Goal: Information Seeking & Learning: Learn about a topic

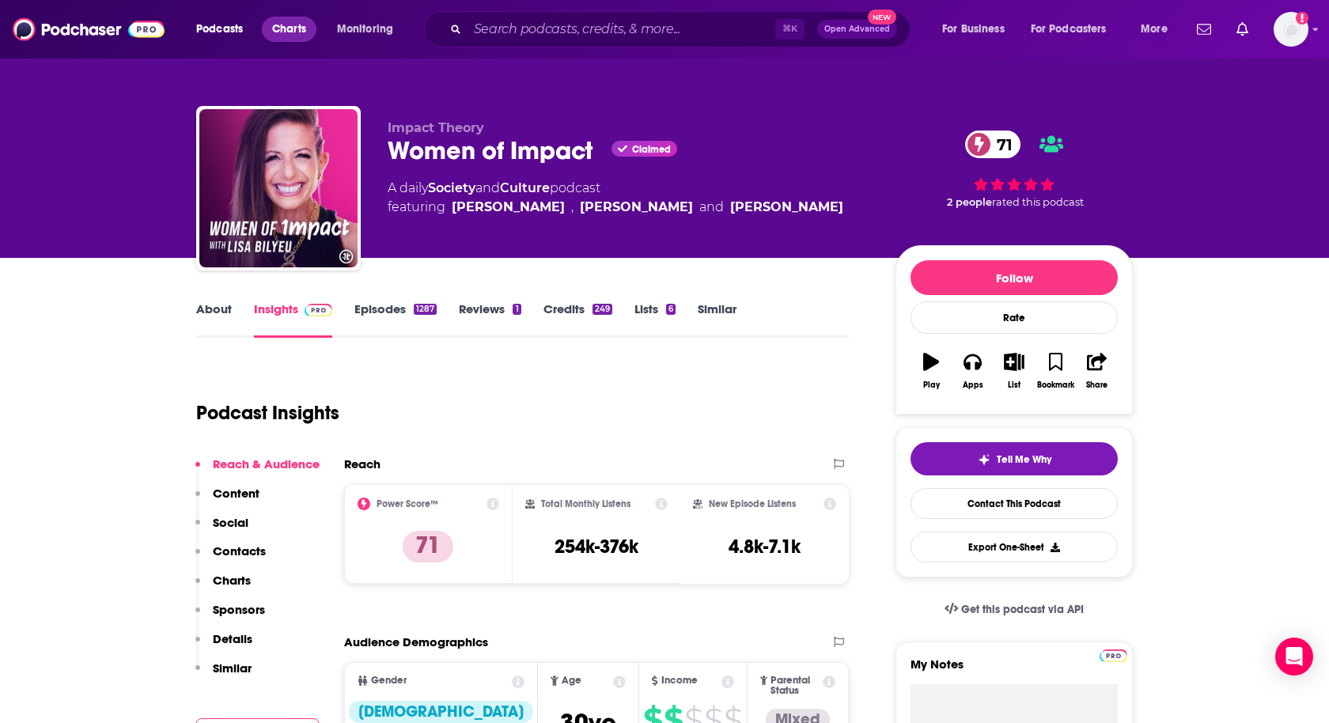
click at [301, 31] on span "Charts" at bounding box center [289, 29] width 34 height 22
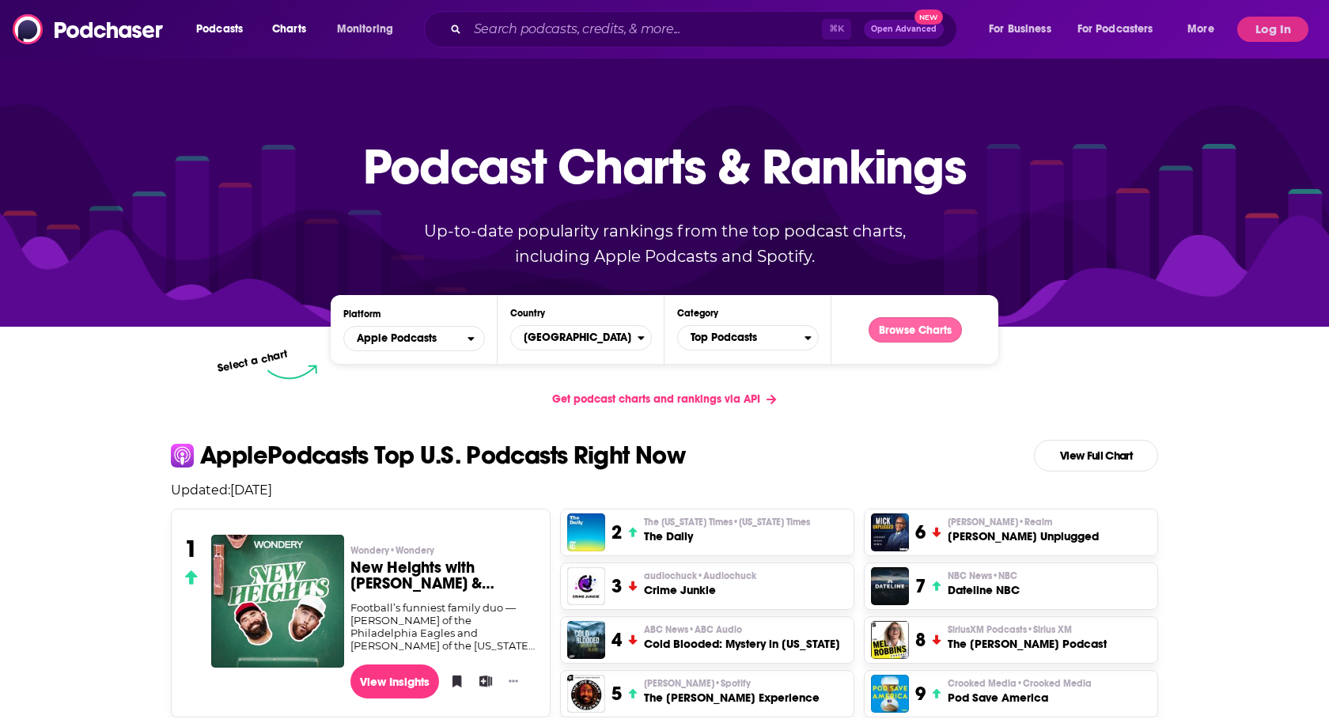
click at [931, 336] on button "Browse Charts" at bounding box center [915, 329] width 93 height 25
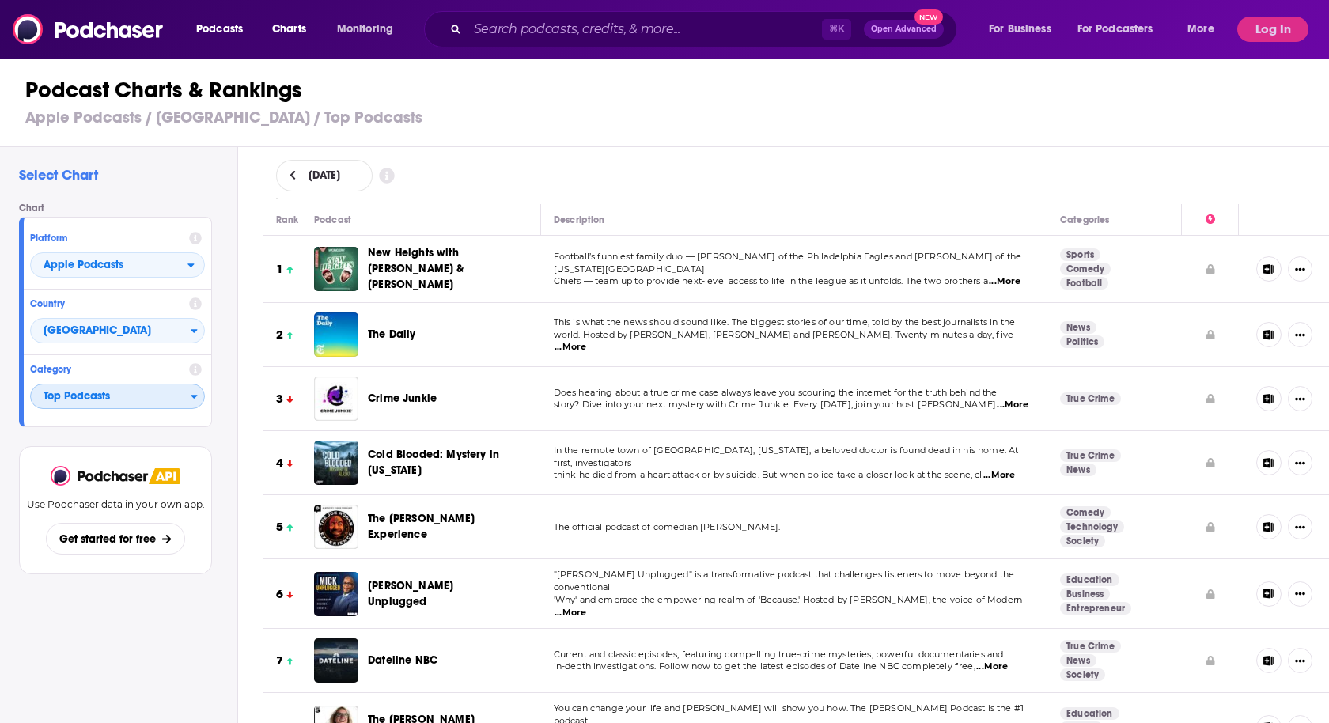
click at [144, 393] on span "Top Podcasts" at bounding box center [111, 397] width 160 height 27
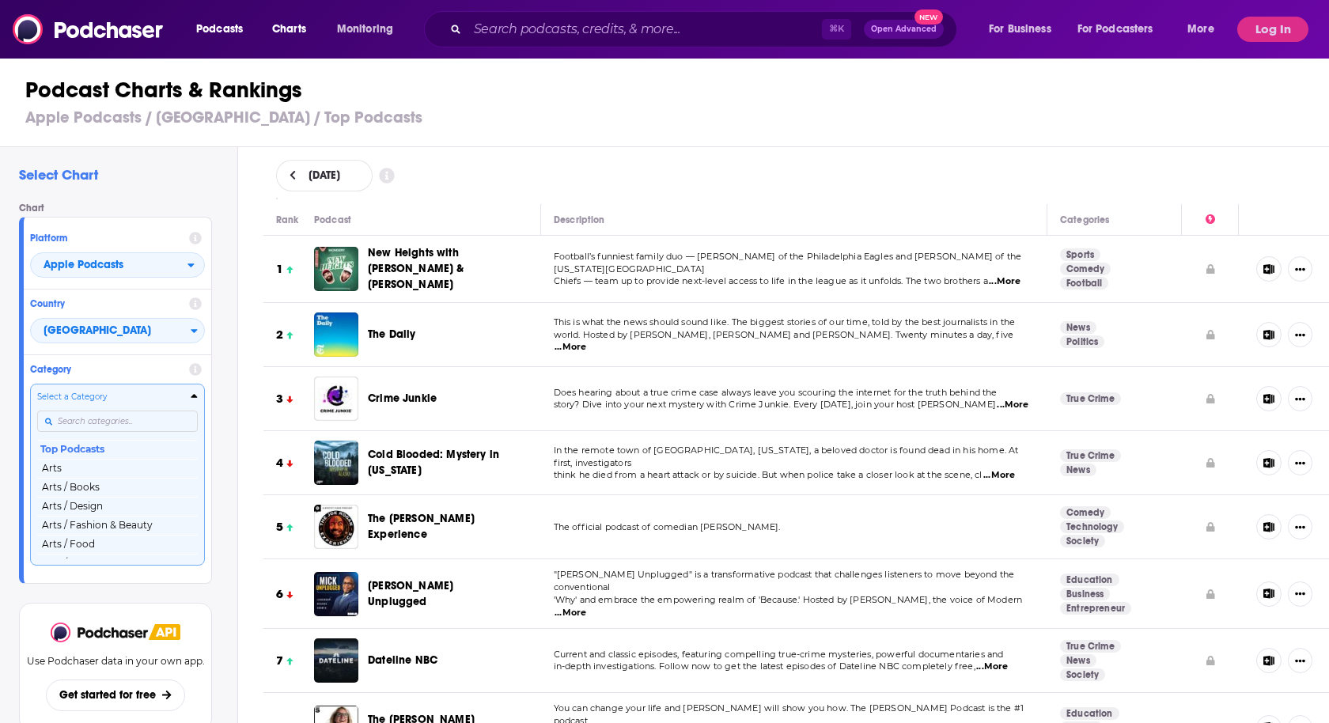
scroll to position [47, 0]
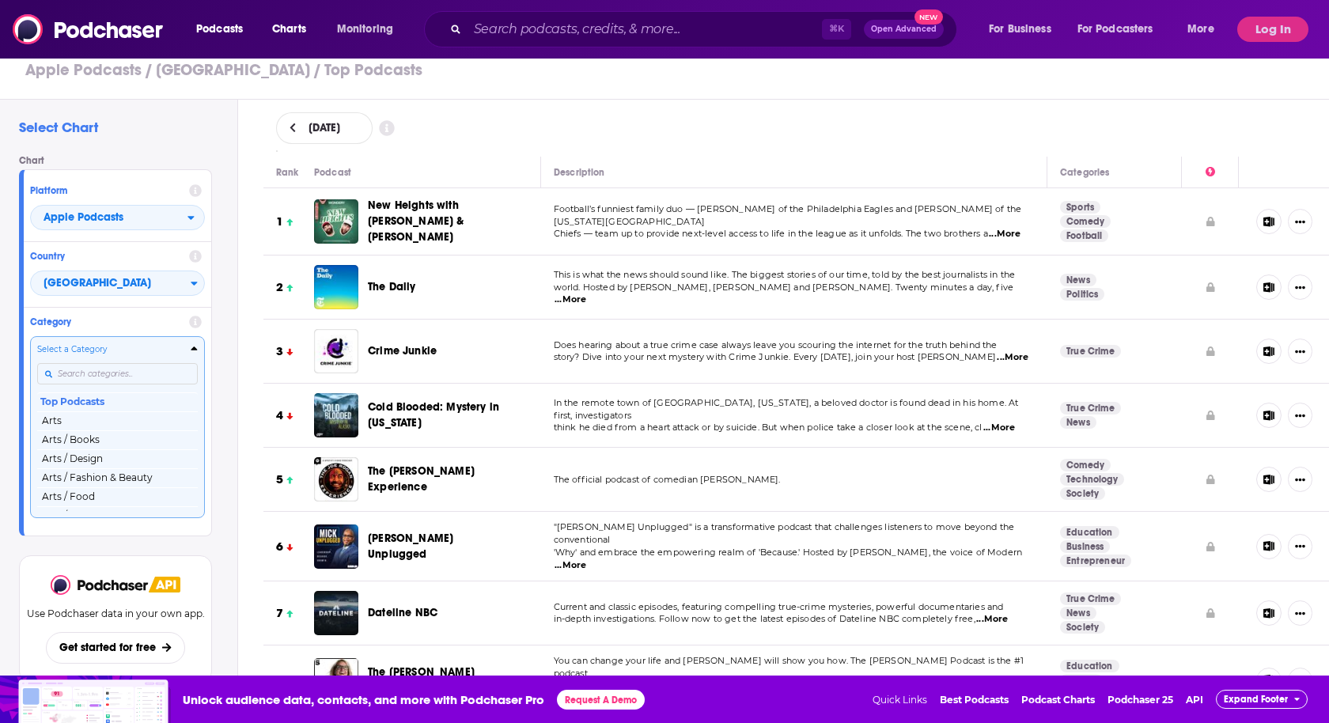
click at [100, 419] on div "Select a Category Top Podcasts Arts Arts / Books Arts / Design Arts / Fashion &…" at bounding box center [117, 426] width 161 height 167
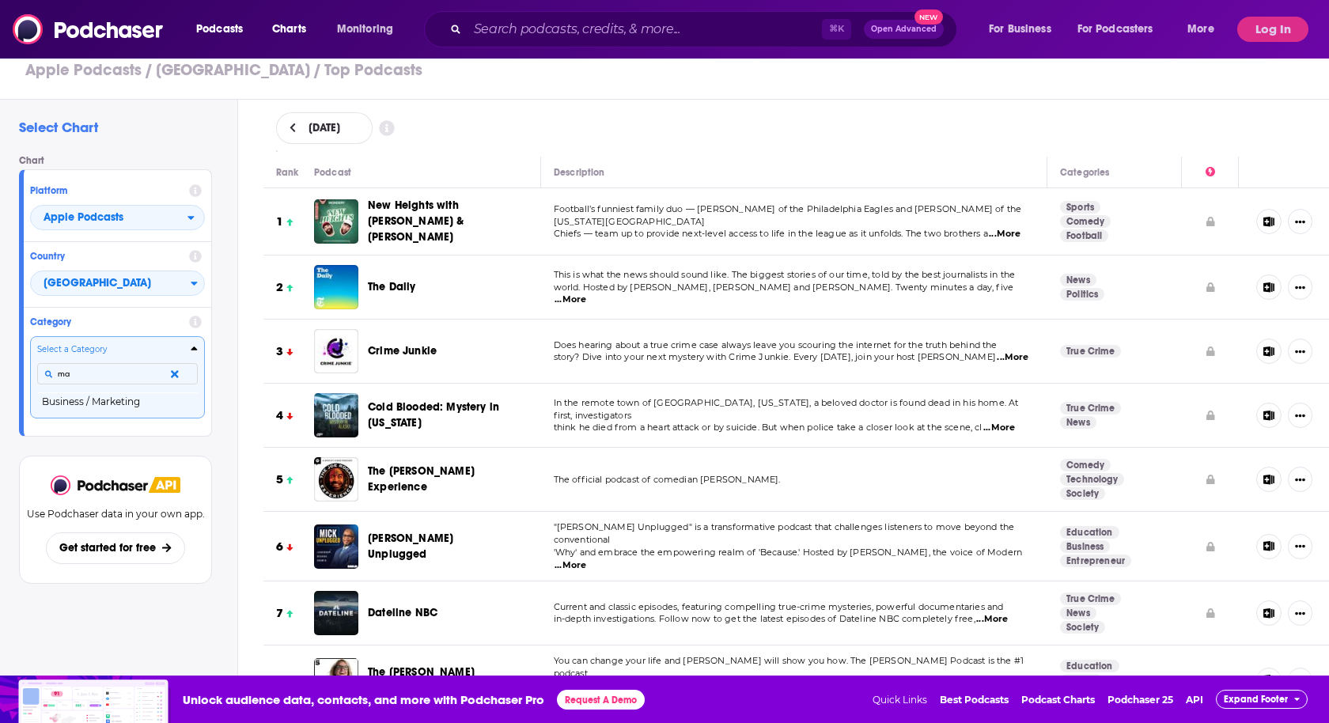
type input "m"
type input "relation"
click at [88, 406] on button "Society & Culture / Relationships" at bounding box center [117, 403] width 161 height 21
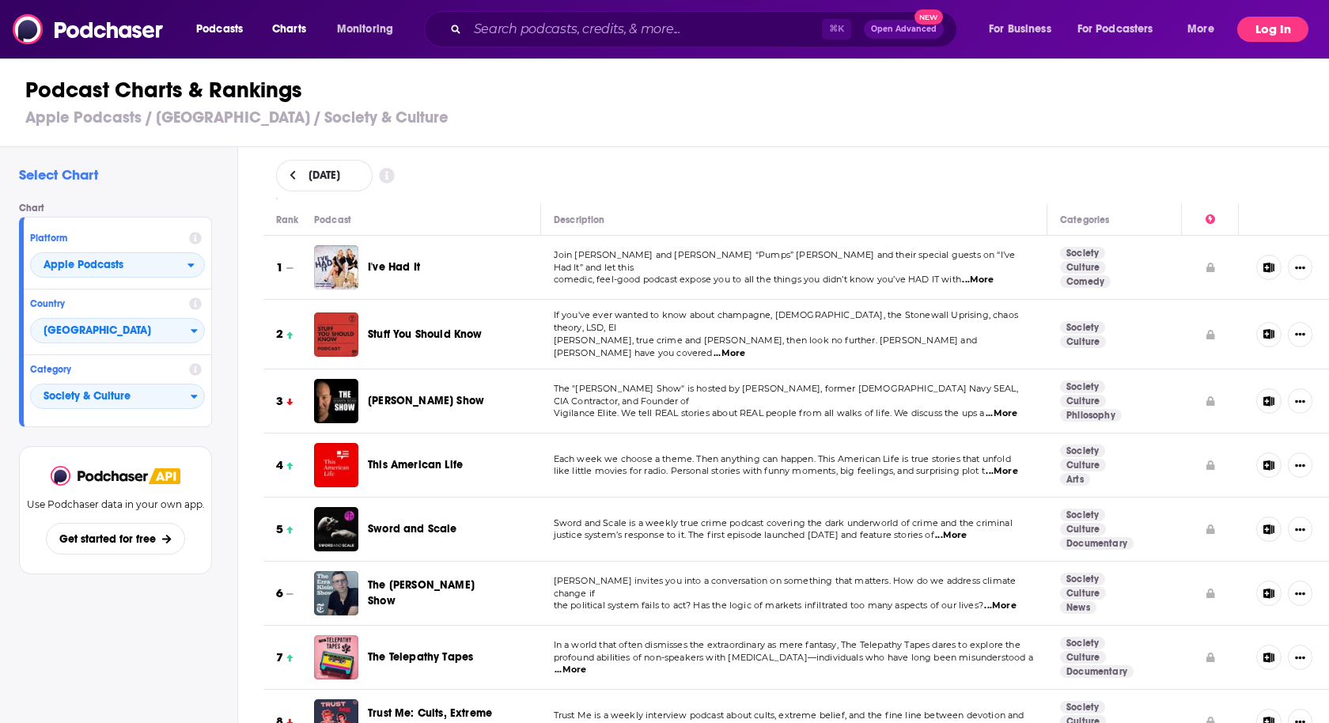
click at [1267, 32] on button "Log In" at bounding box center [1273, 29] width 71 height 25
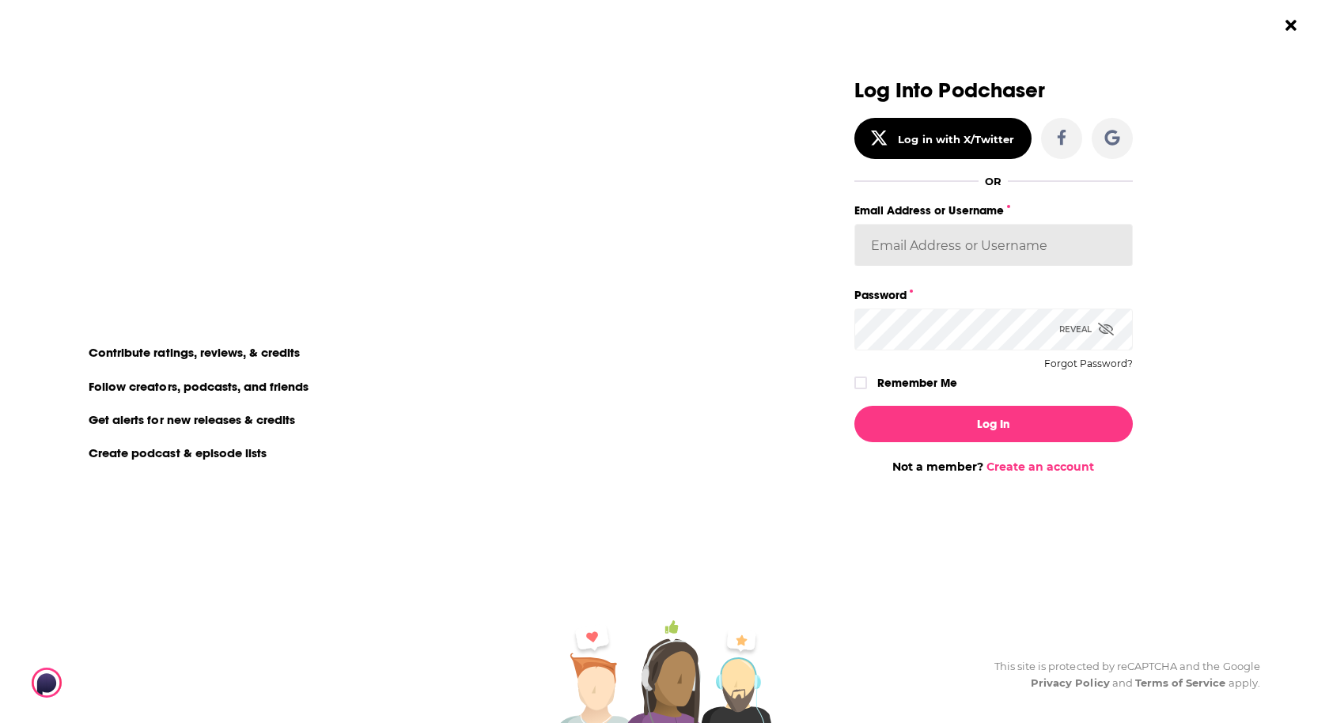
click at [939, 246] on input "Email Address or Username" at bounding box center [994, 245] width 279 height 43
type input "[PERSON_NAME].[PERSON_NAME]"
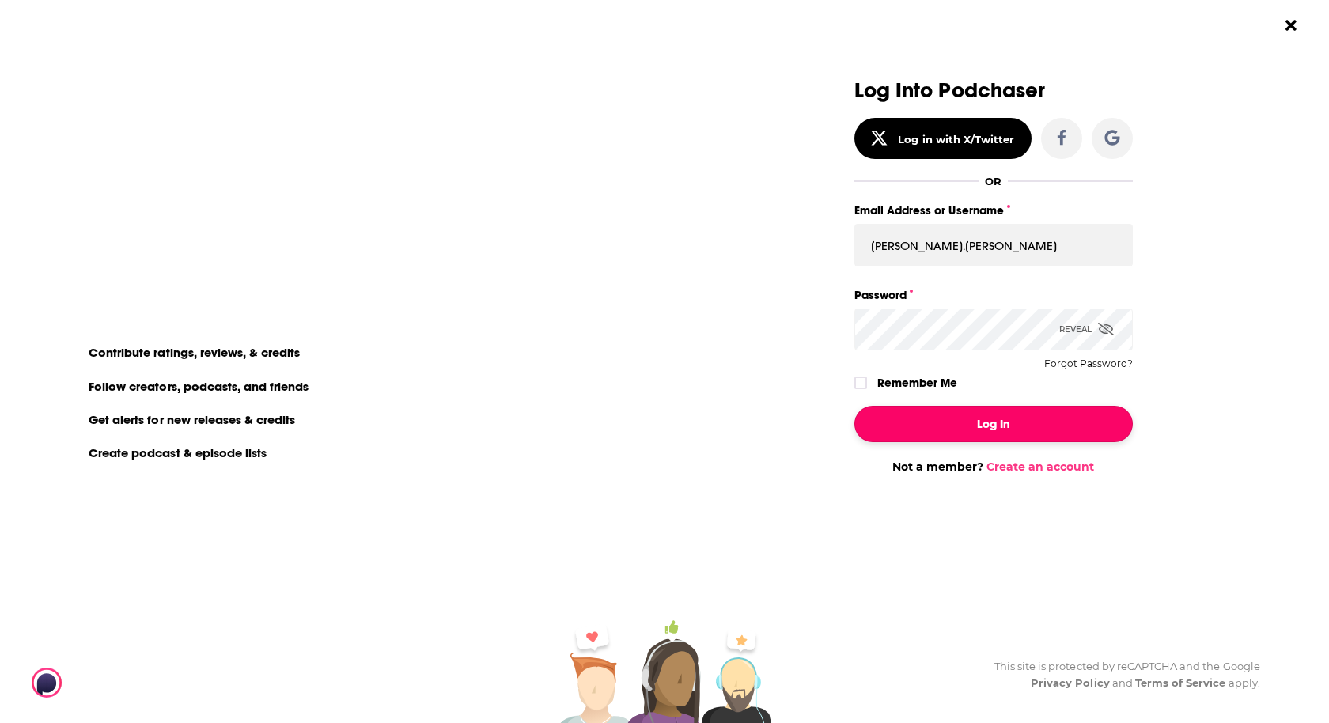
click at [951, 427] on button "Log In" at bounding box center [994, 424] width 279 height 36
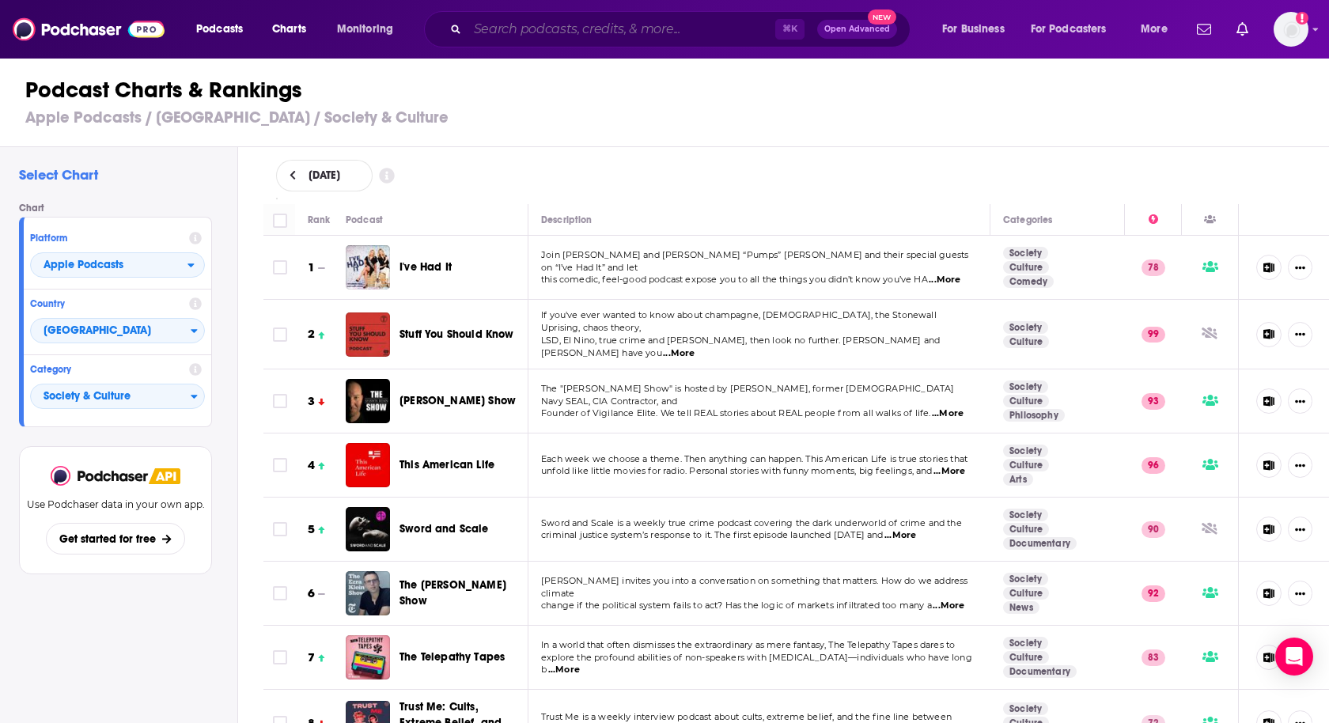
click at [525, 21] on input "Search podcasts, credits, & more..." at bounding box center [622, 29] width 308 height 25
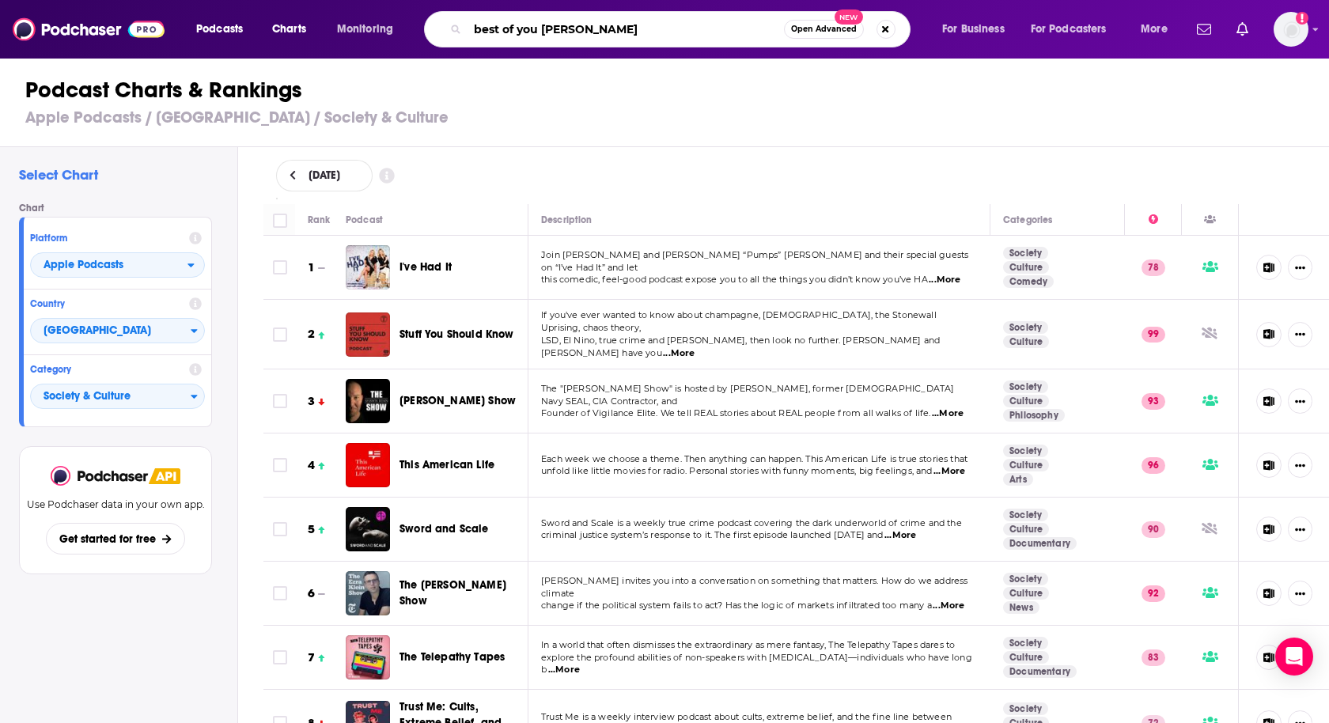
type input "best of you [PERSON_NAME]"
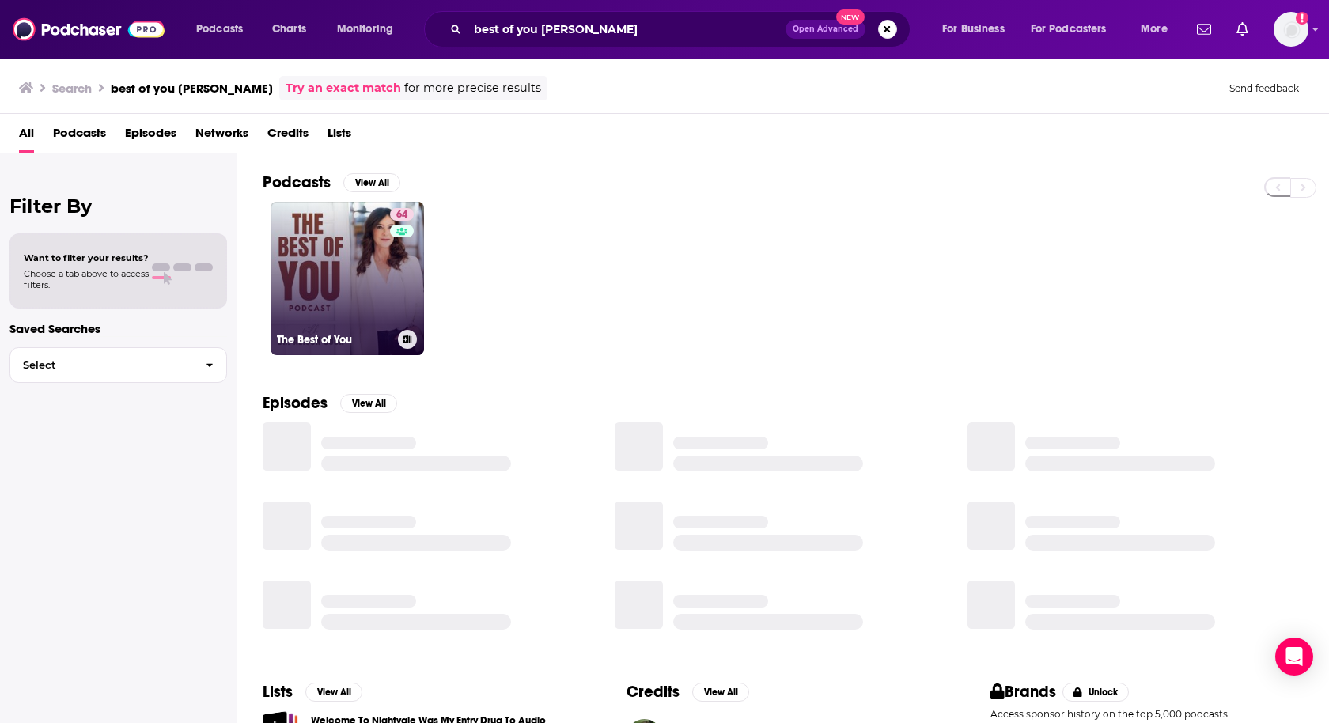
click at [347, 253] on link "64 The Best of You" at bounding box center [348, 279] width 154 height 154
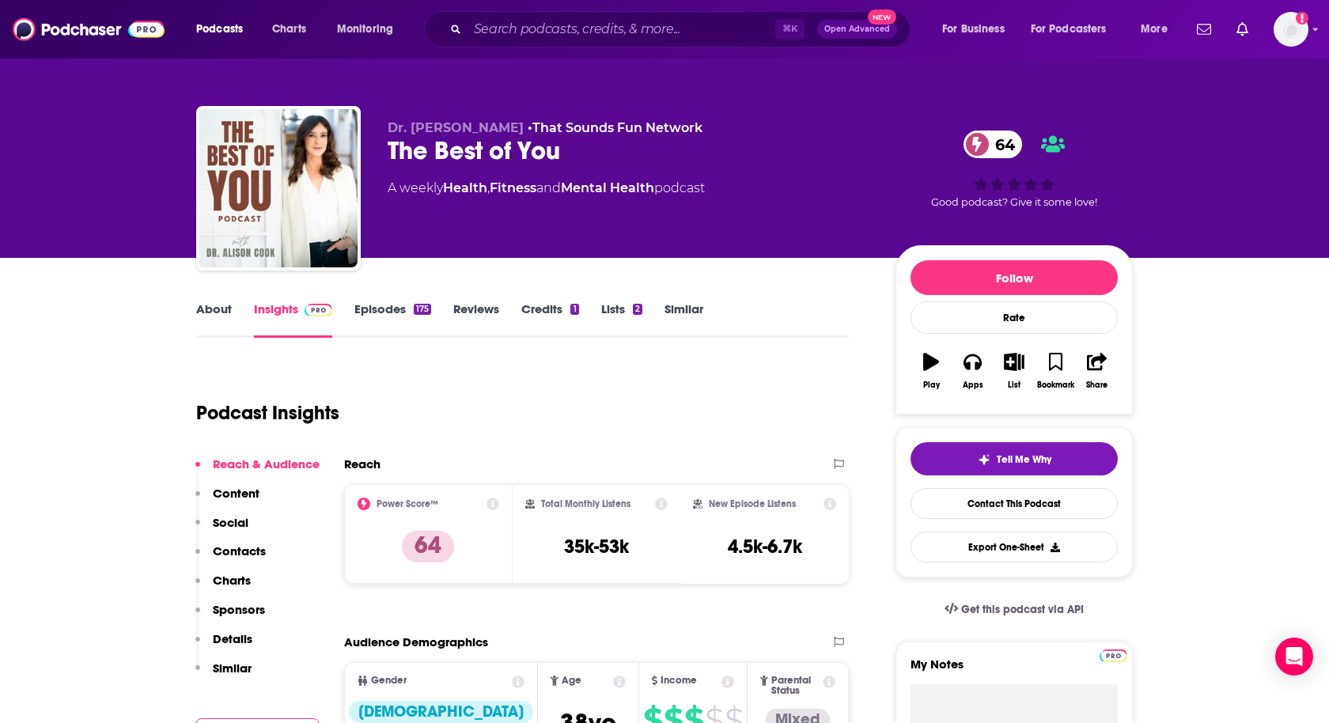
click at [241, 552] on p "Contacts" at bounding box center [239, 551] width 53 height 15
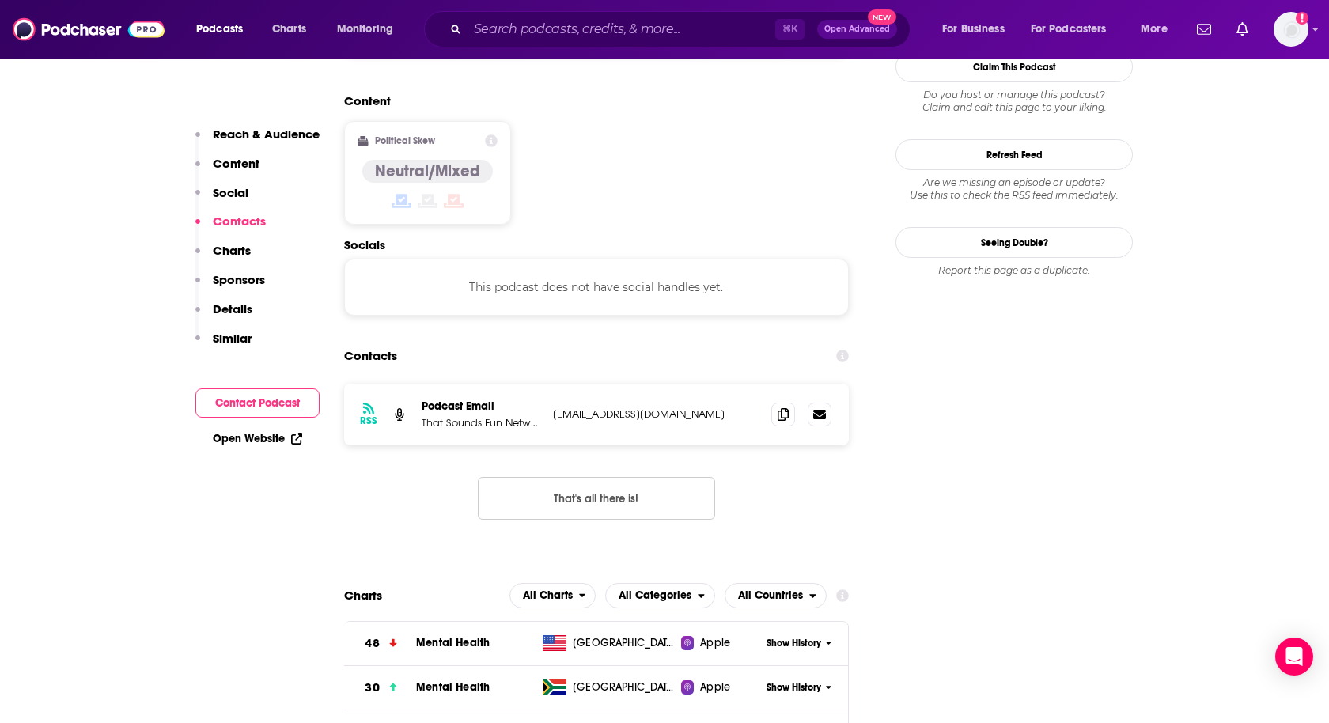
scroll to position [1252, 0]
click at [783, 400] on span at bounding box center [784, 412] width 24 height 24
click at [510, 21] on input "Search podcasts, credits, & more..." at bounding box center [622, 29] width 308 height 25
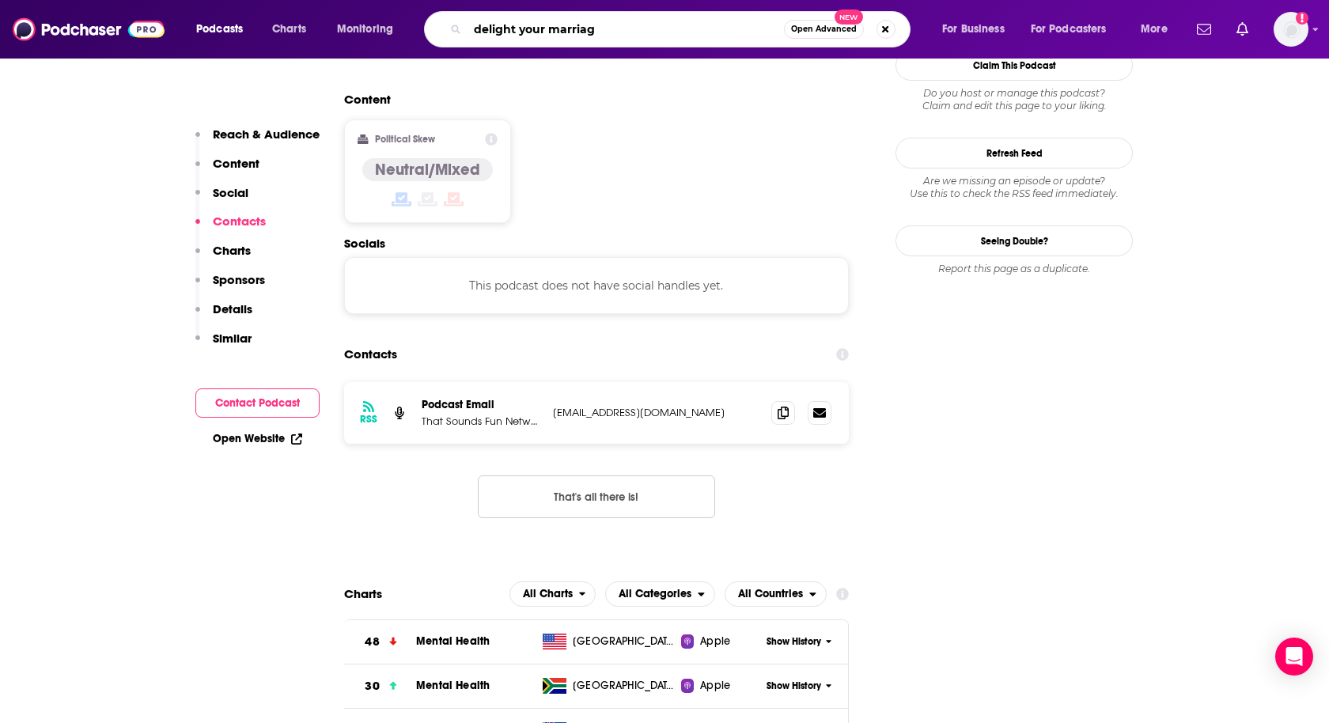
type input "delight your marriage"
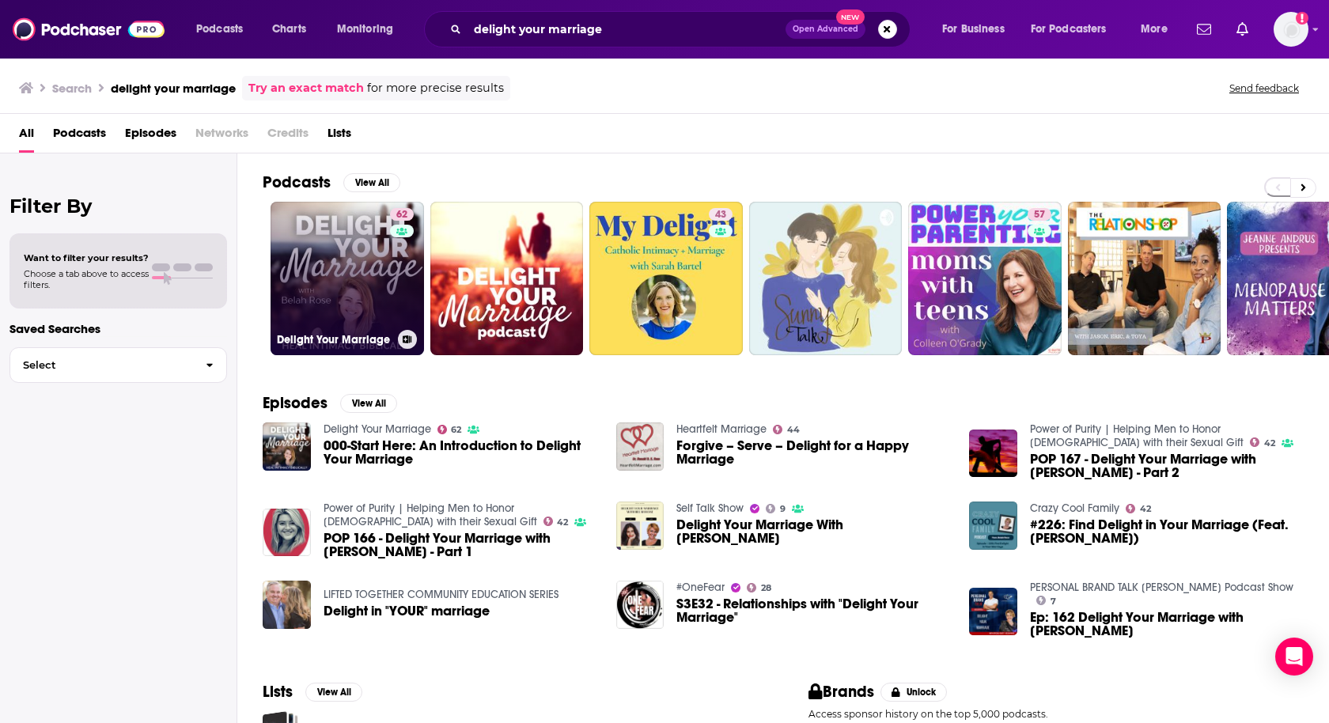
click at [331, 265] on link "62 Delight Your Marriage" at bounding box center [348, 279] width 154 height 154
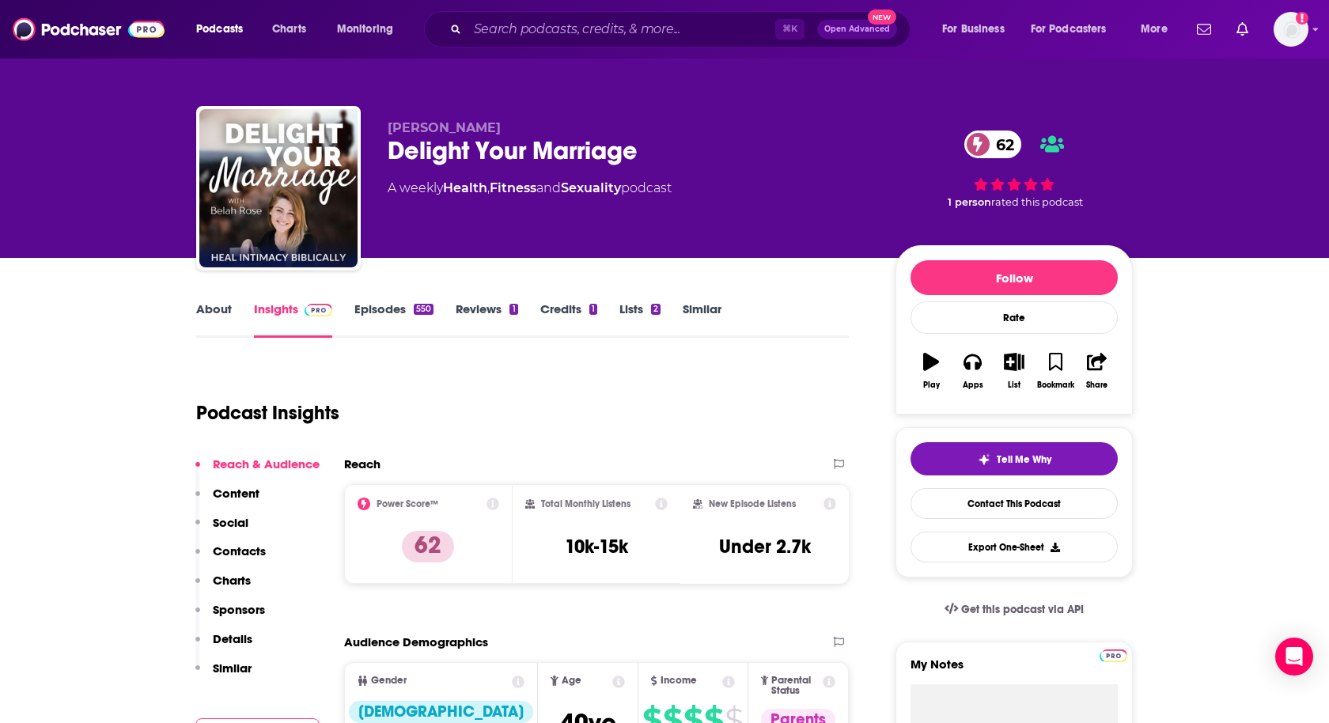
click at [242, 548] on p "Contacts" at bounding box center [239, 551] width 53 height 15
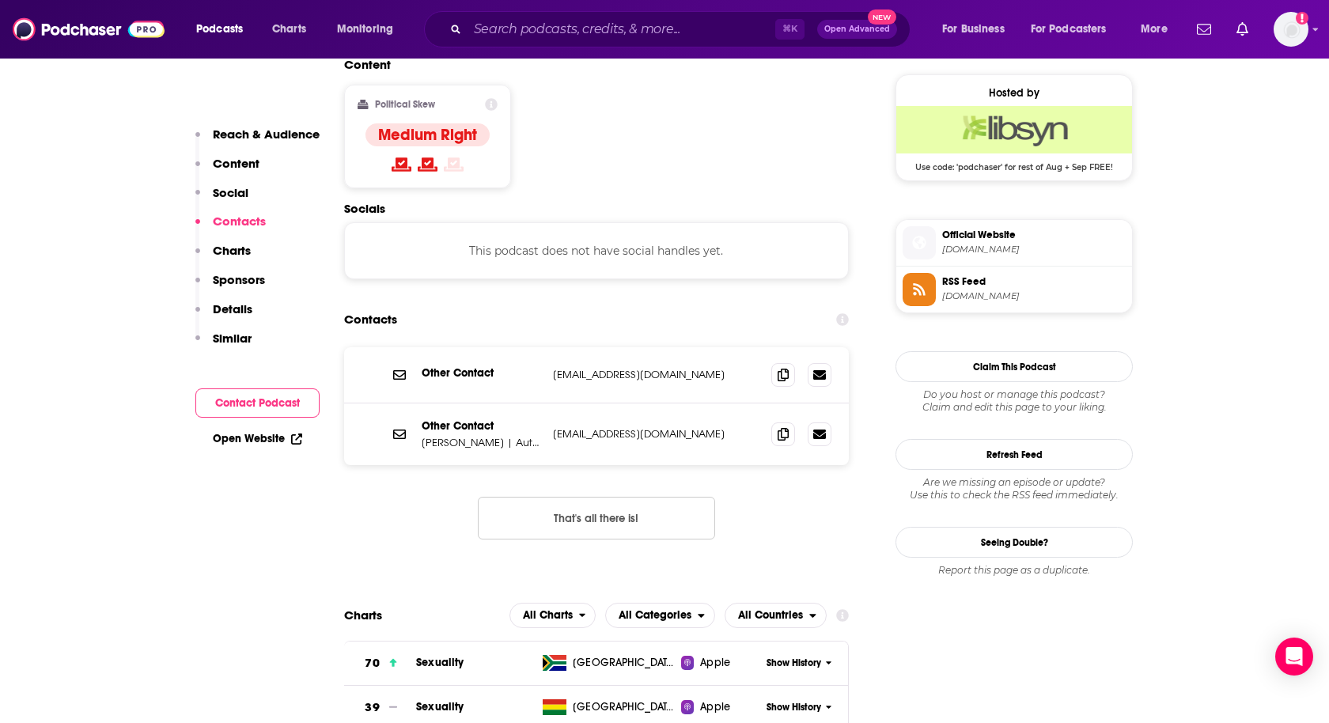
scroll to position [1270, 0]
click at [781, 366] on icon at bounding box center [783, 372] width 11 height 13
click at [786, 421] on div at bounding box center [802, 433] width 60 height 24
click at [782, 426] on icon at bounding box center [783, 432] width 11 height 13
click at [501, 24] on input "Search podcasts, credits, & more..." at bounding box center [622, 29] width 308 height 25
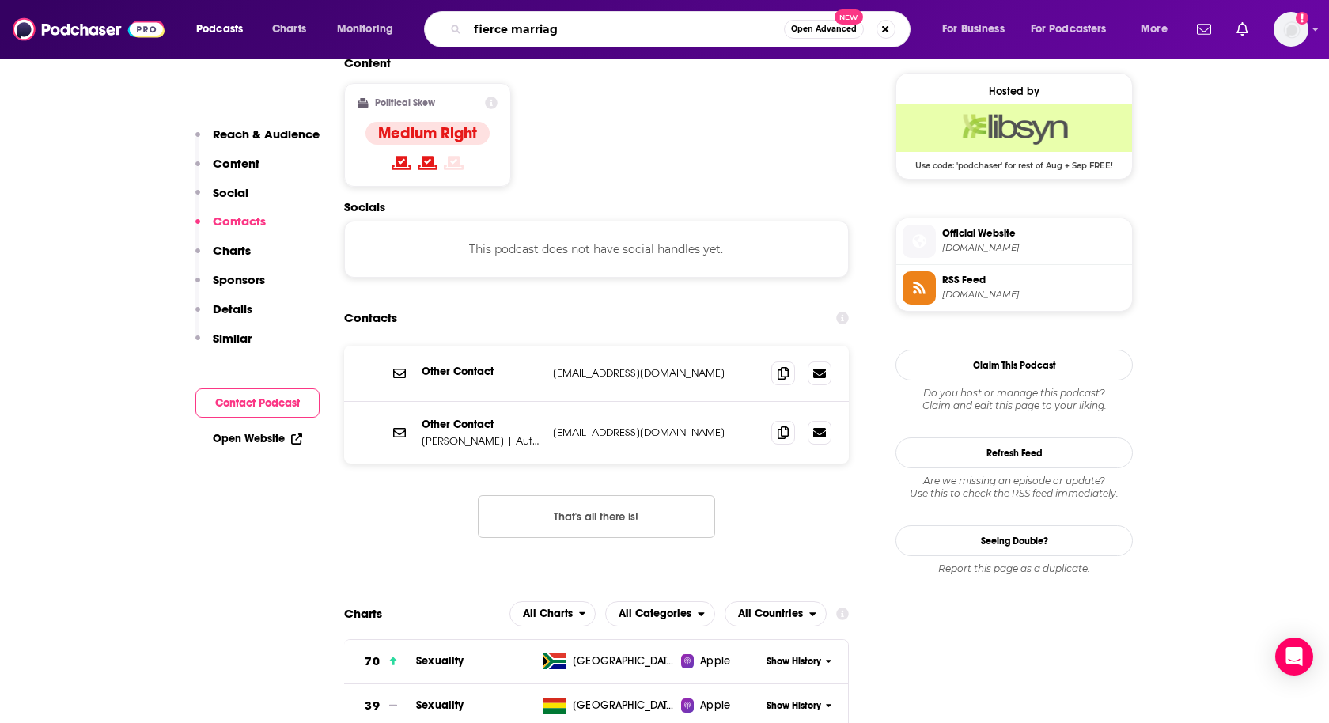
type input "fierce marriage"
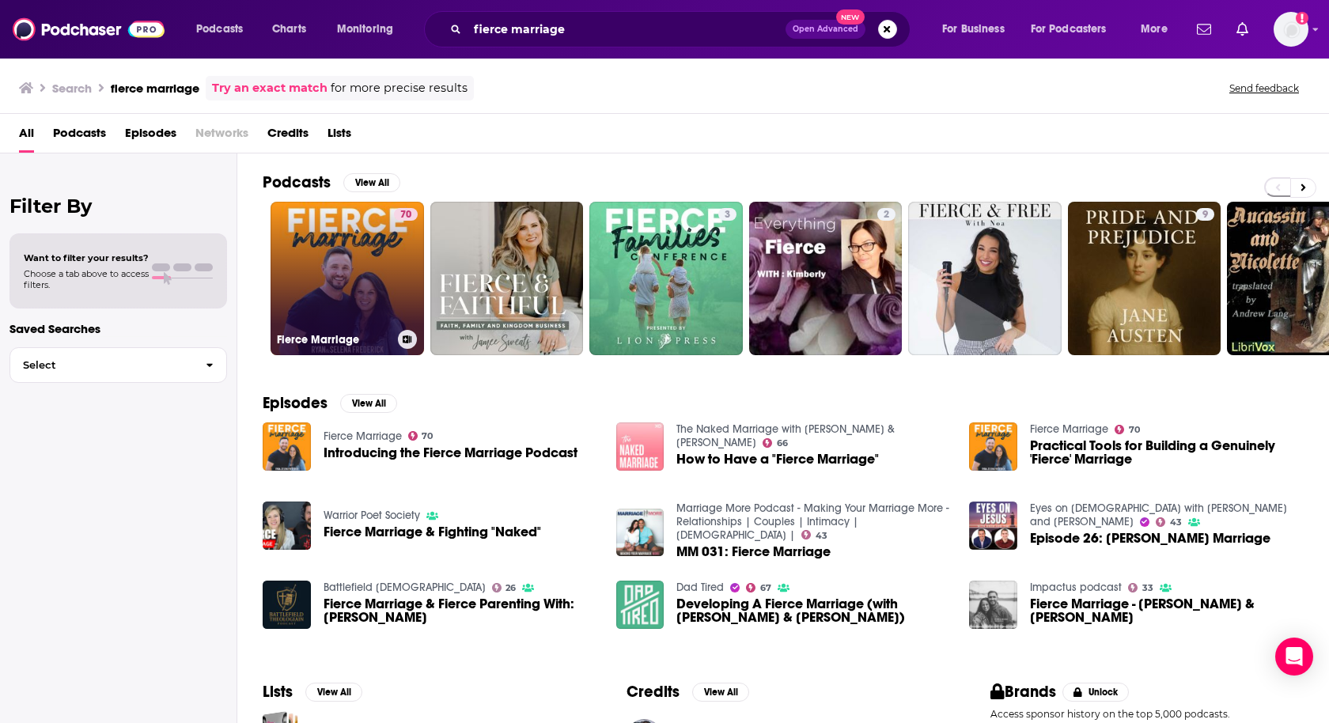
click at [341, 313] on link "70 Fierce Marriage" at bounding box center [348, 279] width 154 height 154
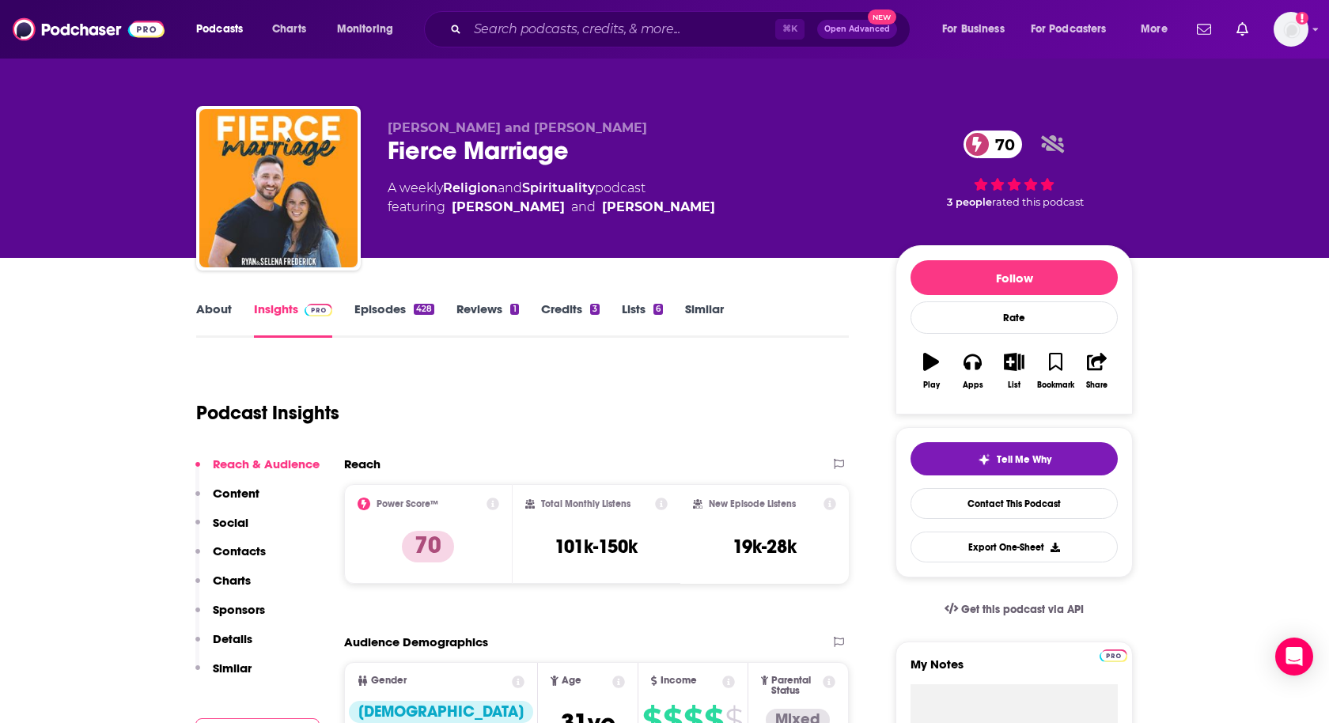
click at [245, 551] on p "Contacts" at bounding box center [239, 551] width 53 height 15
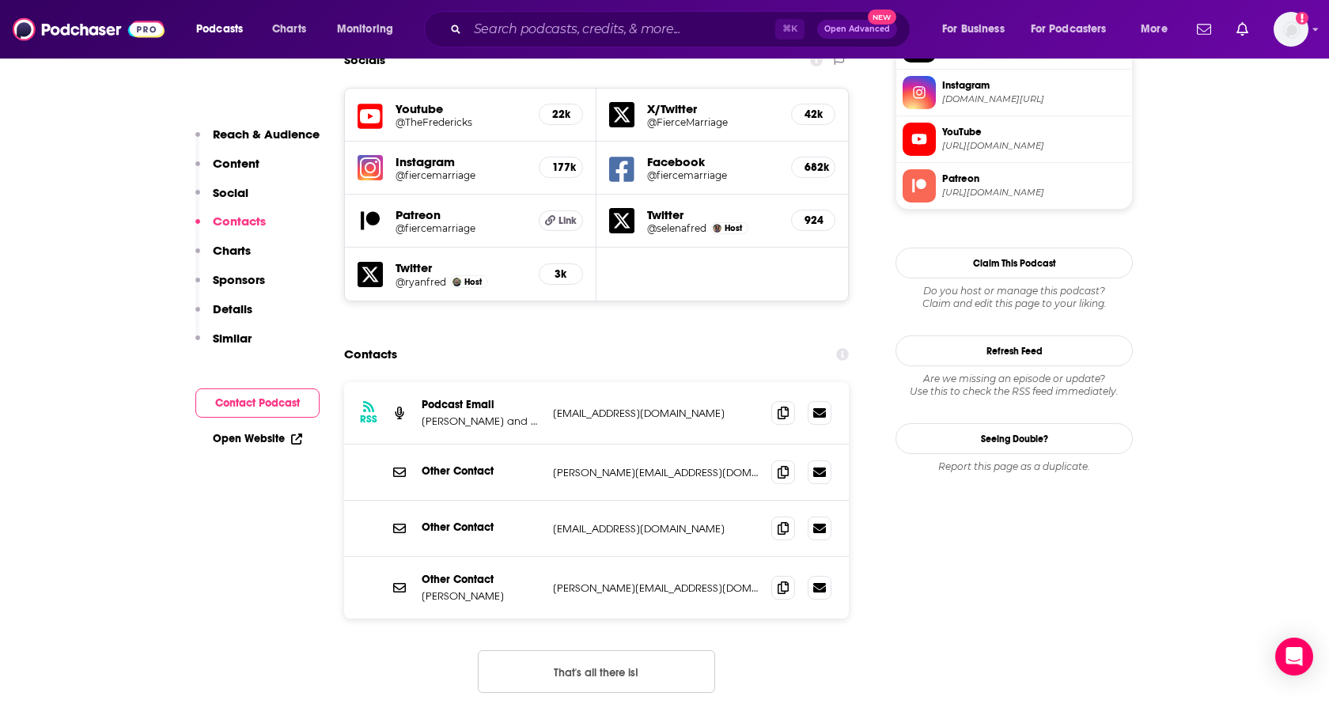
scroll to position [1462, 0]
click at [775, 400] on span at bounding box center [784, 412] width 24 height 24
click at [781, 464] on icon at bounding box center [783, 470] width 11 height 13
click at [782, 579] on icon at bounding box center [783, 585] width 11 height 13
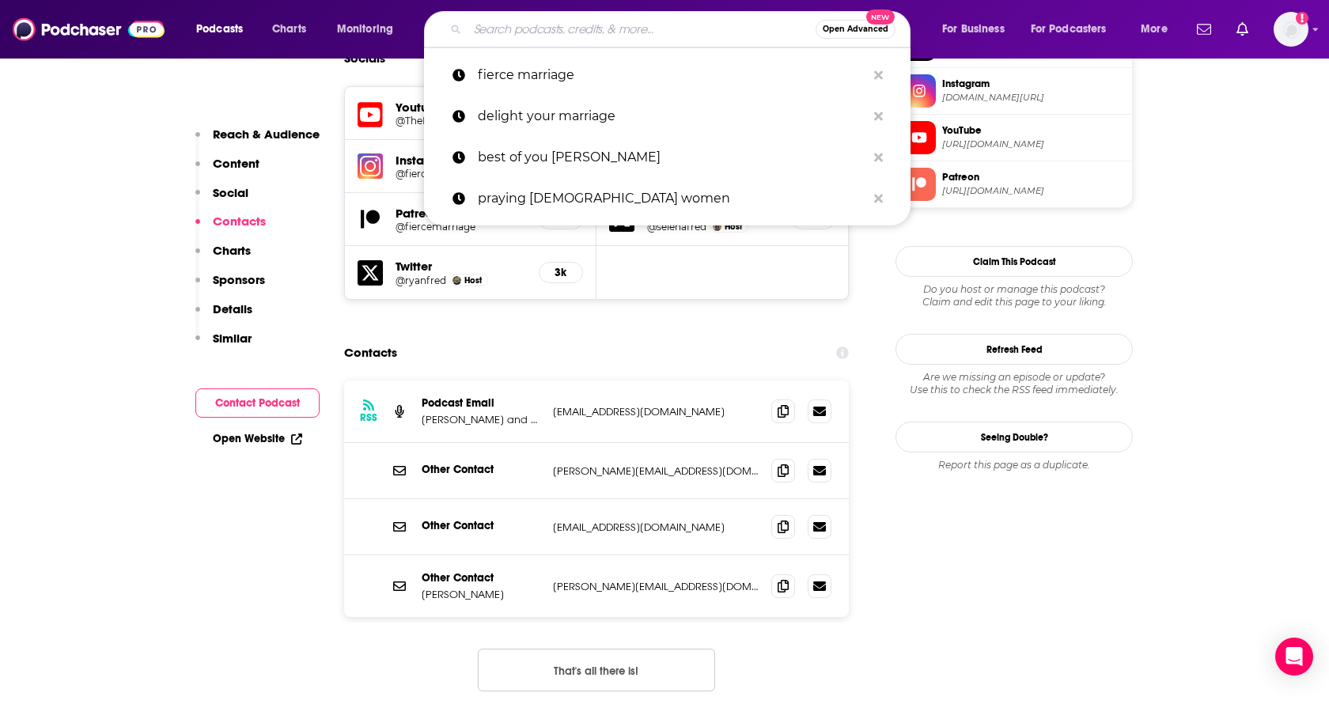
click at [495, 34] on input "Search podcasts, credits, & more..." at bounding box center [642, 29] width 348 height 25
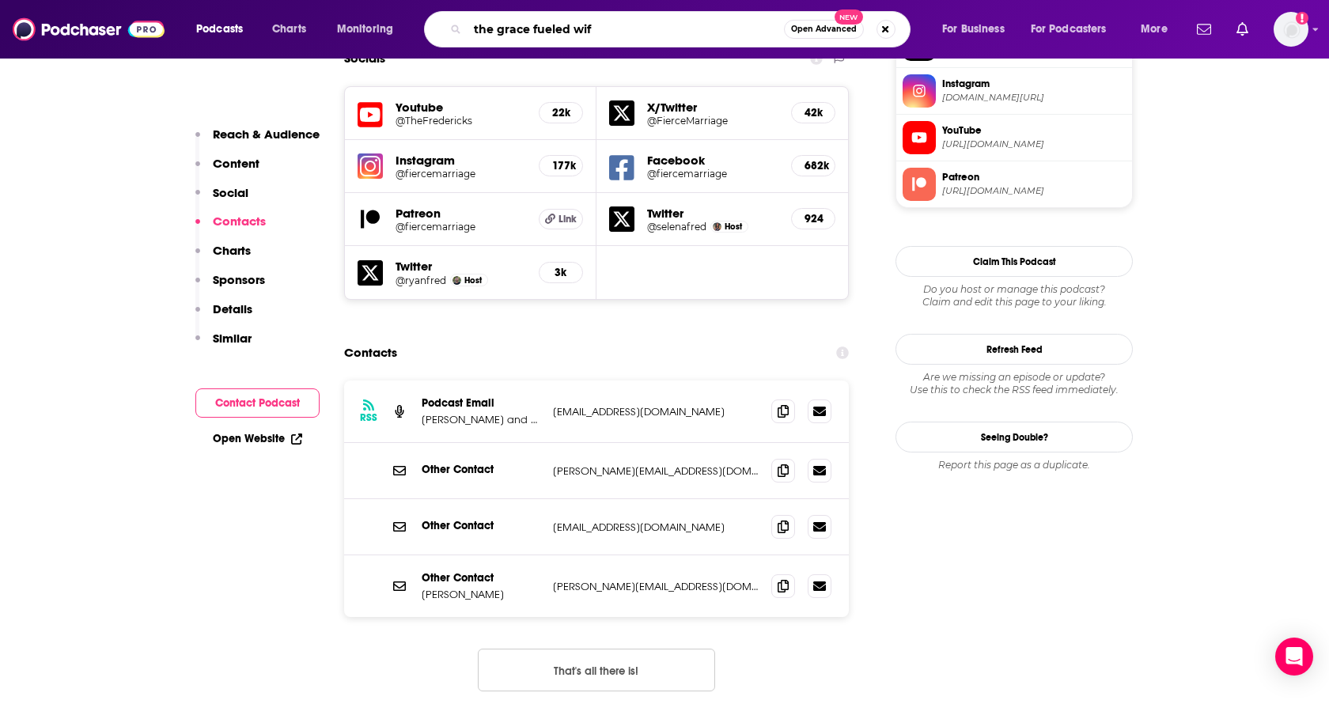
type input "the grace fueled wife"
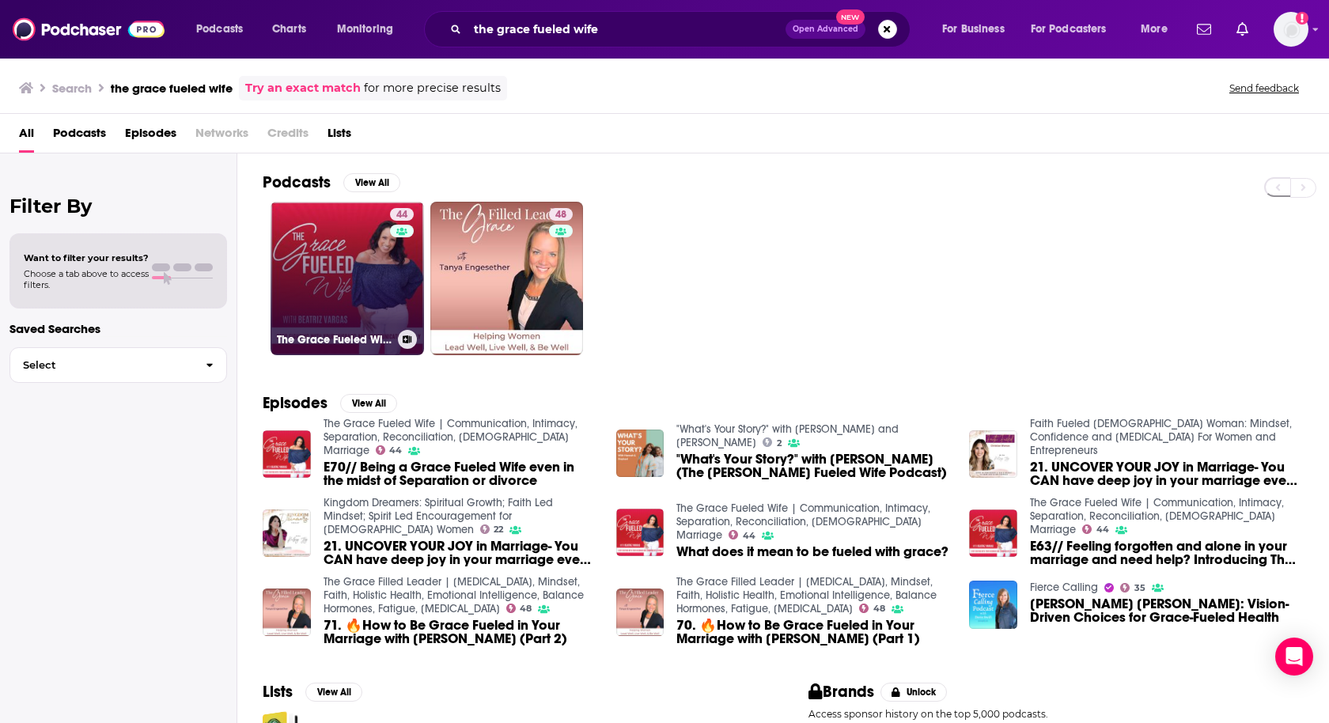
click at [368, 260] on link "44 The Grace Fueled Wife | Communication, Intimacy, Separation, Reconciliation,…" at bounding box center [348, 279] width 154 height 154
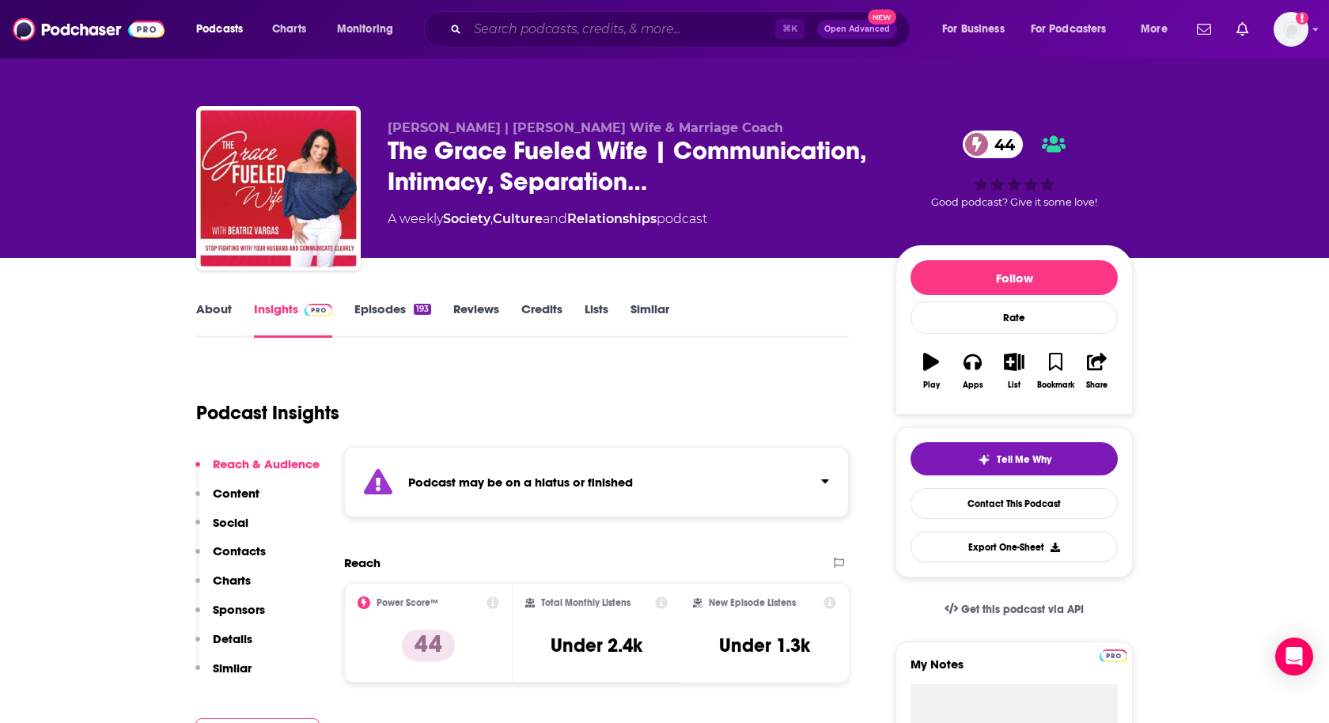
click at [490, 20] on input "Search podcasts, credits, & more..." at bounding box center [622, 29] width 308 height 25
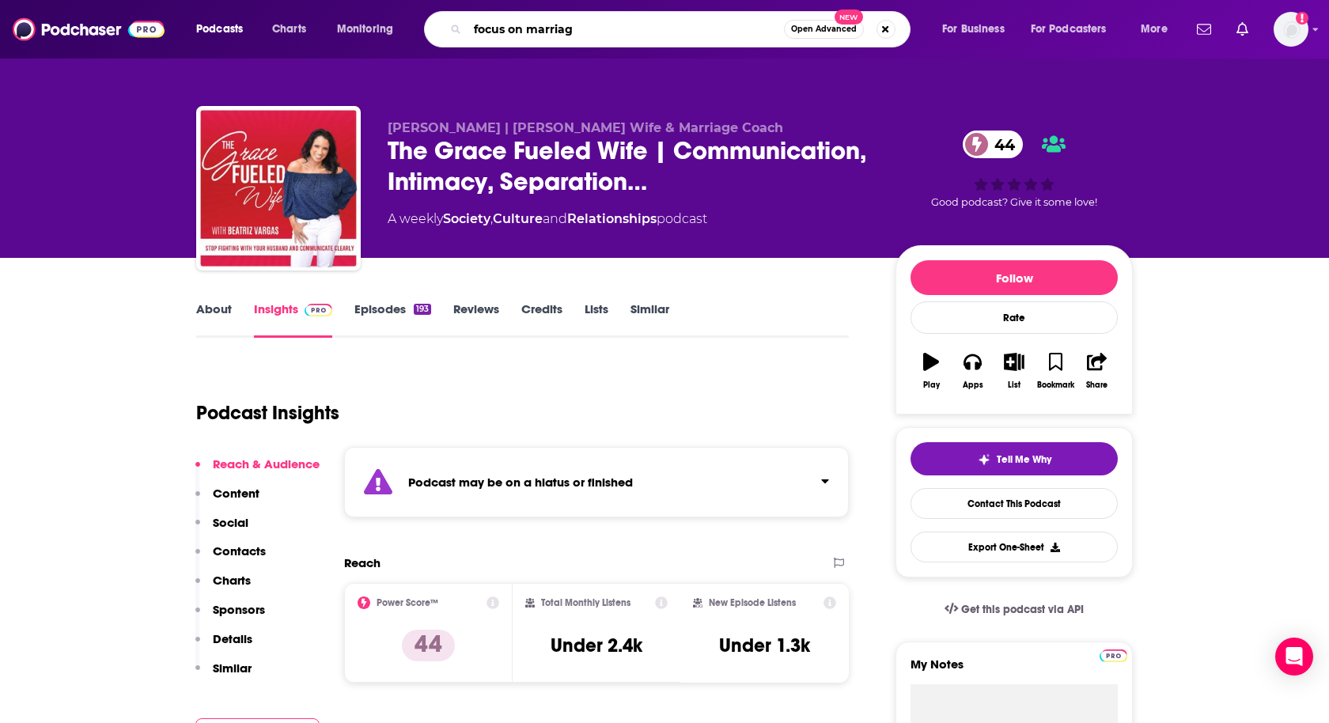
type input "focus on marriage"
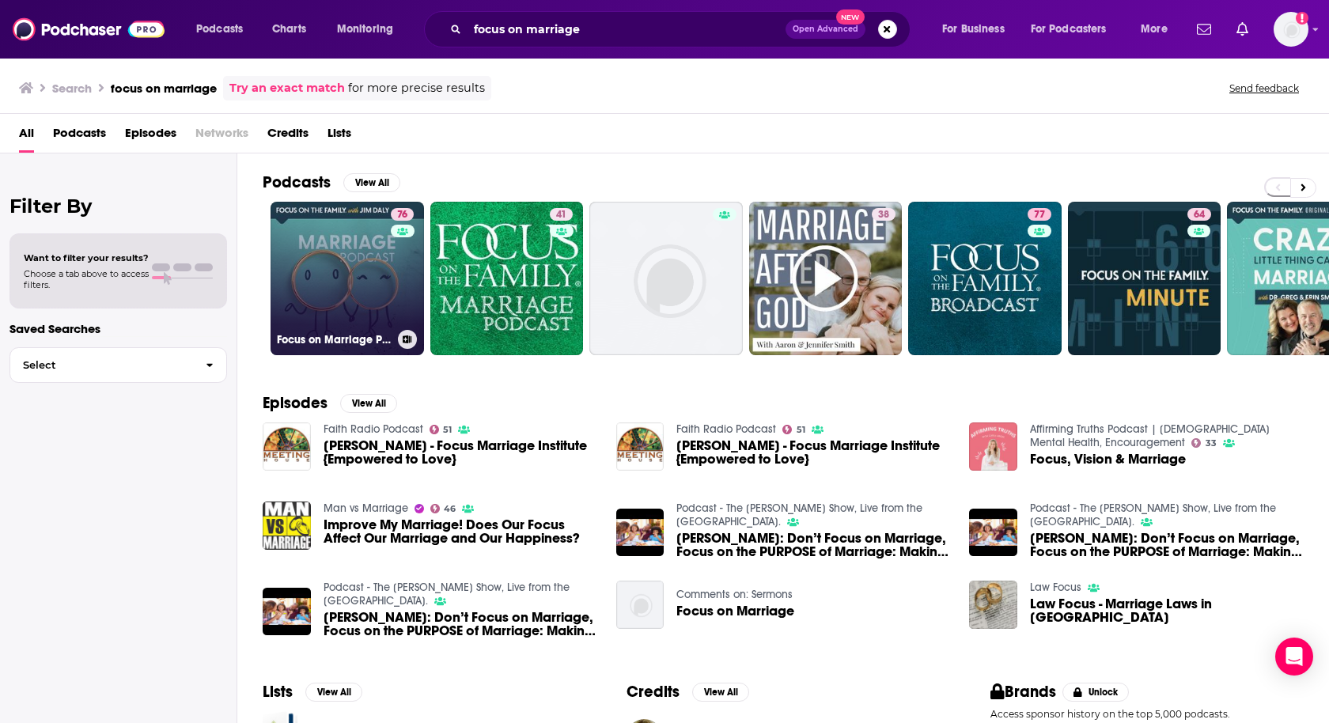
click at [342, 293] on link "76 Focus on Marriage Podcast" at bounding box center [348, 279] width 154 height 154
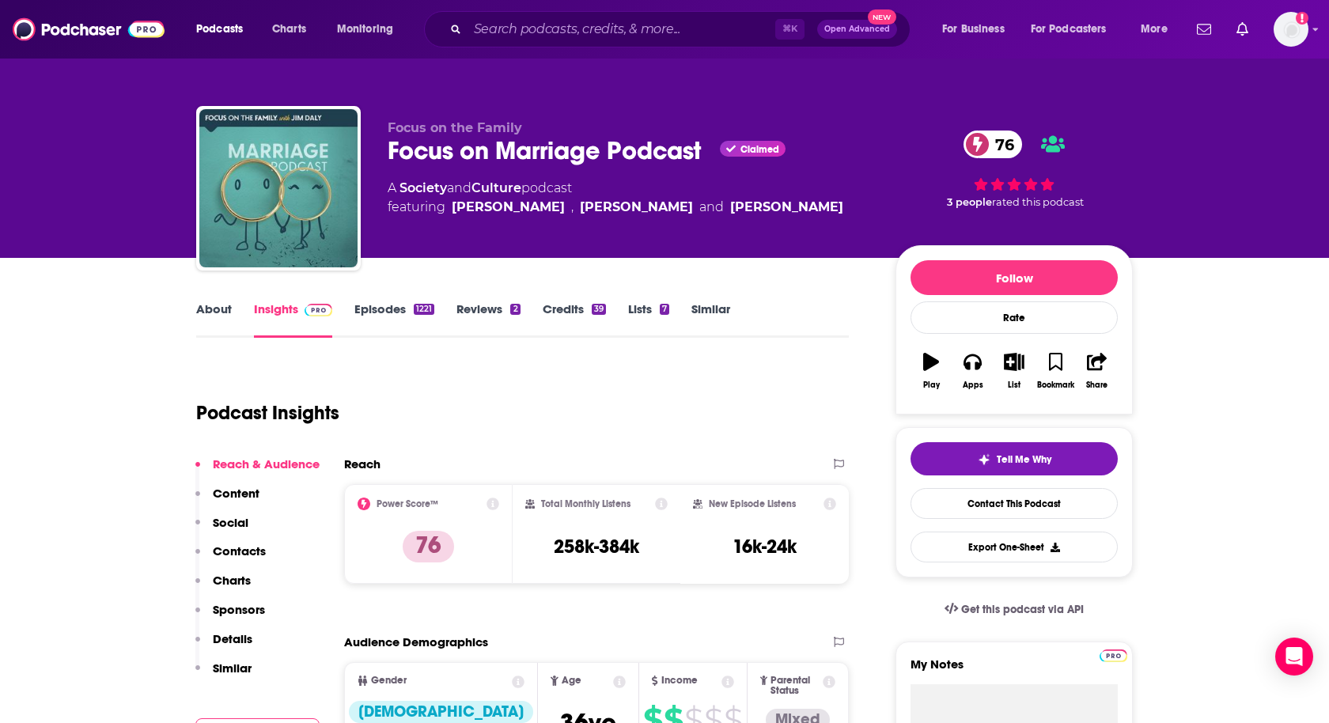
click at [226, 544] on p "Contacts" at bounding box center [239, 551] width 53 height 15
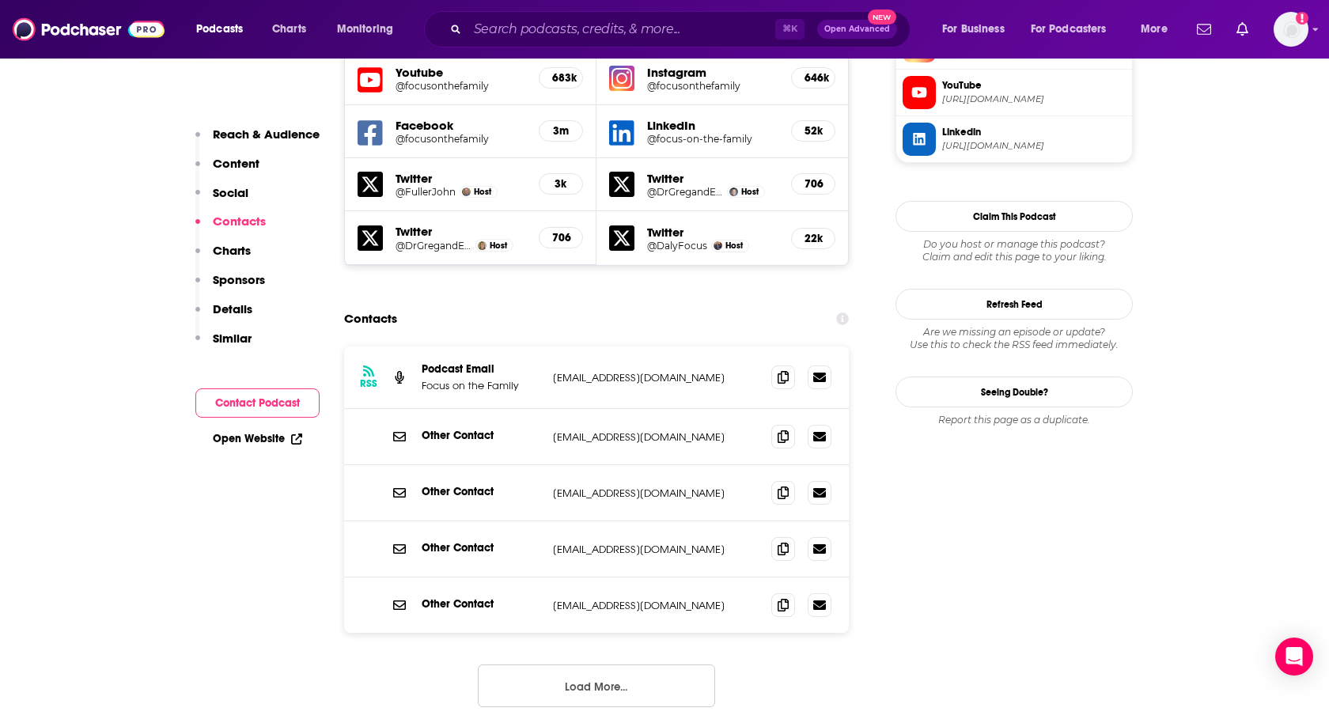
scroll to position [1462, 0]
click at [776, 364] on span at bounding box center [784, 376] width 24 height 24
click at [504, 25] on input "Search podcasts, credits, & more..." at bounding box center [622, 29] width 308 height 25
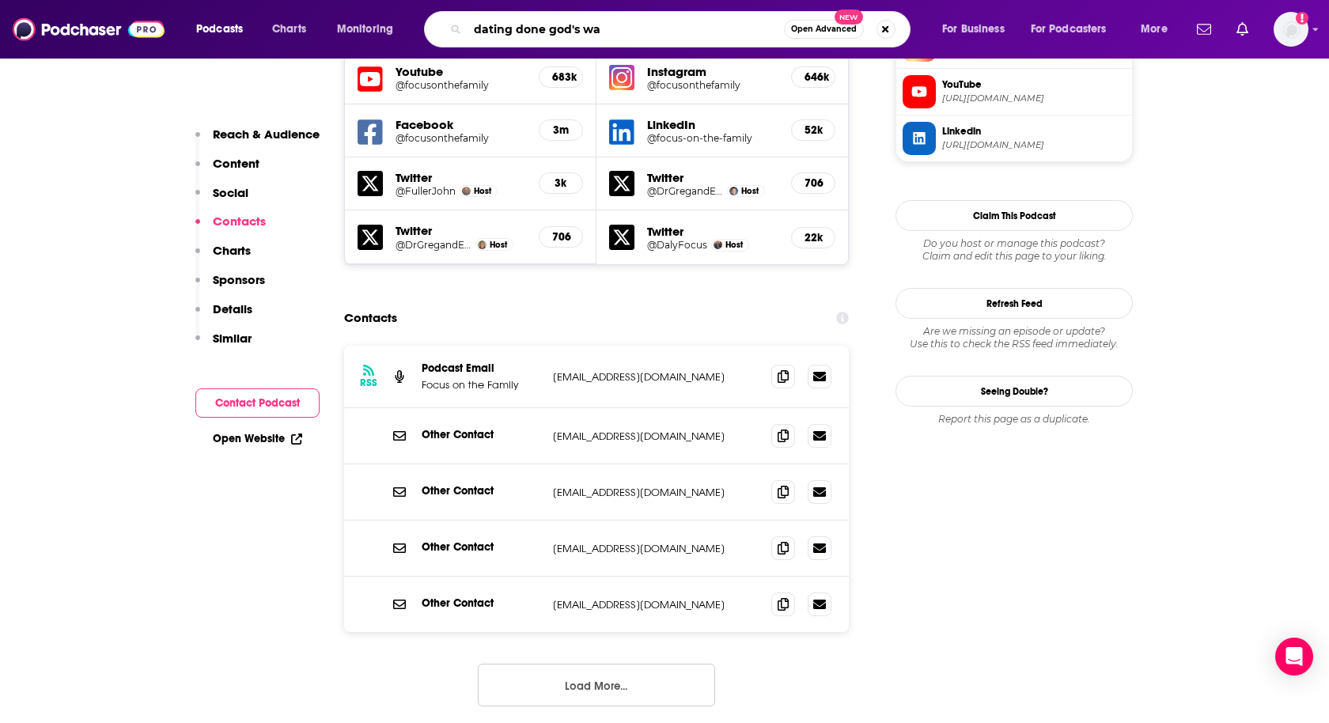
type input "dating done god's way"
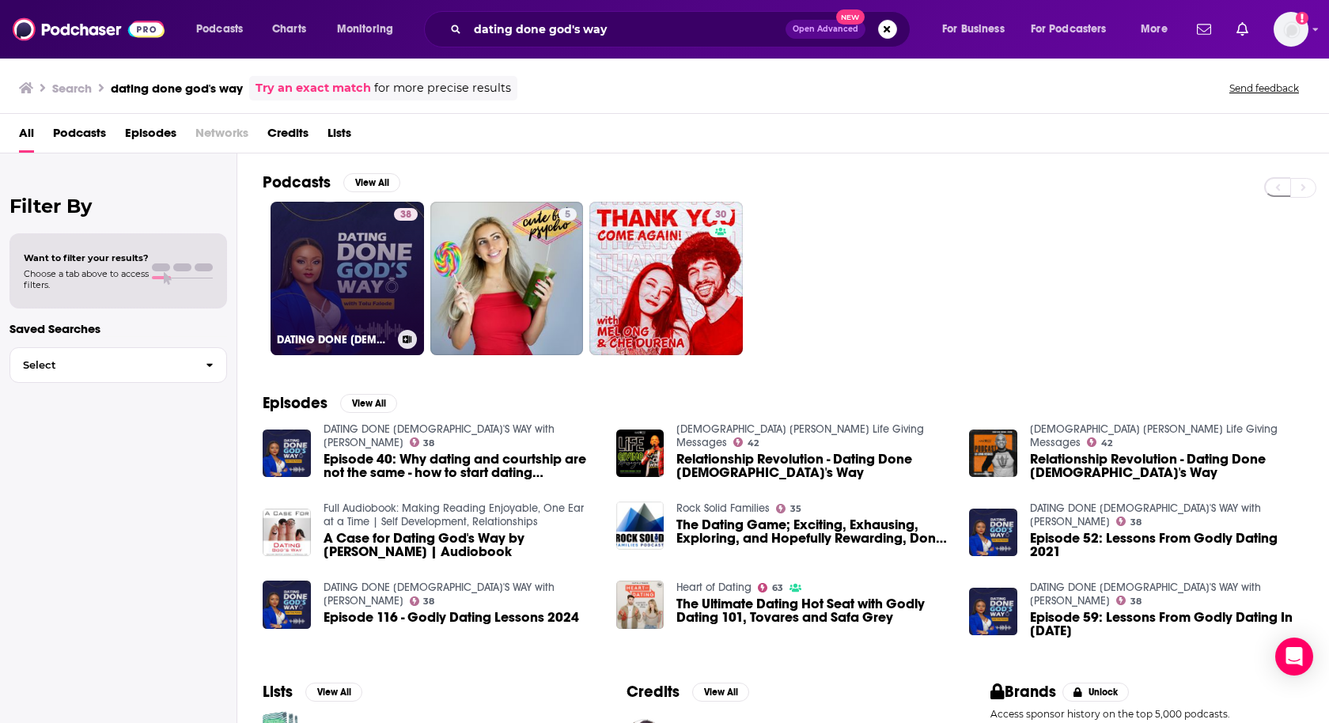
click at [360, 273] on link "38 DATING DONE [DEMOGRAPHIC_DATA]'S WAY with [PERSON_NAME]" at bounding box center [348, 279] width 154 height 154
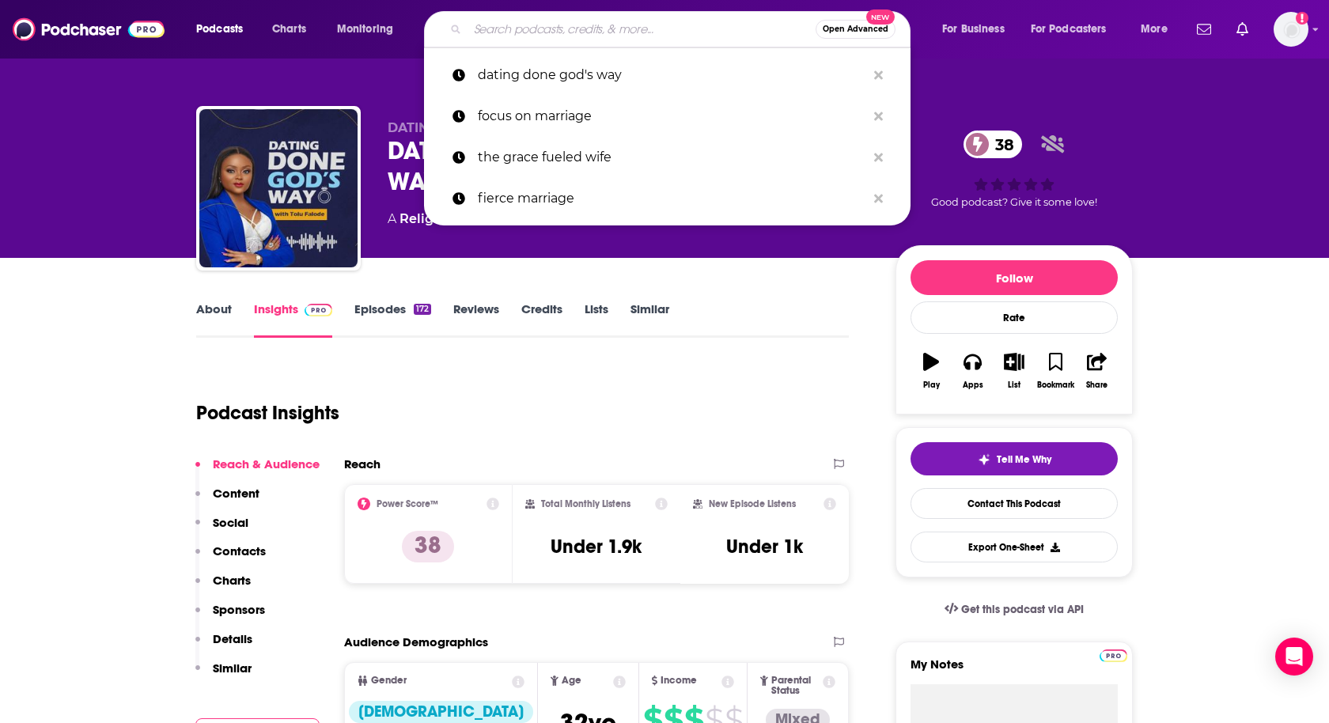
click at [511, 37] on input "Search podcasts, credits, & more..." at bounding box center [642, 29] width 348 height 25
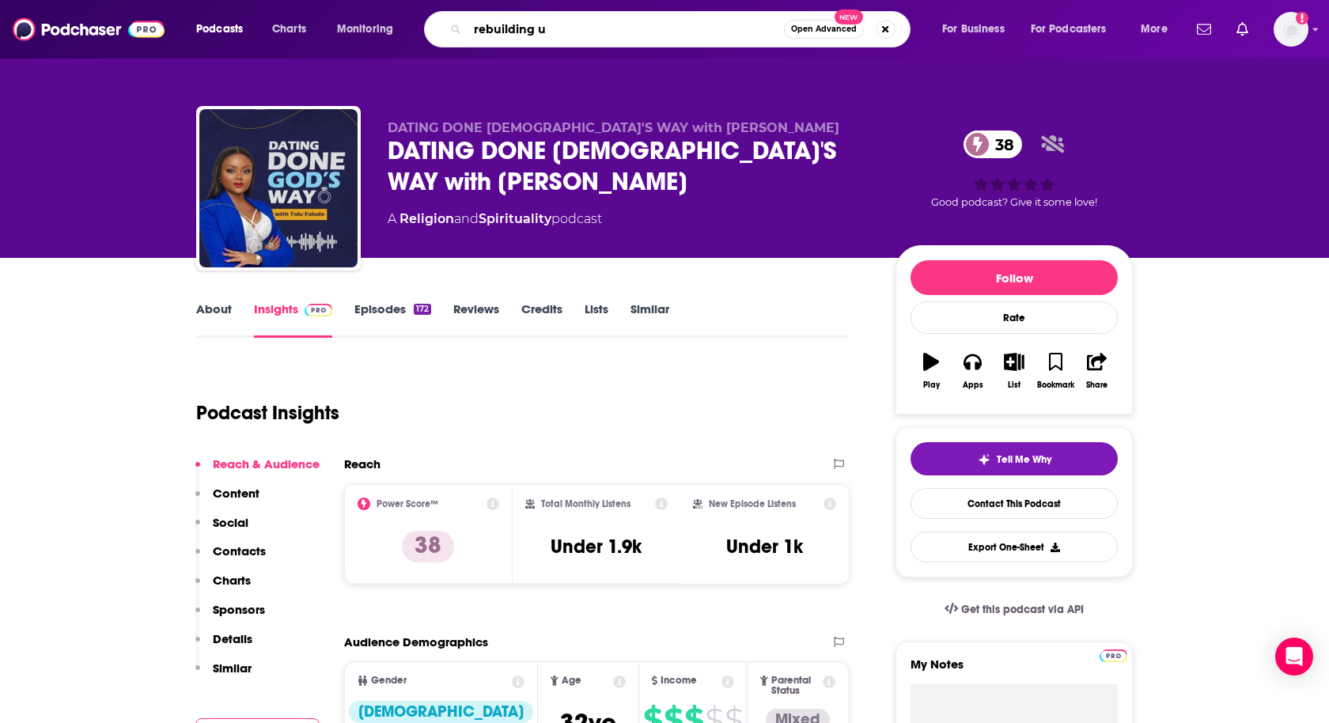
type input "rebuilding us"
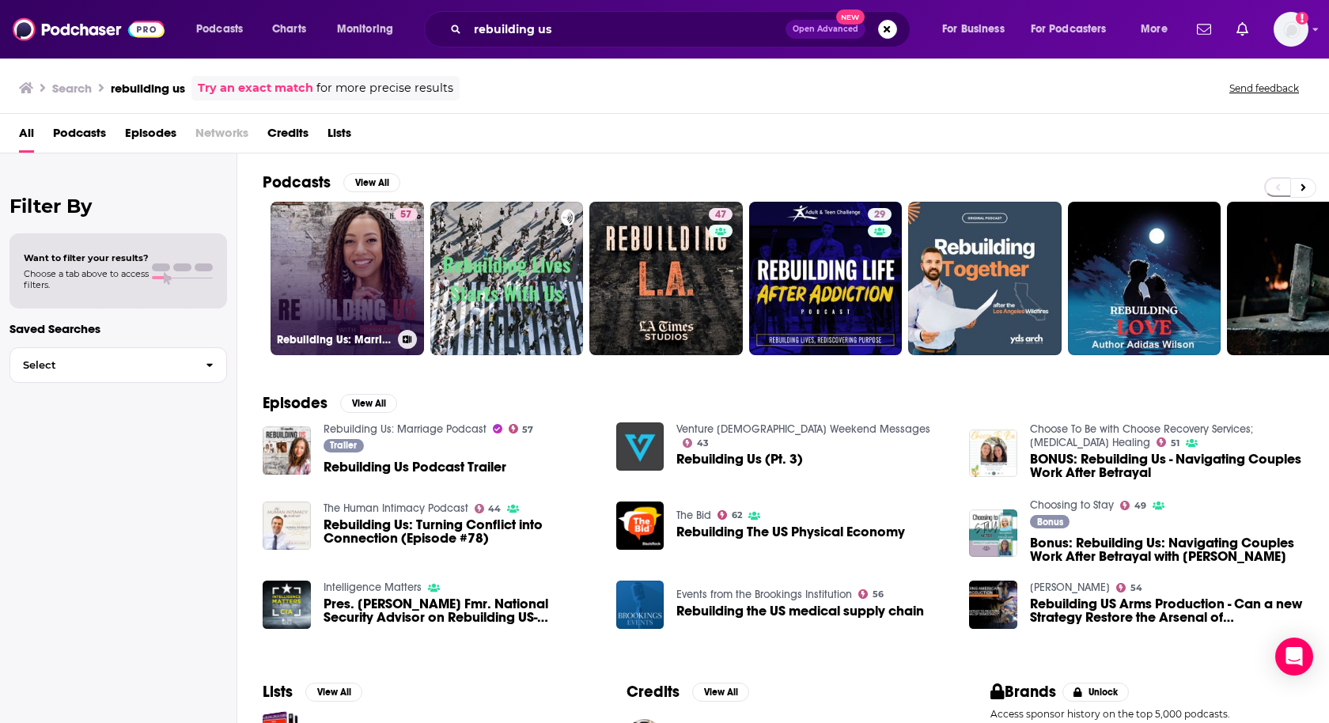
click at [353, 248] on link "57 Rebuilding Us: Marriage Podcast" at bounding box center [348, 279] width 154 height 154
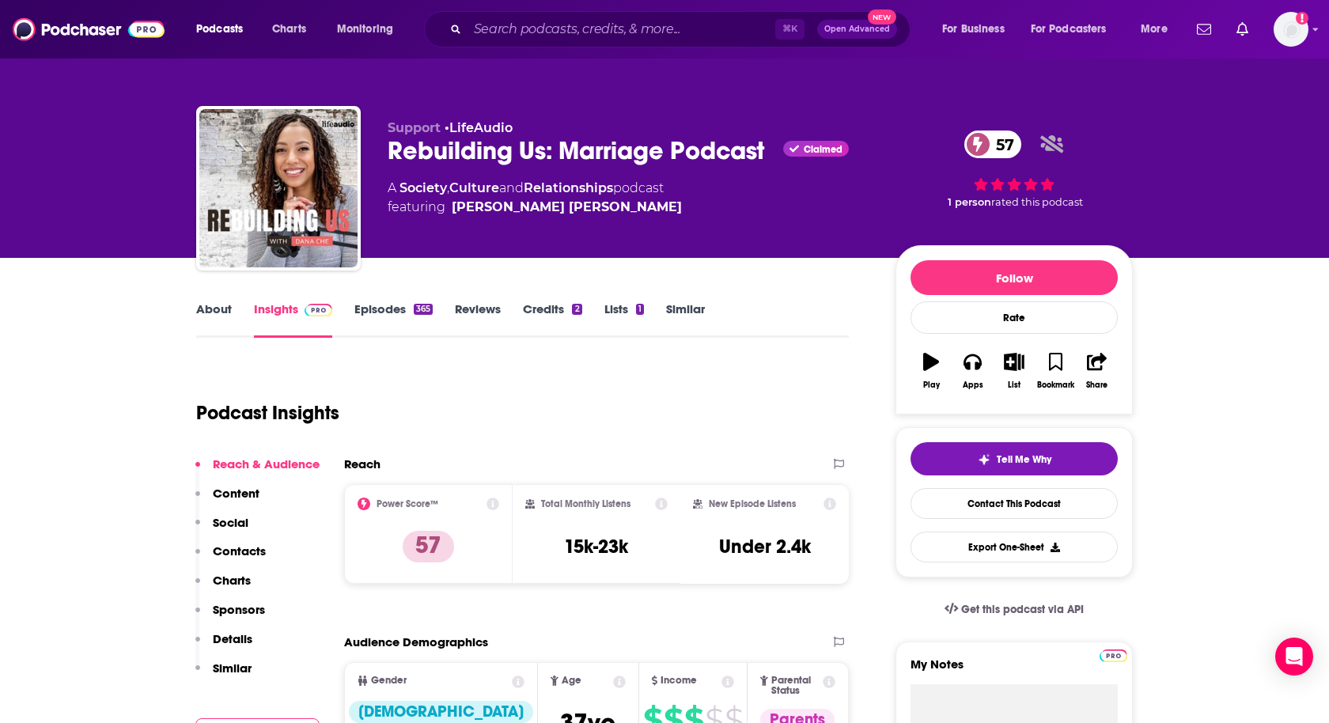
click at [231, 552] on p "Contacts" at bounding box center [239, 551] width 53 height 15
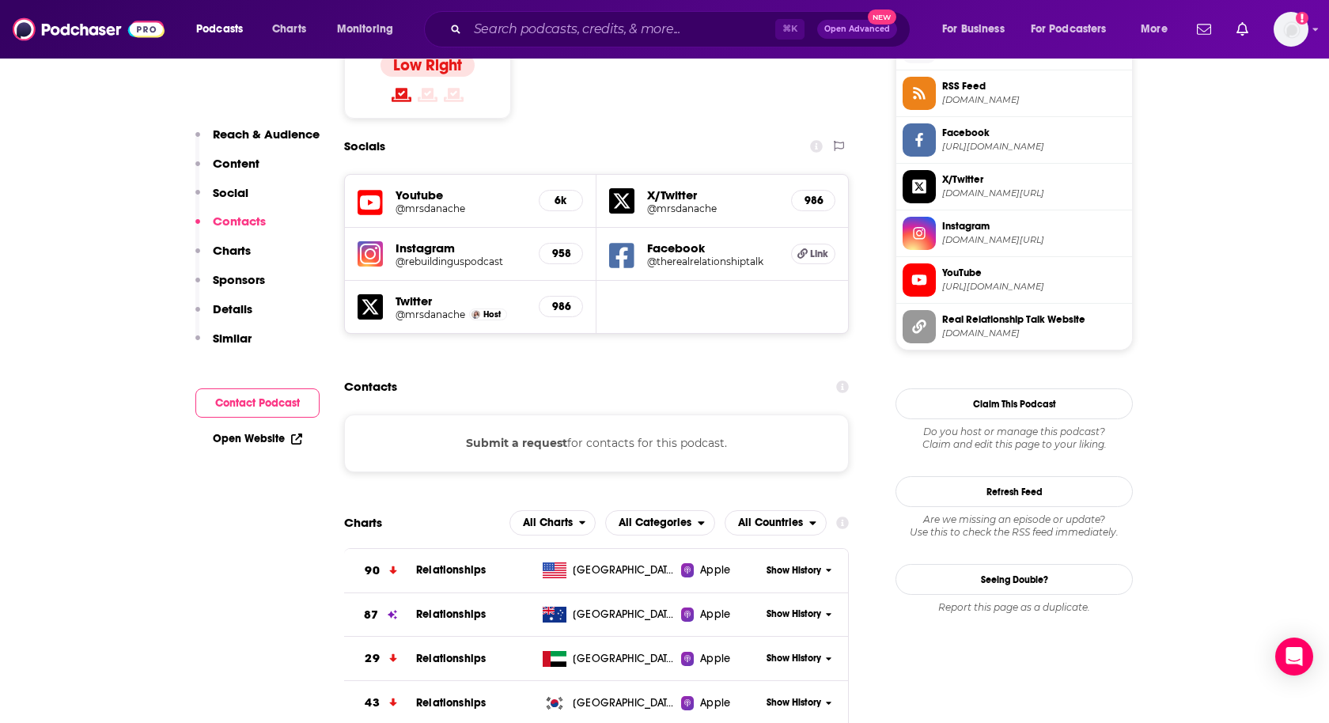
scroll to position [1312, 0]
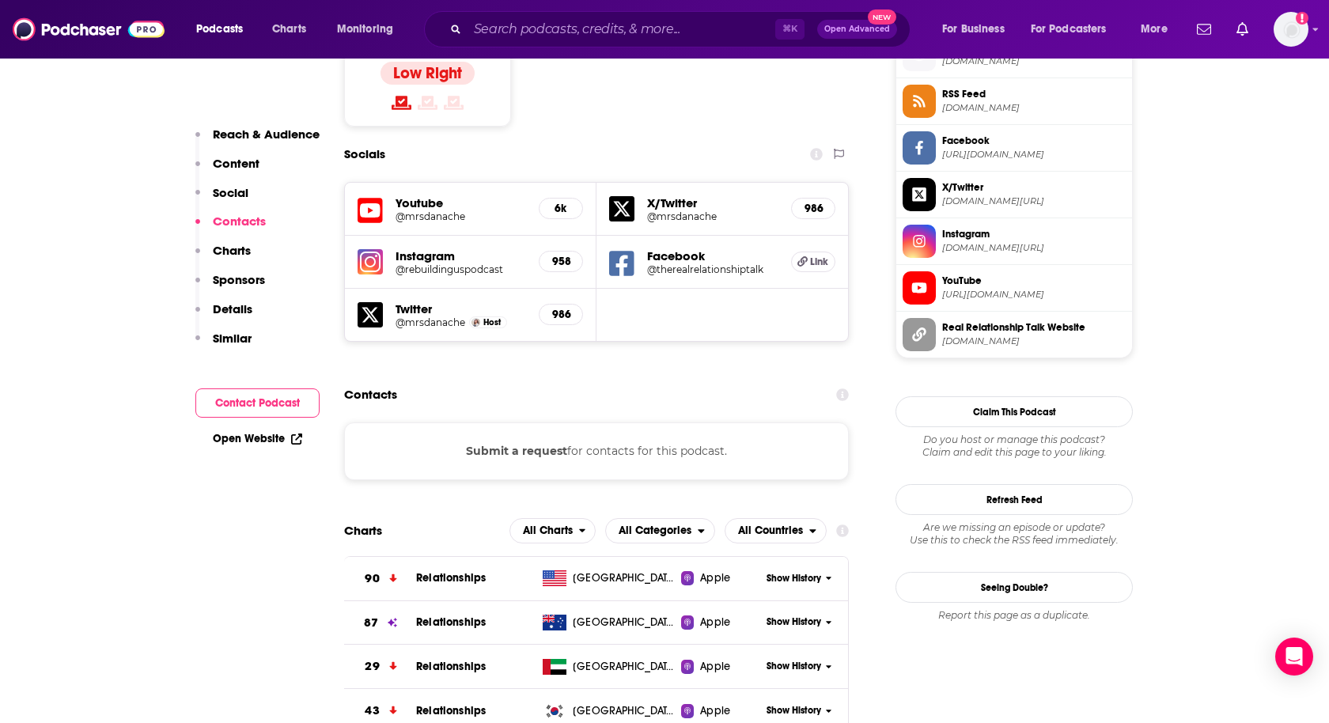
click at [514, 442] on button "Submit a request" at bounding box center [516, 450] width 101 height 17
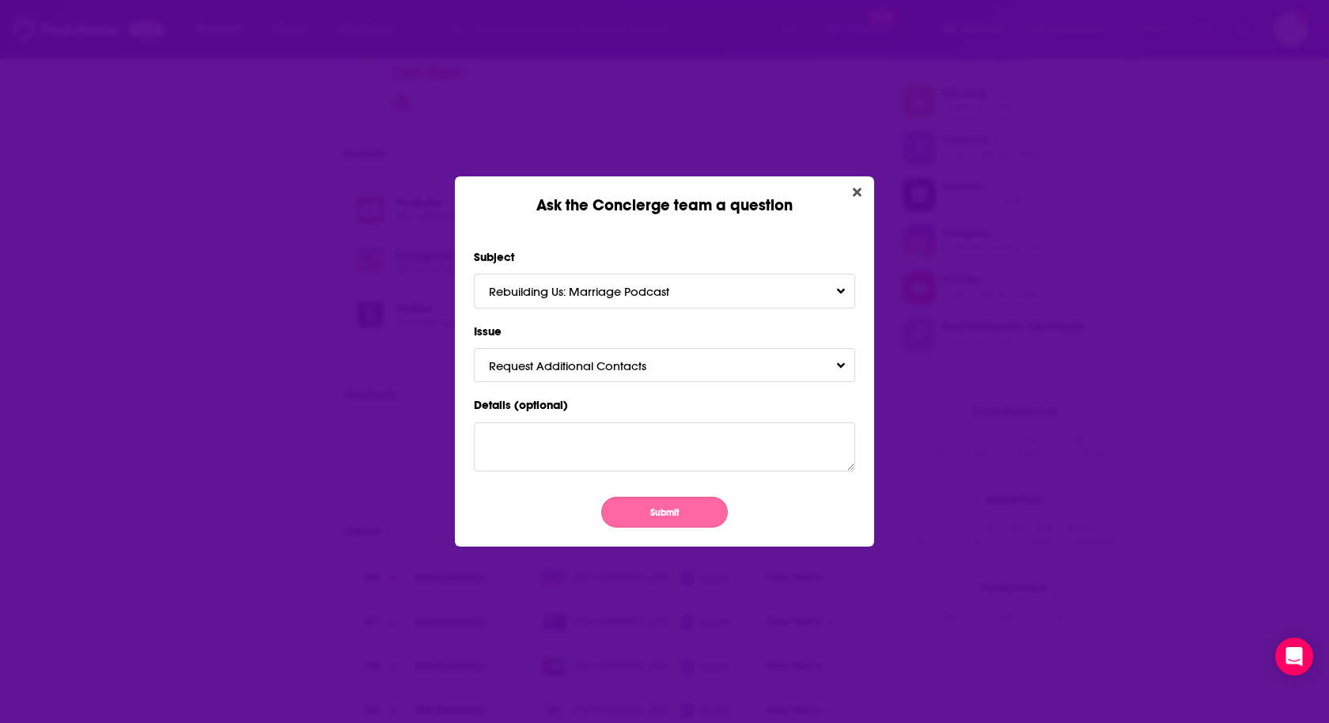
click at [675, 503] on button "Submit" at bounding box center [664, 512] width 127 height 31
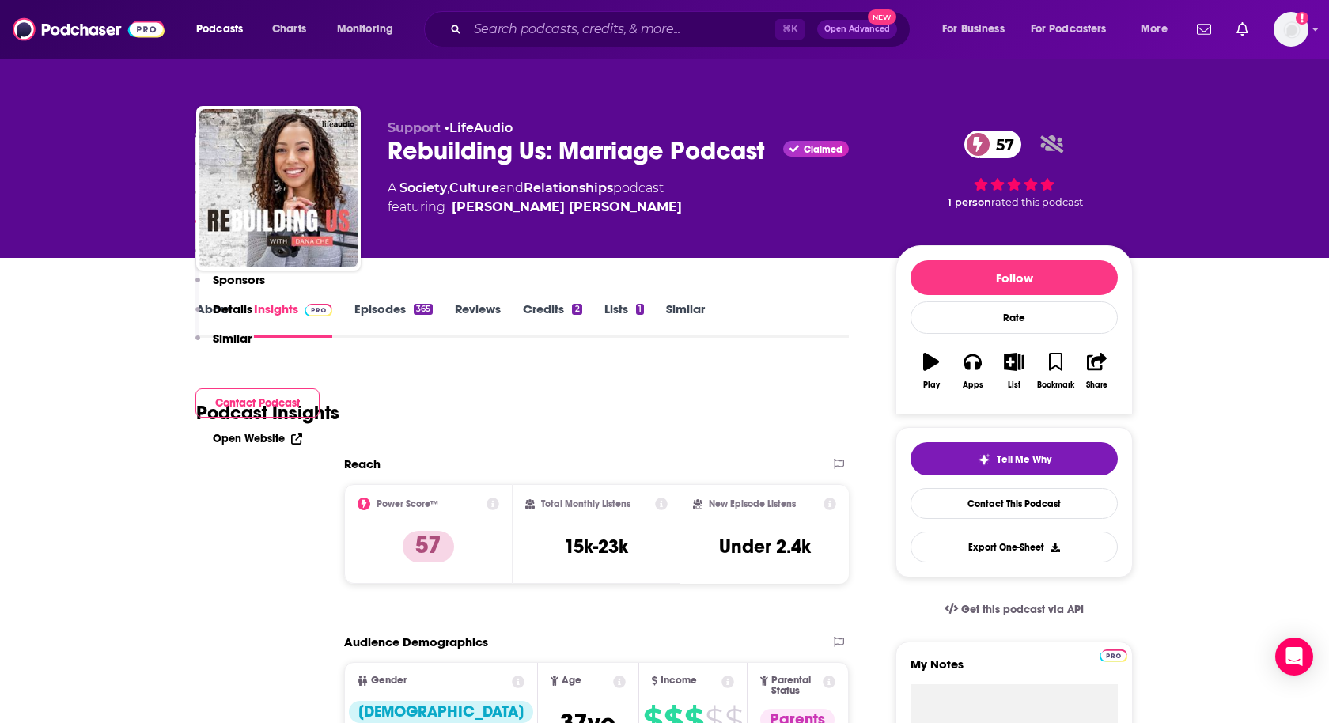
scroll to position [1312, 0]
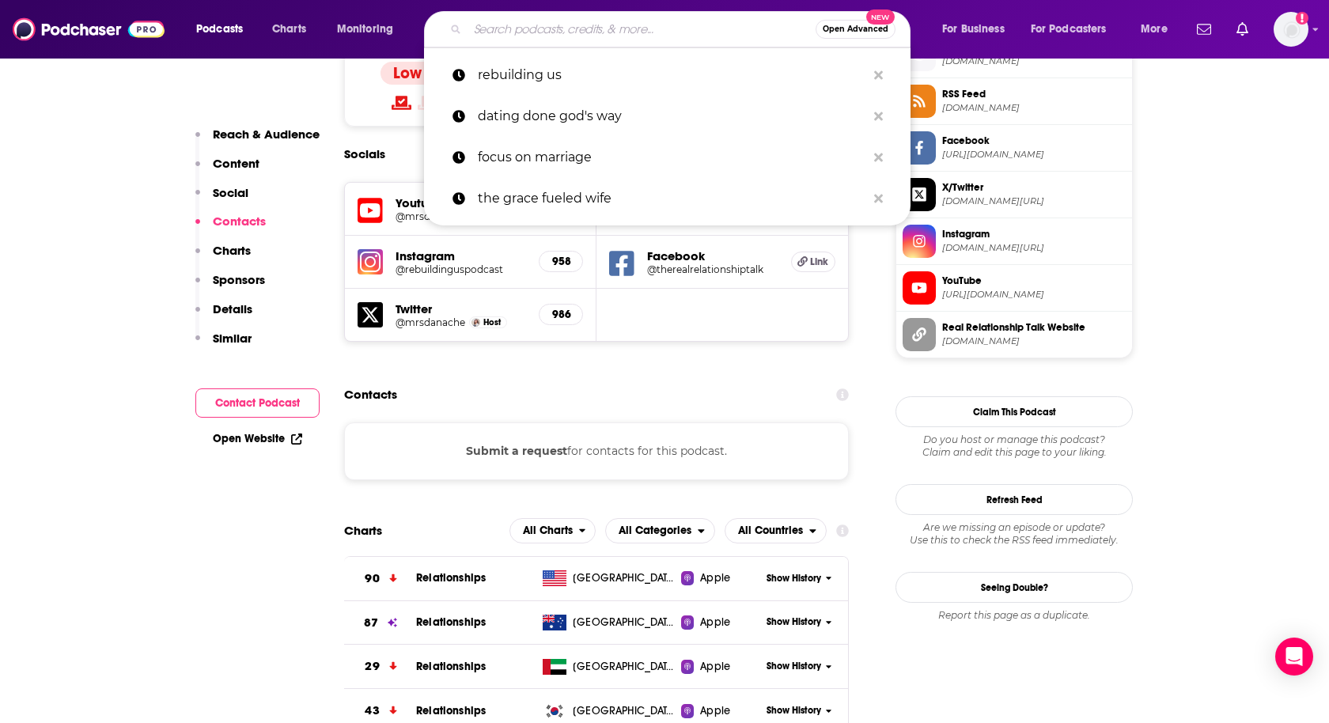
click at [492, 40] on input "Search podcasts, credits, & more..." at bounding box center [642, 29] width 348 height 25
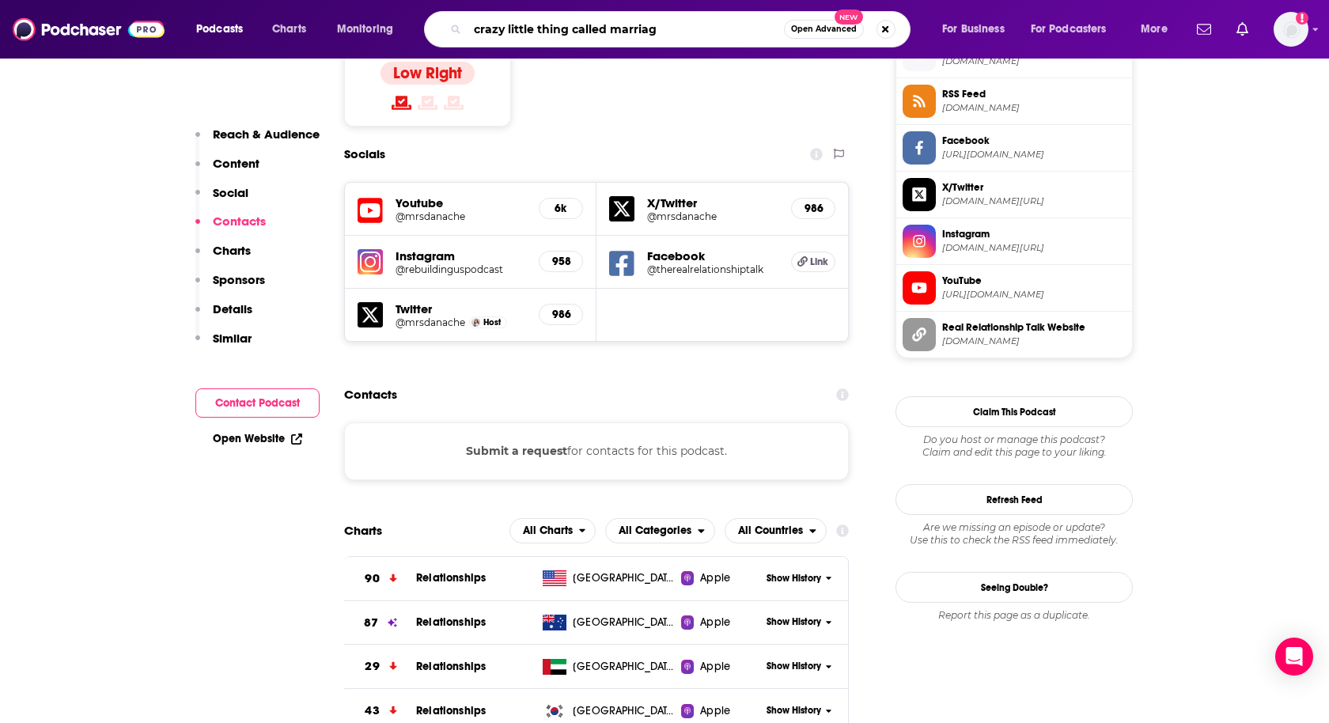
type input "crazy little thing called marriage"
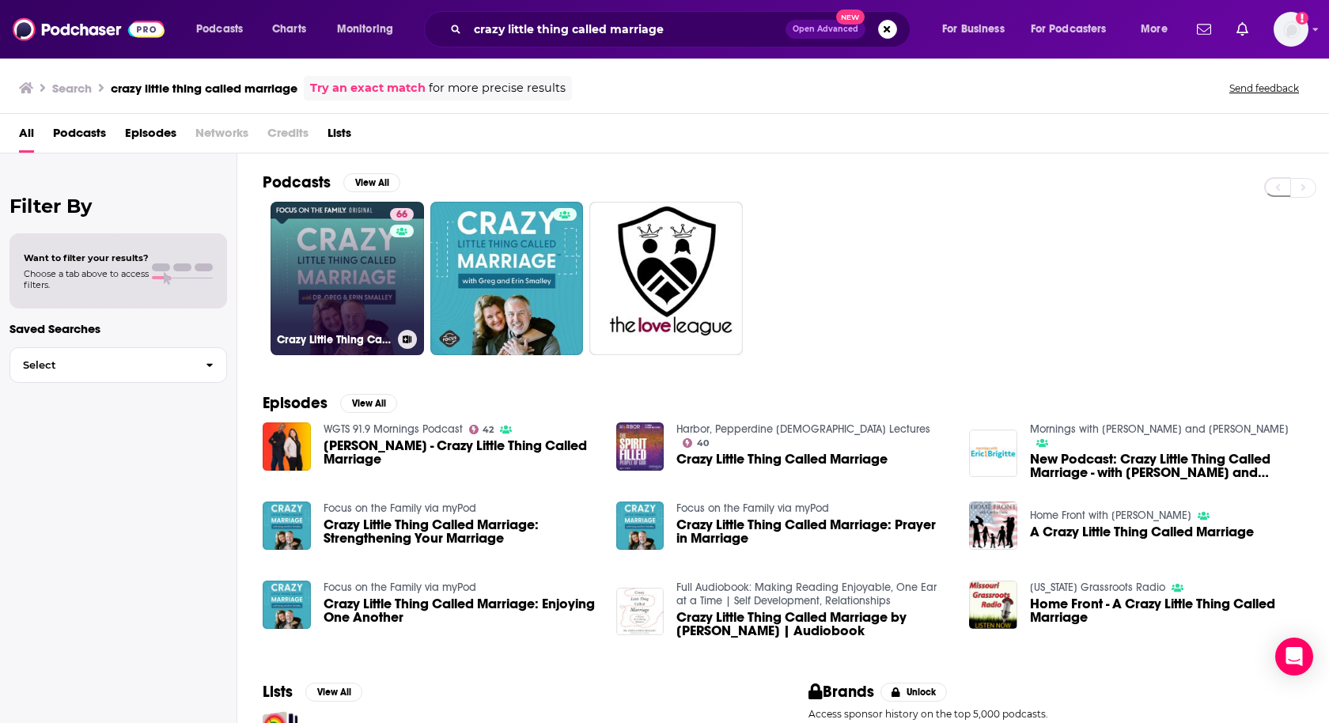
click at [384, 252] on link "66 Crazy Little Thing Called Marriage" at bounding box center [348, 279] width 154 height 154
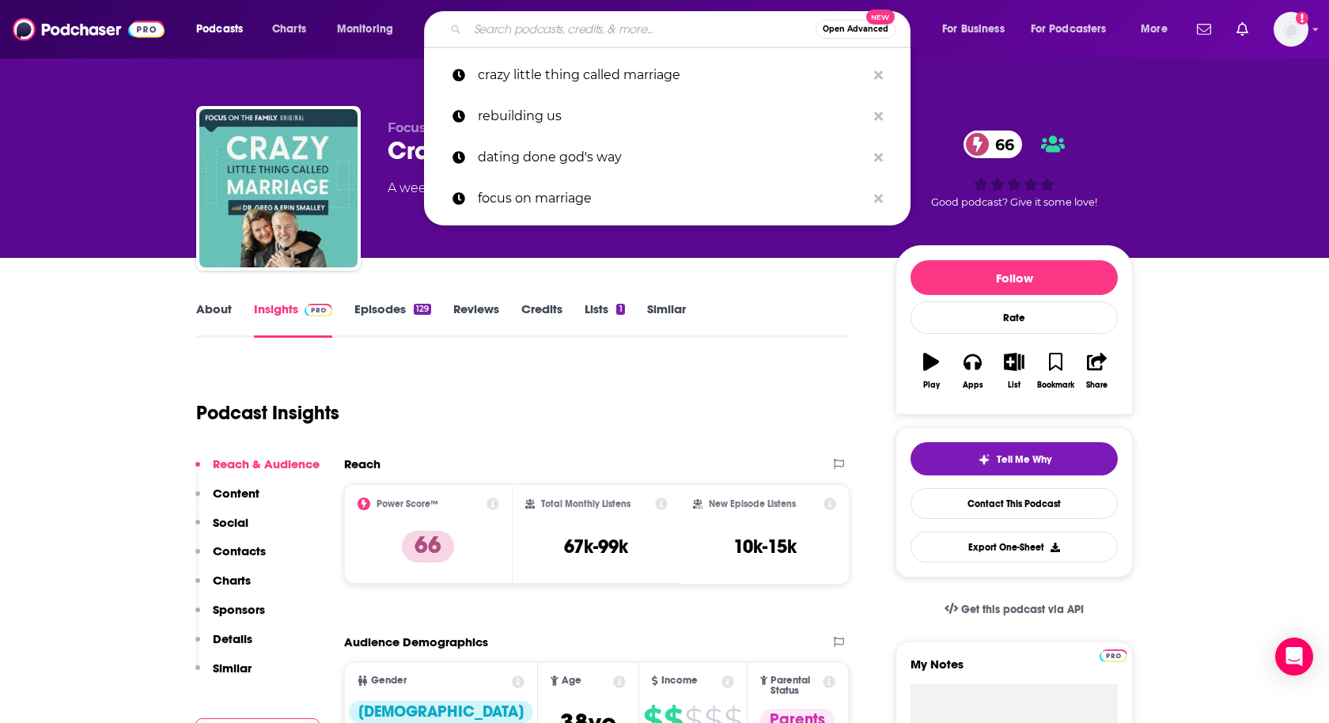
click at [531, 34] on input "Search podcasts, credits, & more..." at bounding box center [642, 29] width 348 height 25
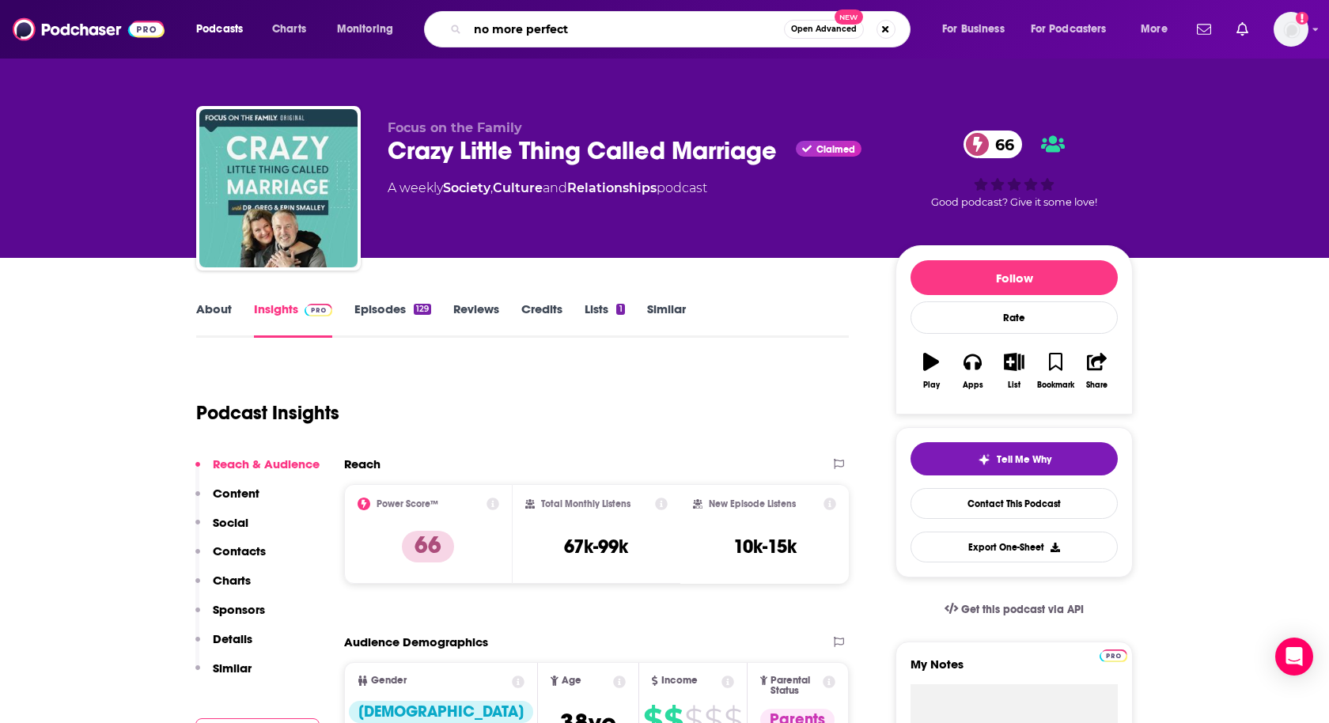
type input "no more perfect"
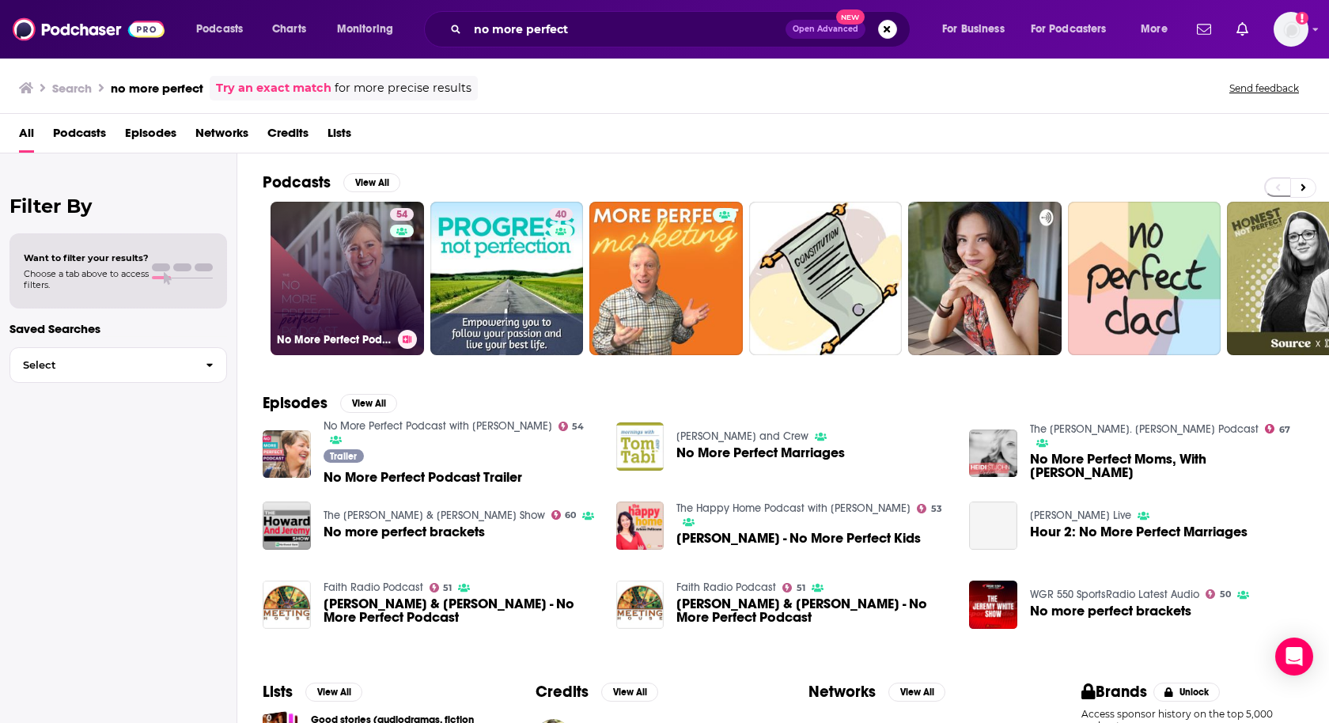
click at [339, 279] on link "54 No More Perfect Podcast with [PERSON_NAME]" at bounding box center [348, 279] width 154 height 154
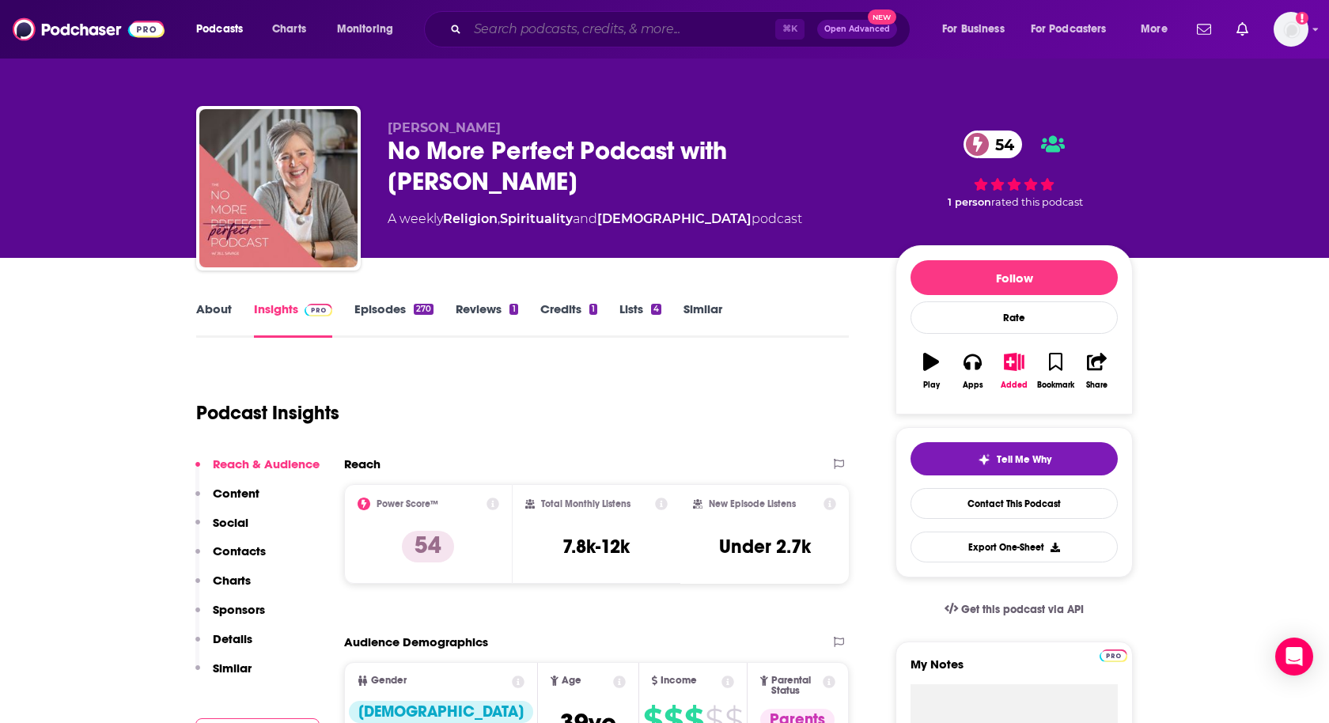
click at [489, 34] on input "Search podcasts, credits, & more..." at bounding box center [622, 29] width 308 height 25
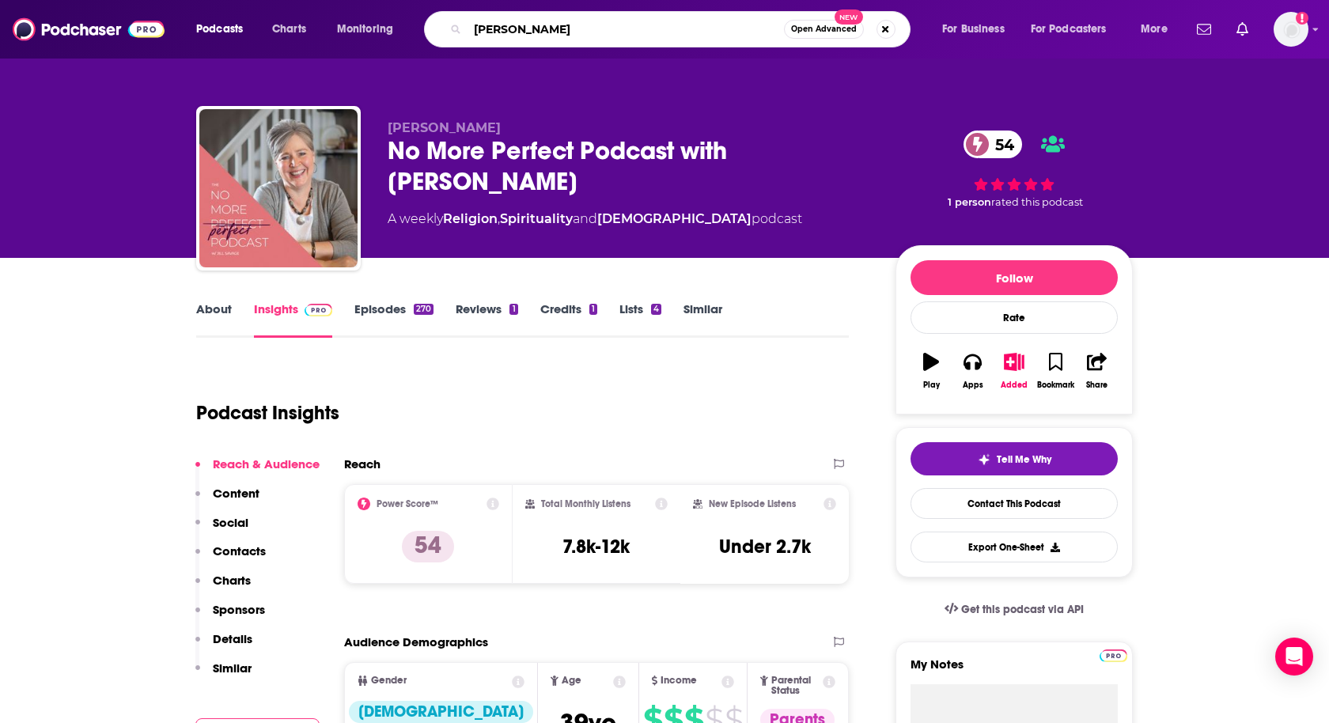
type input "[PERSON_NAME]"
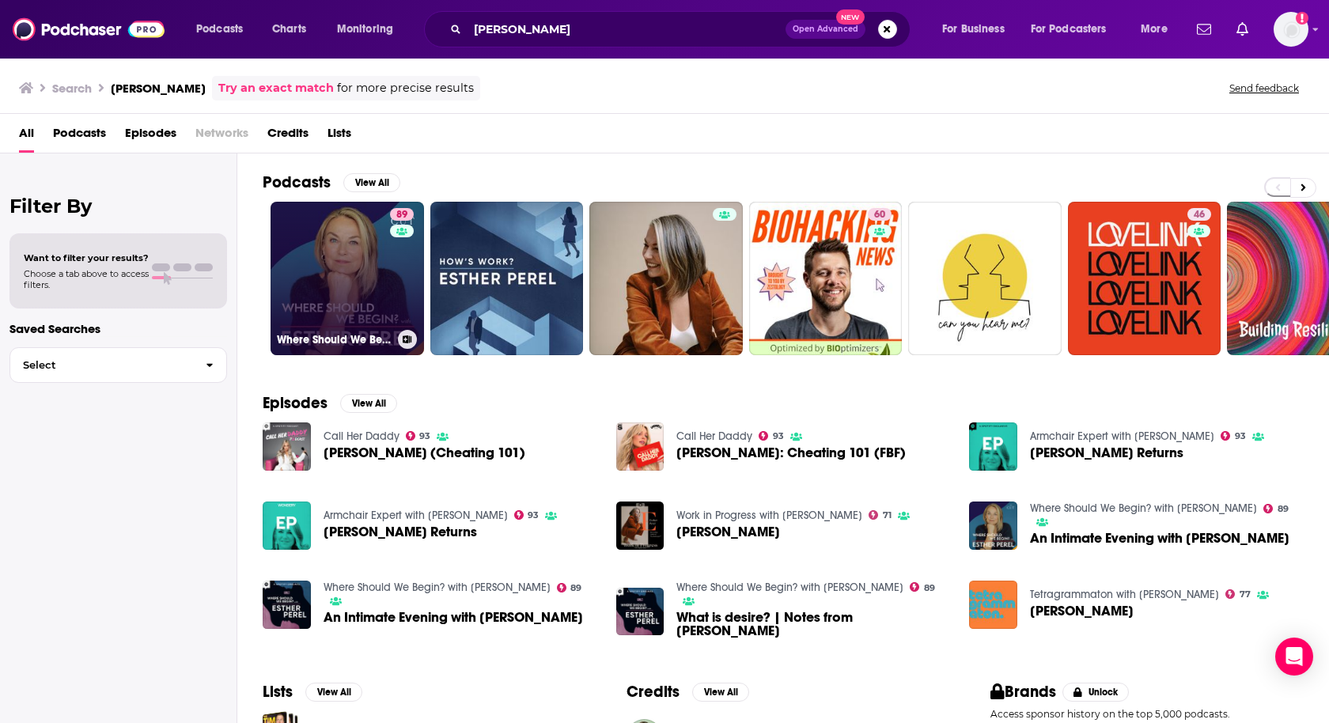
click at [320, 305] on link "89 Where Should We Begin? with [PERSON_NAME]" at bounding box center [348, 279] width 154 height 154
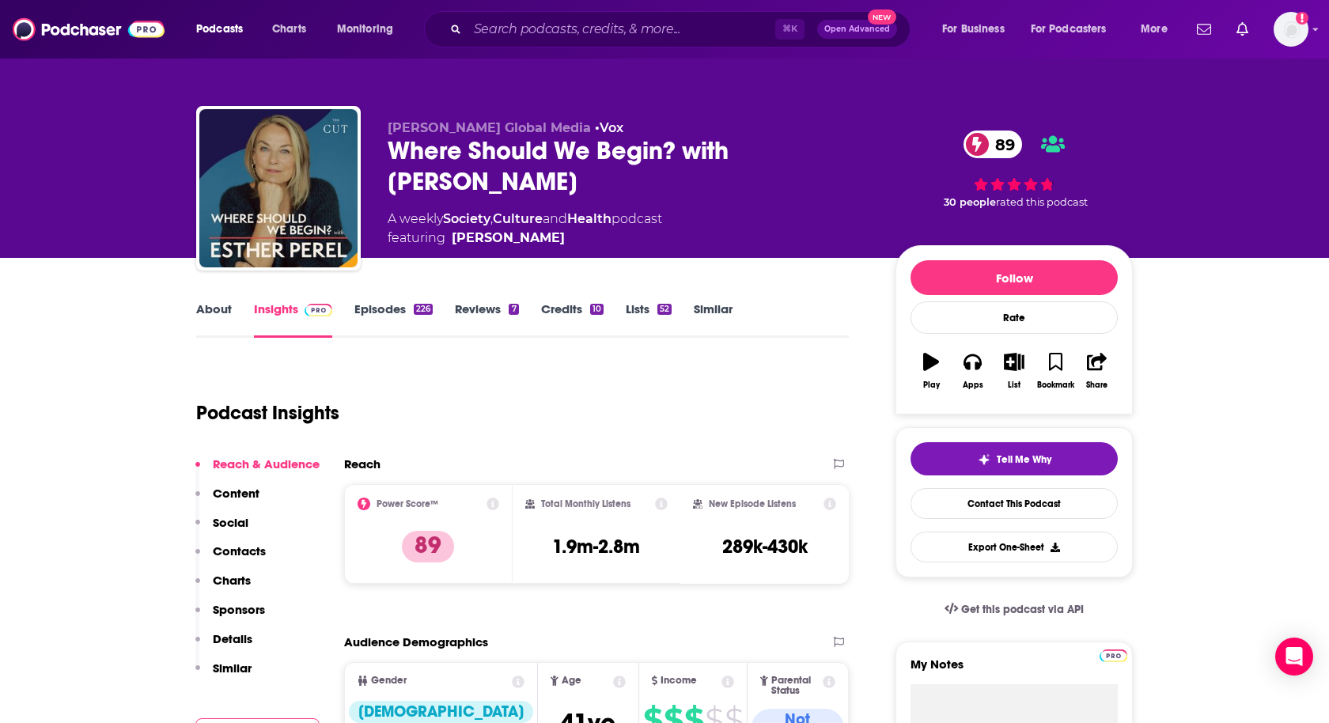
click at [222, 311] on link "About" at bounding box center [214, 320] width 36 height 36
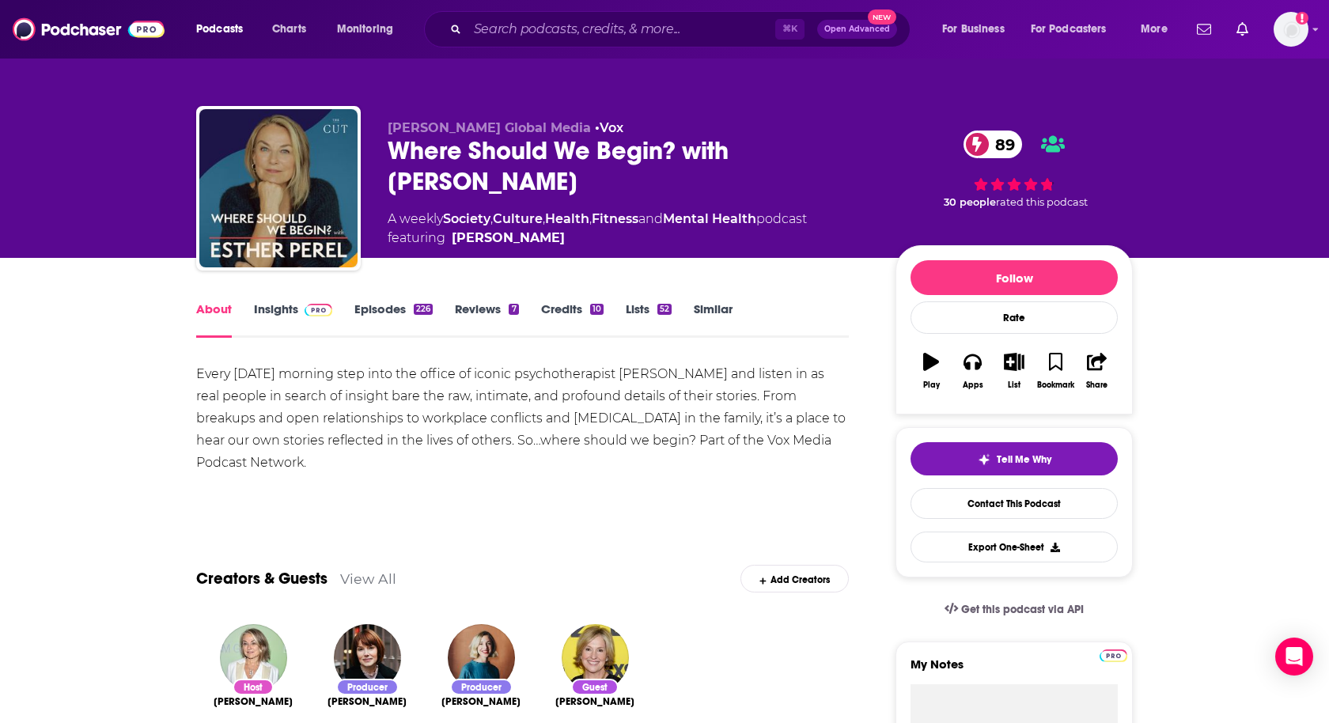
click at [286, 314] on link "Insights" at bounding box center [293, 320] width 78 height 36
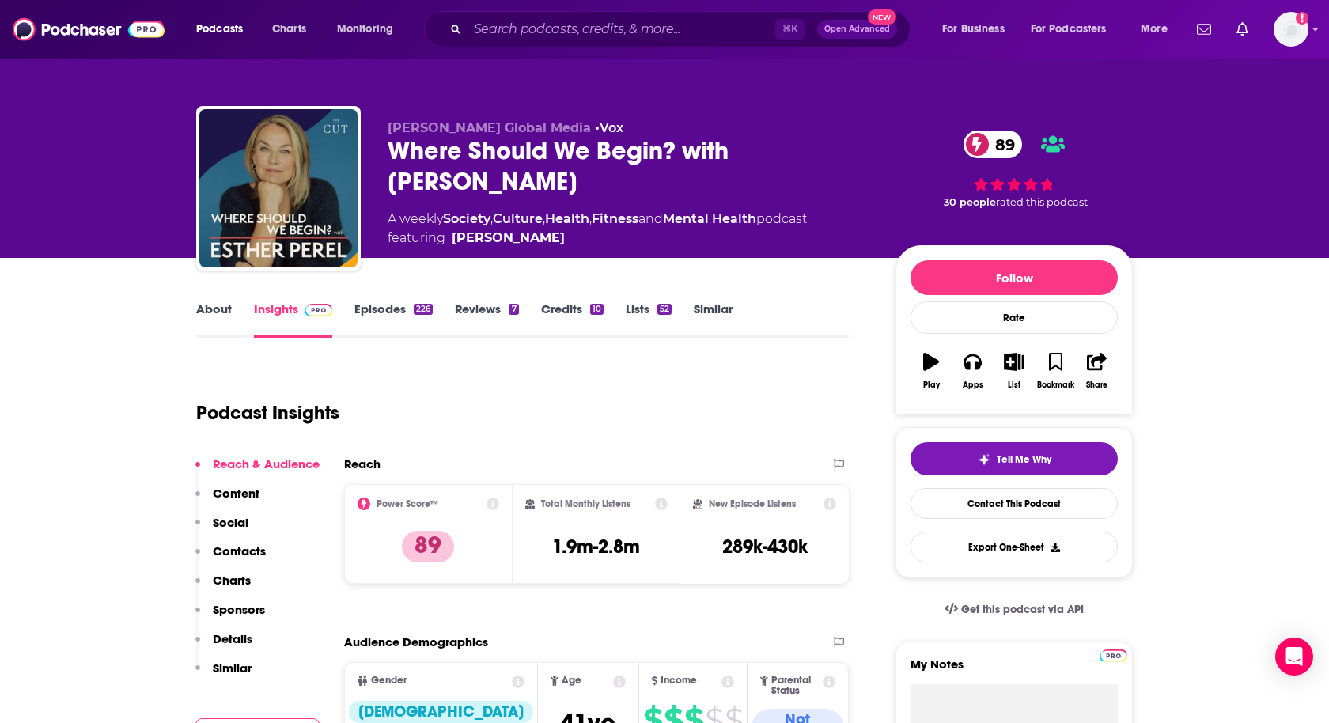
click at [226, 551] on p "Contacts" at bounding box center [239, 551] width 53 height 15
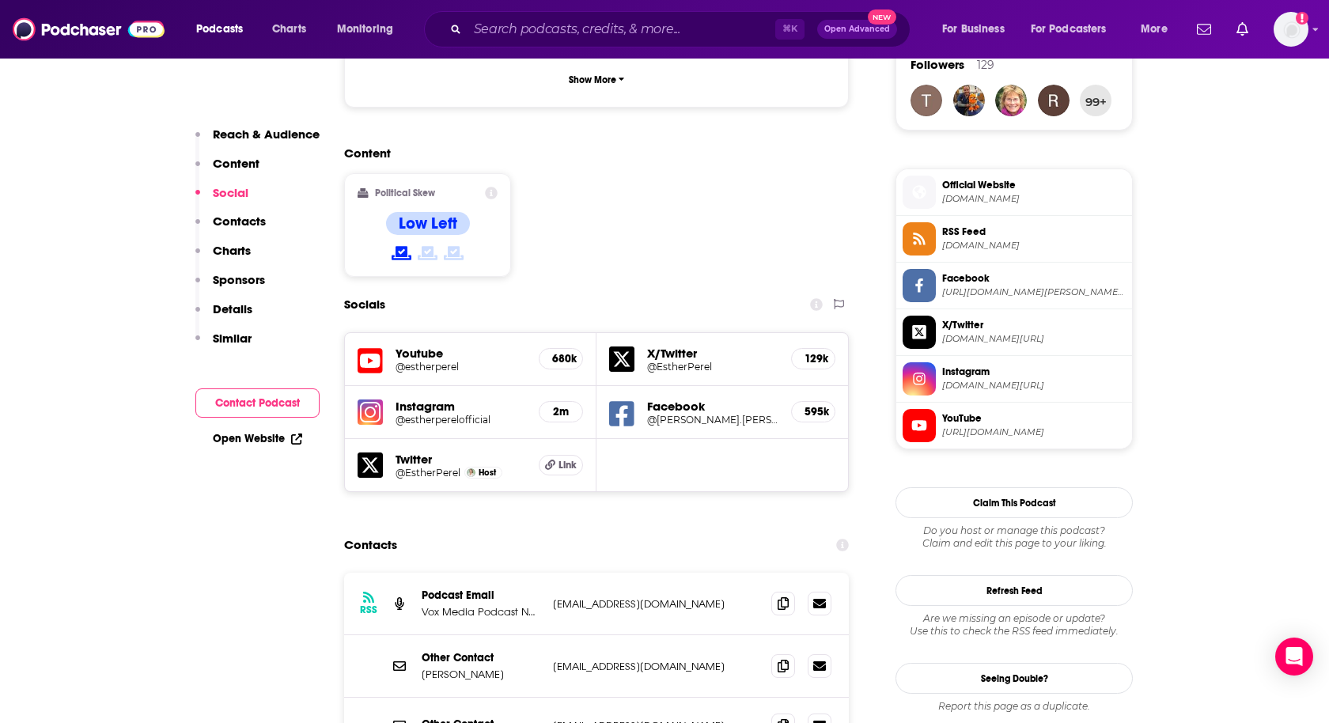
scroll to position [1287, 0]
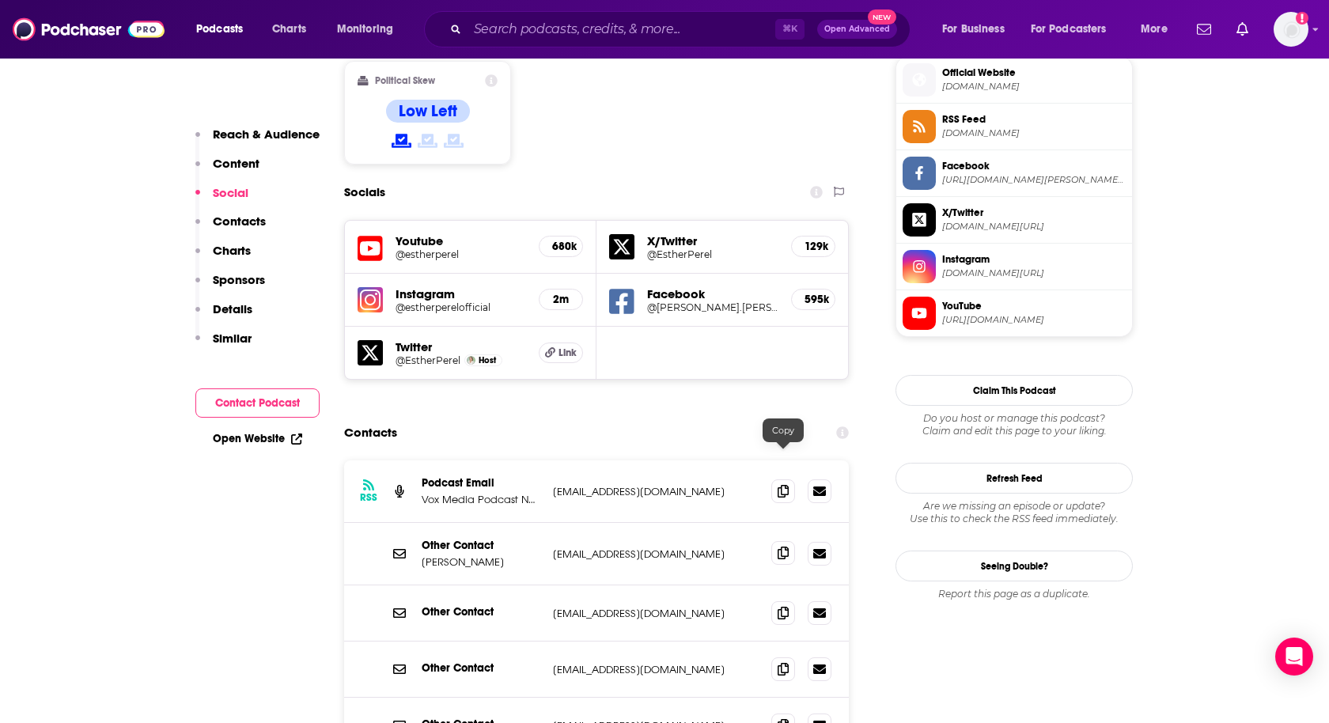
click at [779, 547] on icon at bounding box center [783, 553] width 11 height 13
click at [782, 484] on icon at bounding box center [783, 490] width 11 height 13
click at [496, 36] on input "Search podcasts, credits, & more..." at bounding box center [622, 29] width 308 height 25
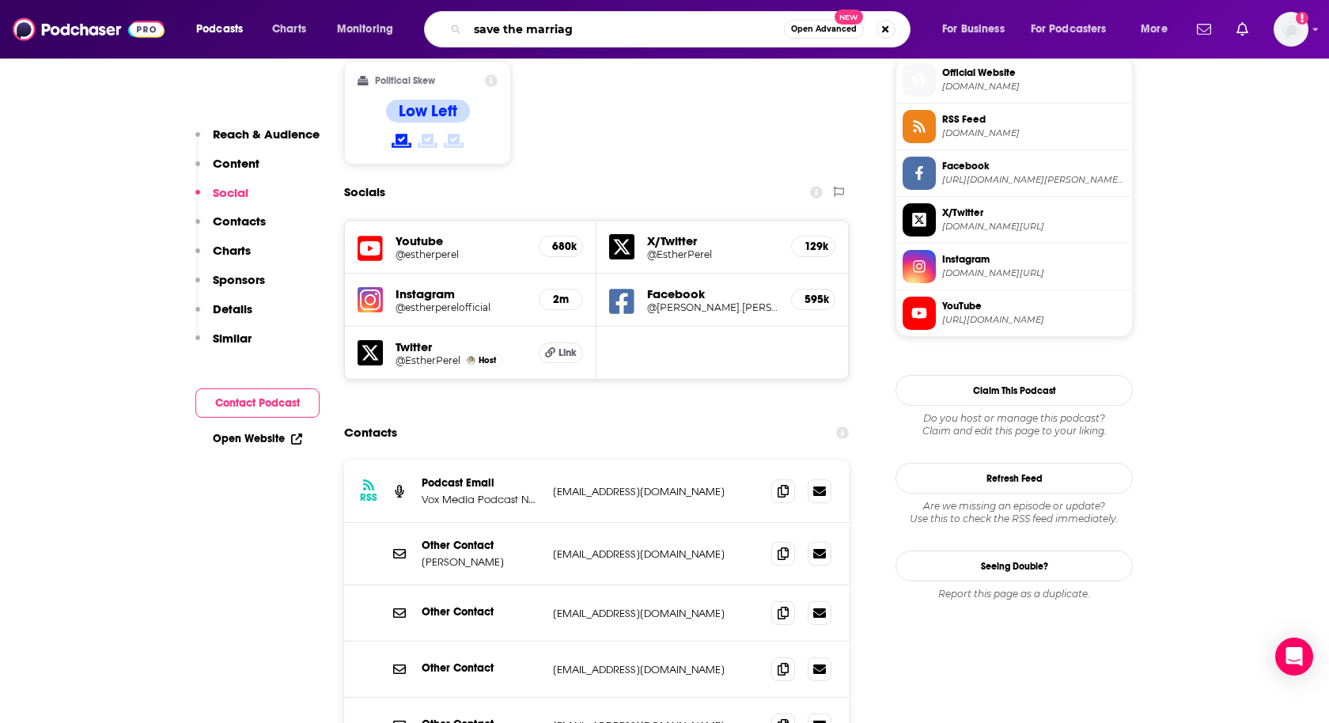
type input "save the marriage"
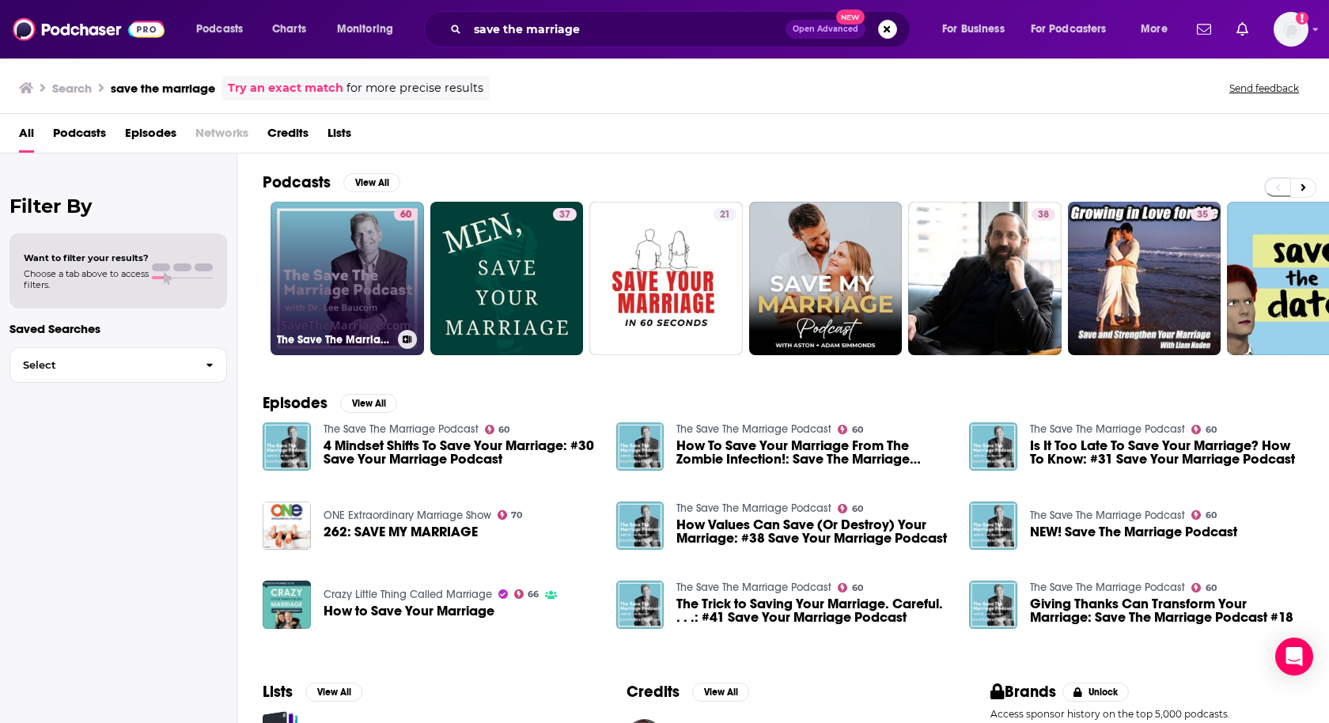
click at [353, 256] on link "60 The Save The Marriage Podcast" at bounding box center [348, 279] width 154 height 154
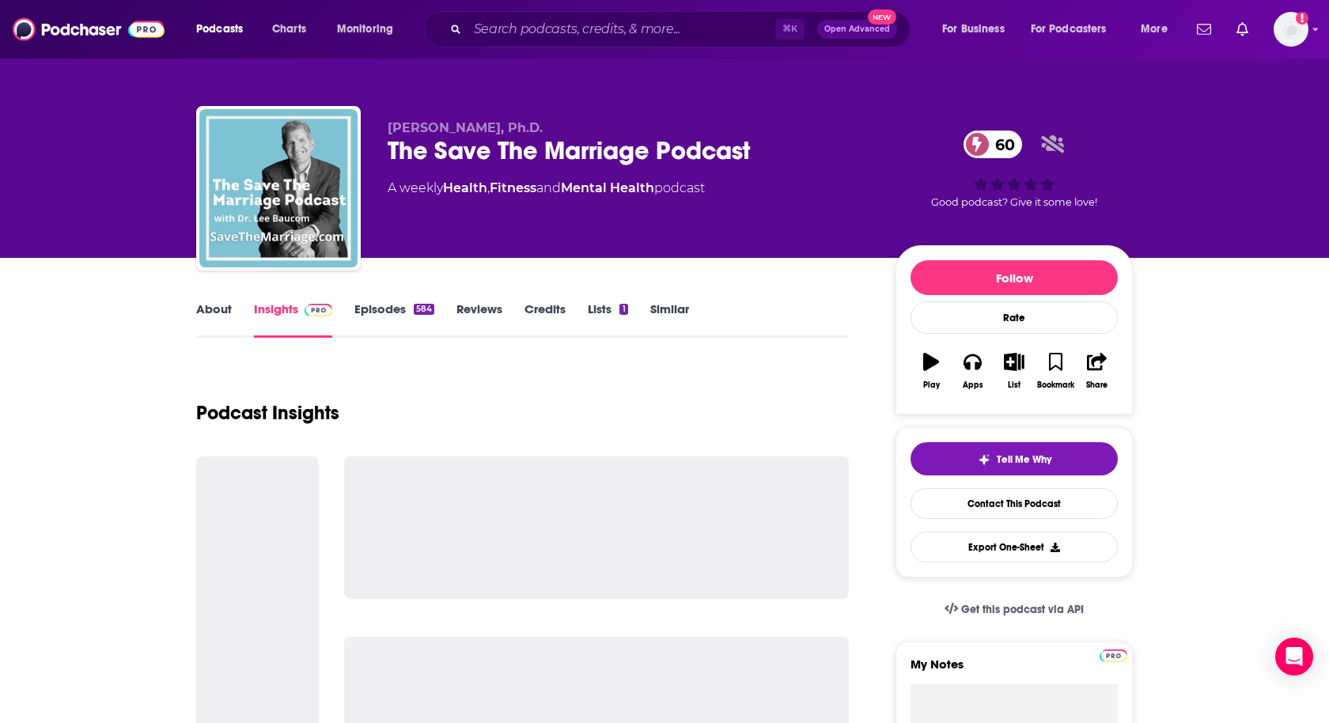
click at [217, 311] on link "About" at bounding box center [214, 320] width 36 height 36
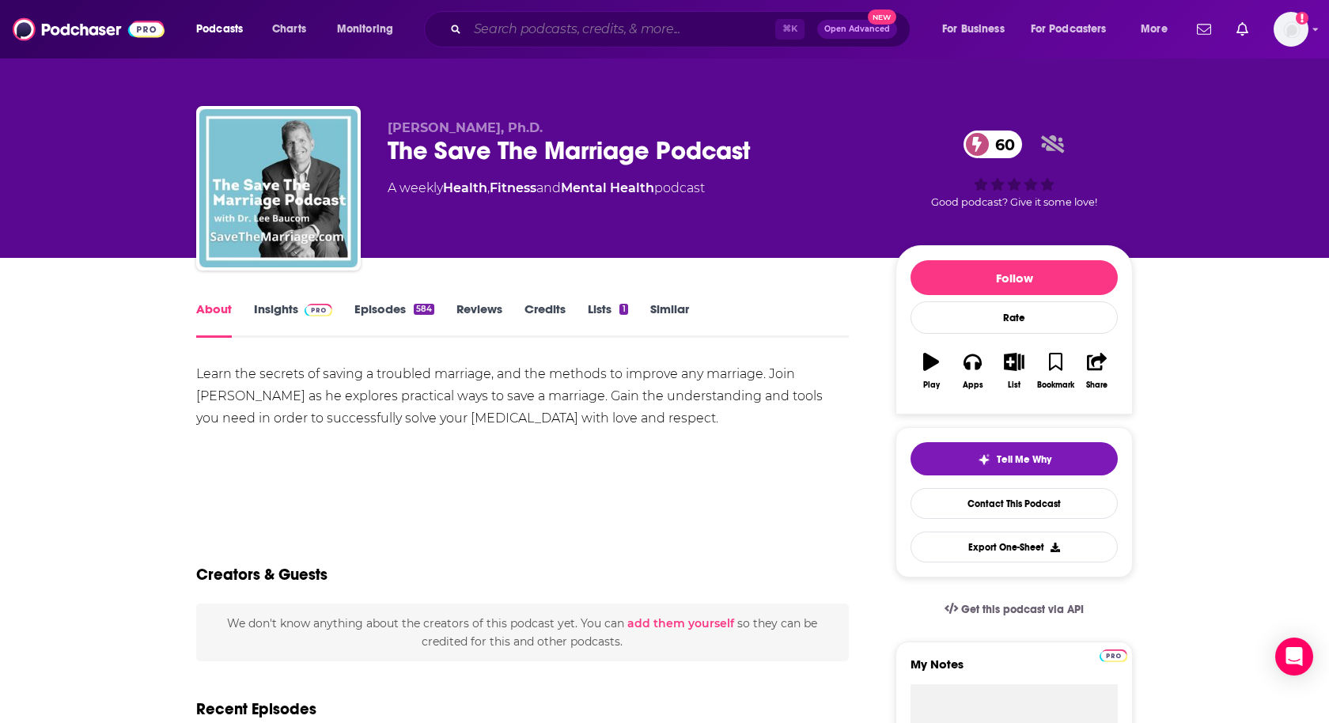
click at [497, 33] on input "Search podcasts, credits, & more..." at bounding box center [622, 29] width 308 height 25
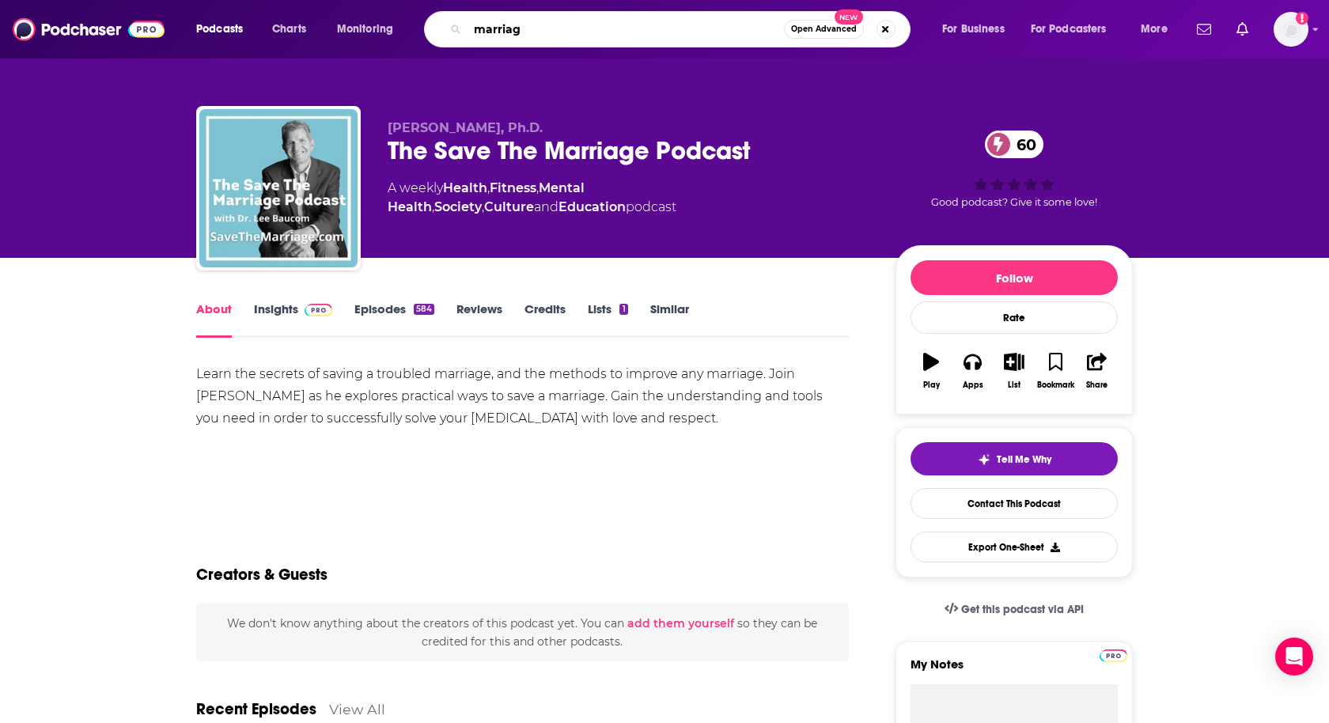
type input "marriage"
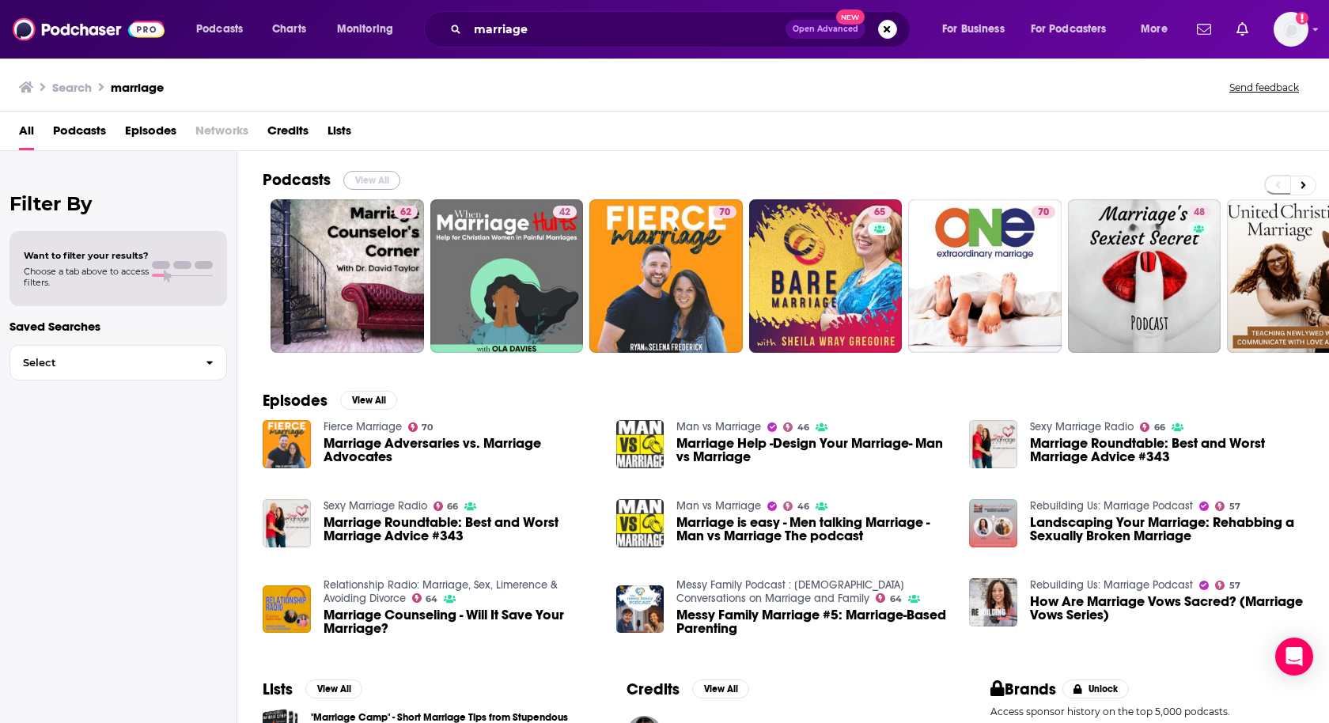
click at [383, 178] on button "View All" at bounding box center [371, 180] width 57 height 19
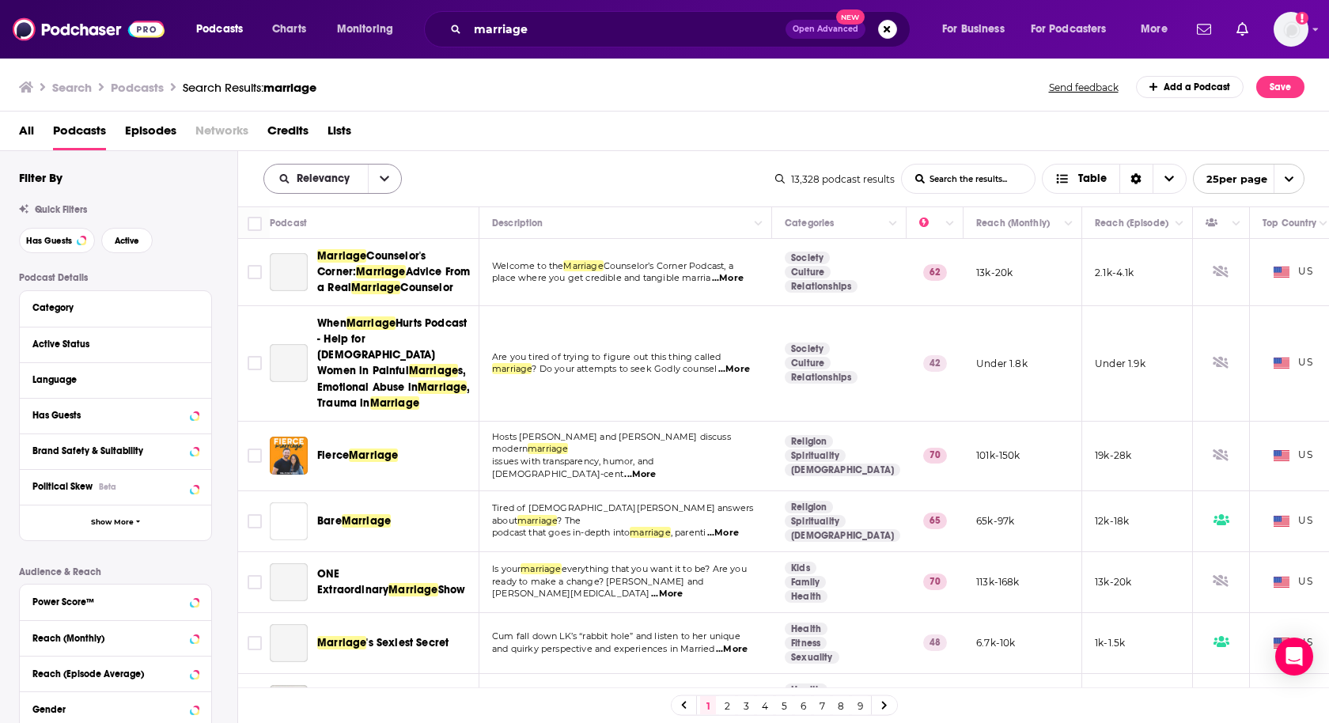
click at [383, 178] on icon "open menu" at bounding box center [384, 178] width 9 height 11
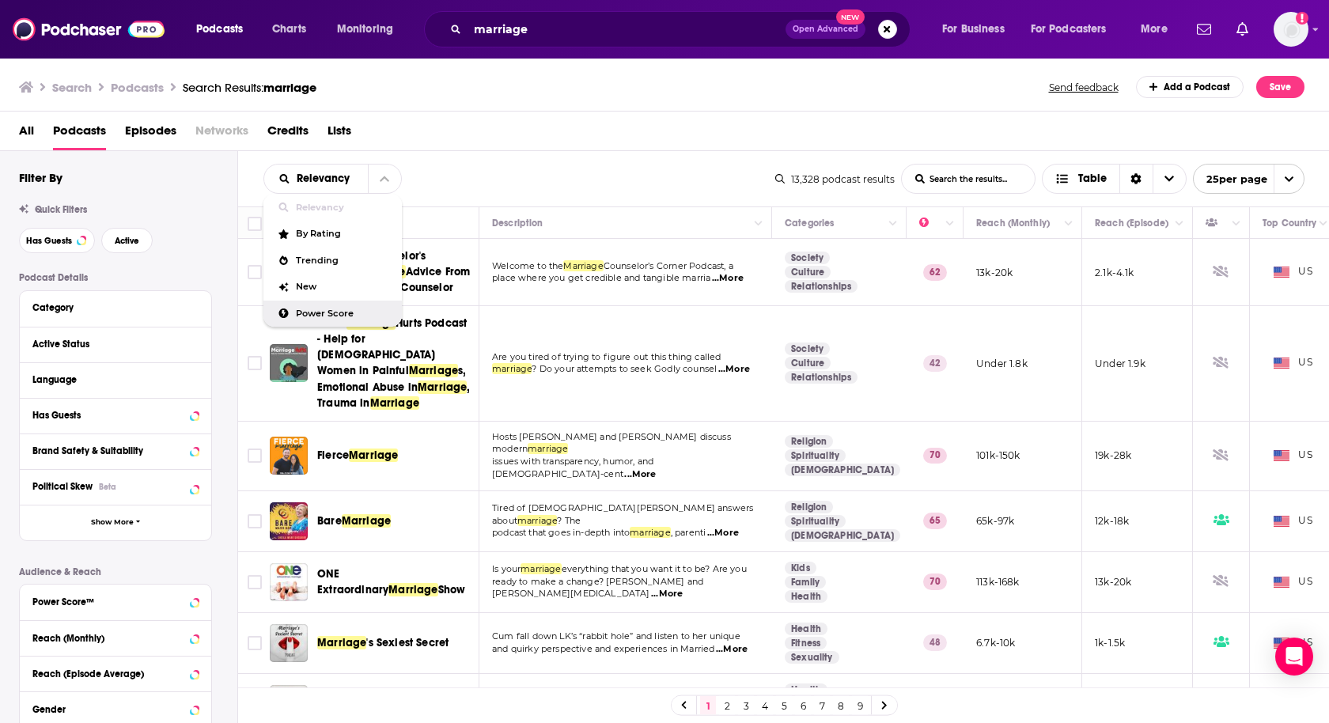
click at [352, 305] on div "Power Score" at bounding box center [333, 314] width 138 height 27
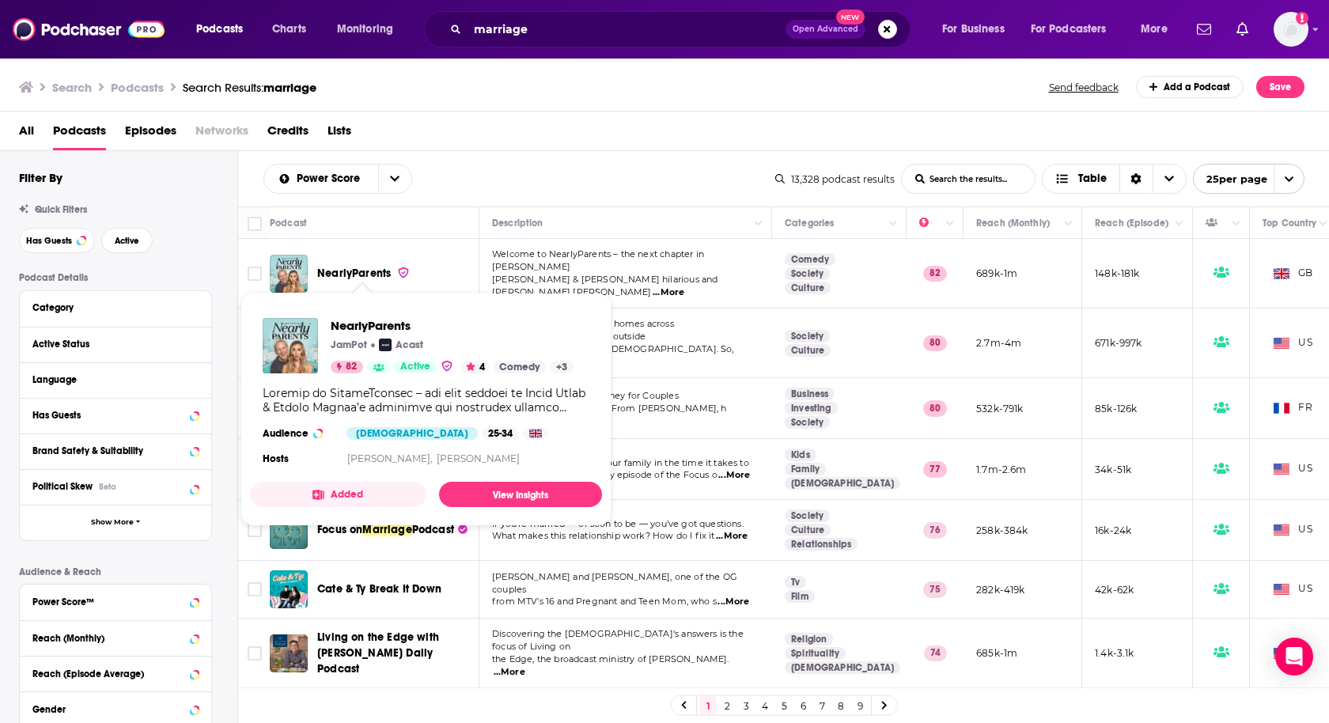
click at [342, 269] on span "NearlyParents" at bounding box center [354, 273] width 74 height 13
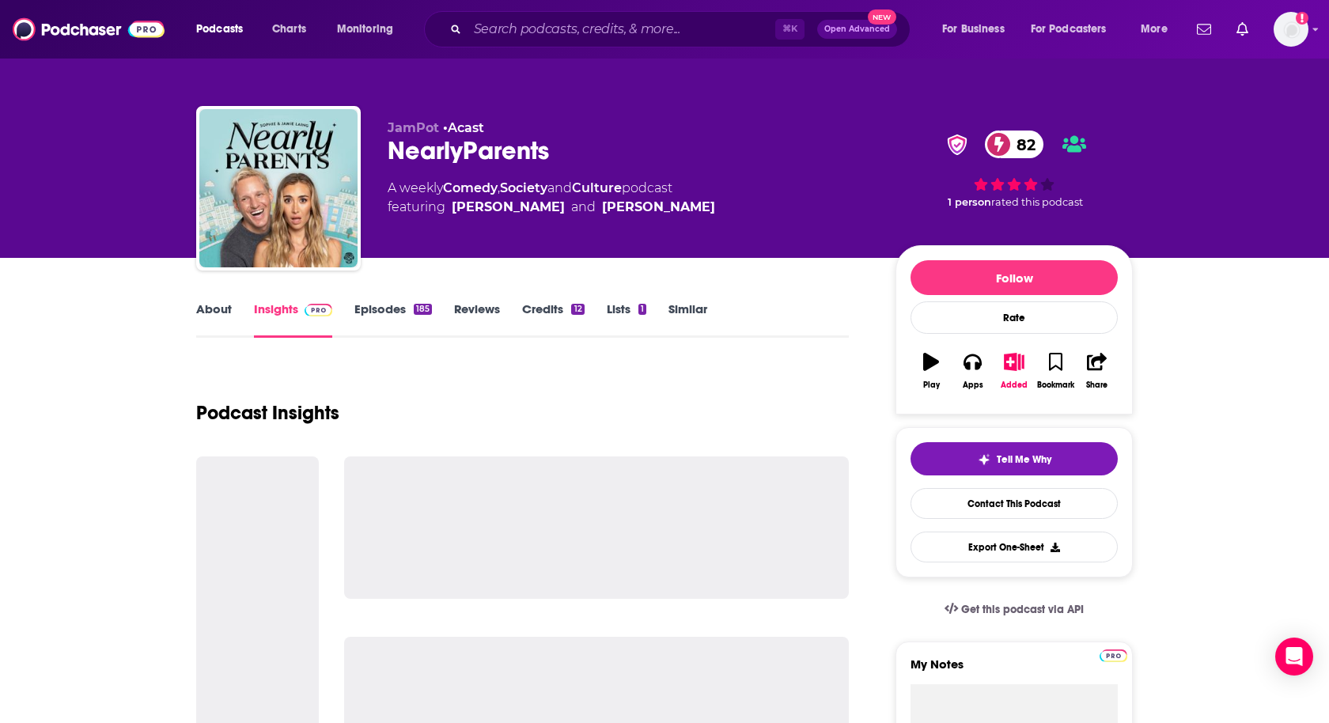
click at [211, 299] on div "About Insights Episodes 185 Reviews Credits 12 Lists 1 Similar" at bounding box center [522, 318] width 653 height 39
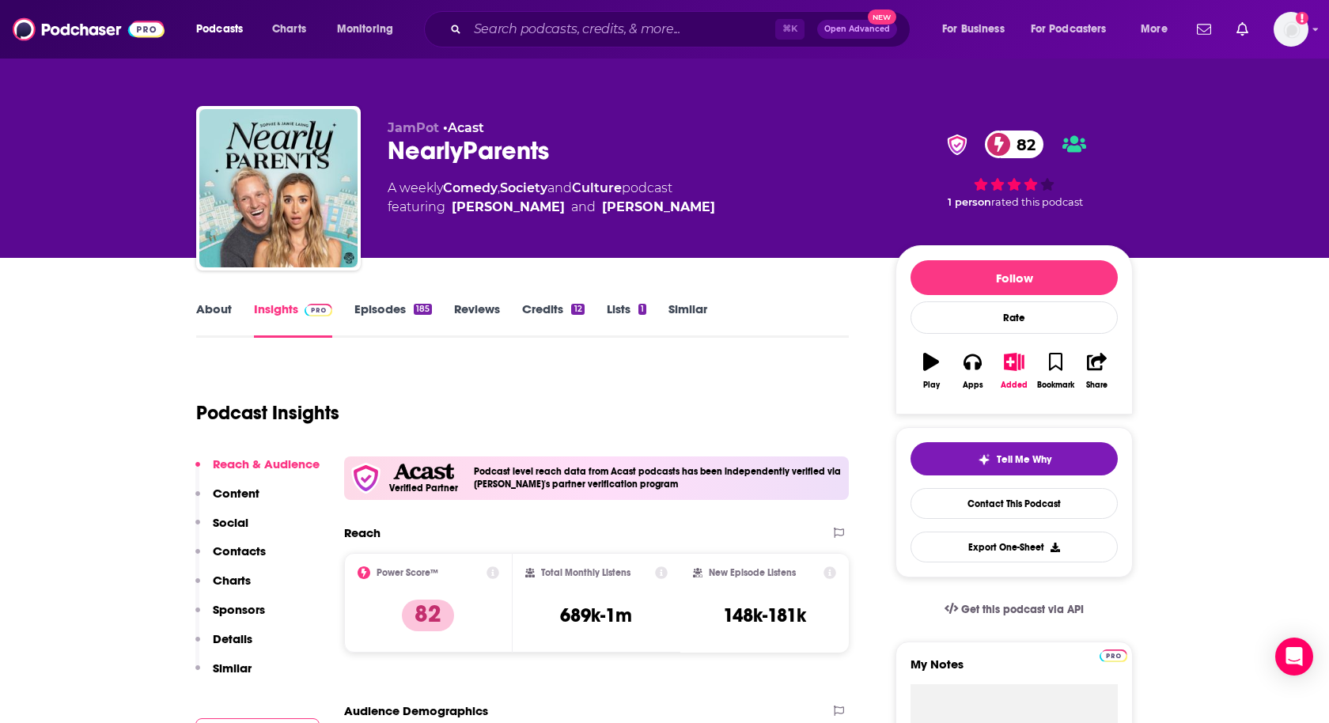
click at [214, 320] on link "About" at bounding box center [214, 320] width 36 height 36
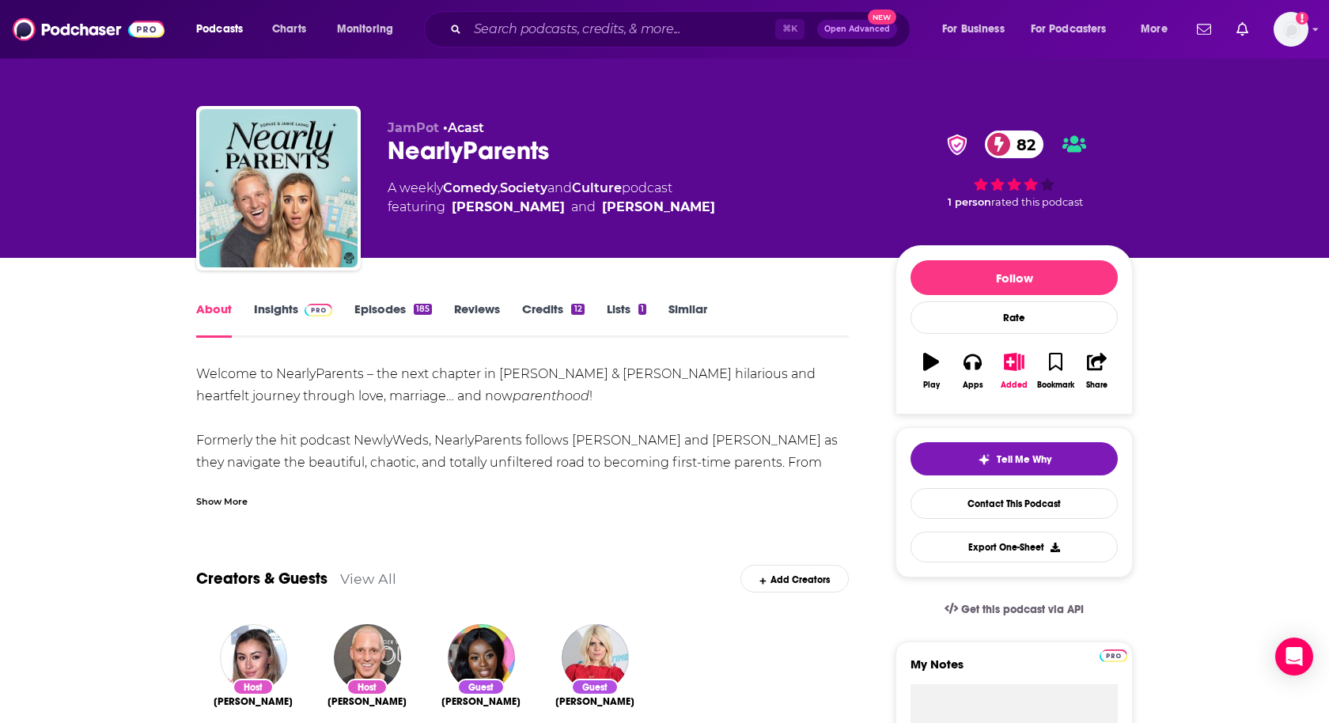
click at [218, 500] on div "Show More" at bounding box center [221, 500] width 51 height 15
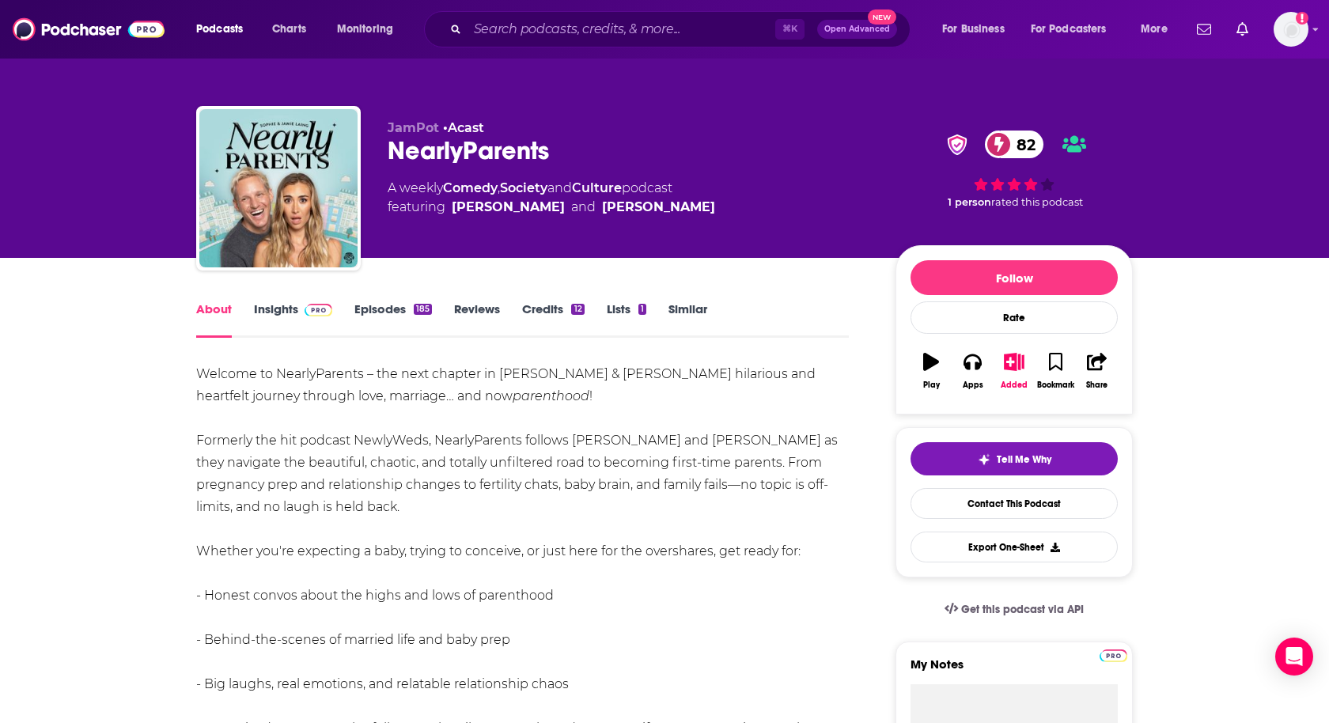
click at [366, 307] on link "Episodes 185" at bounding box center [394, 320] width 78 height 36
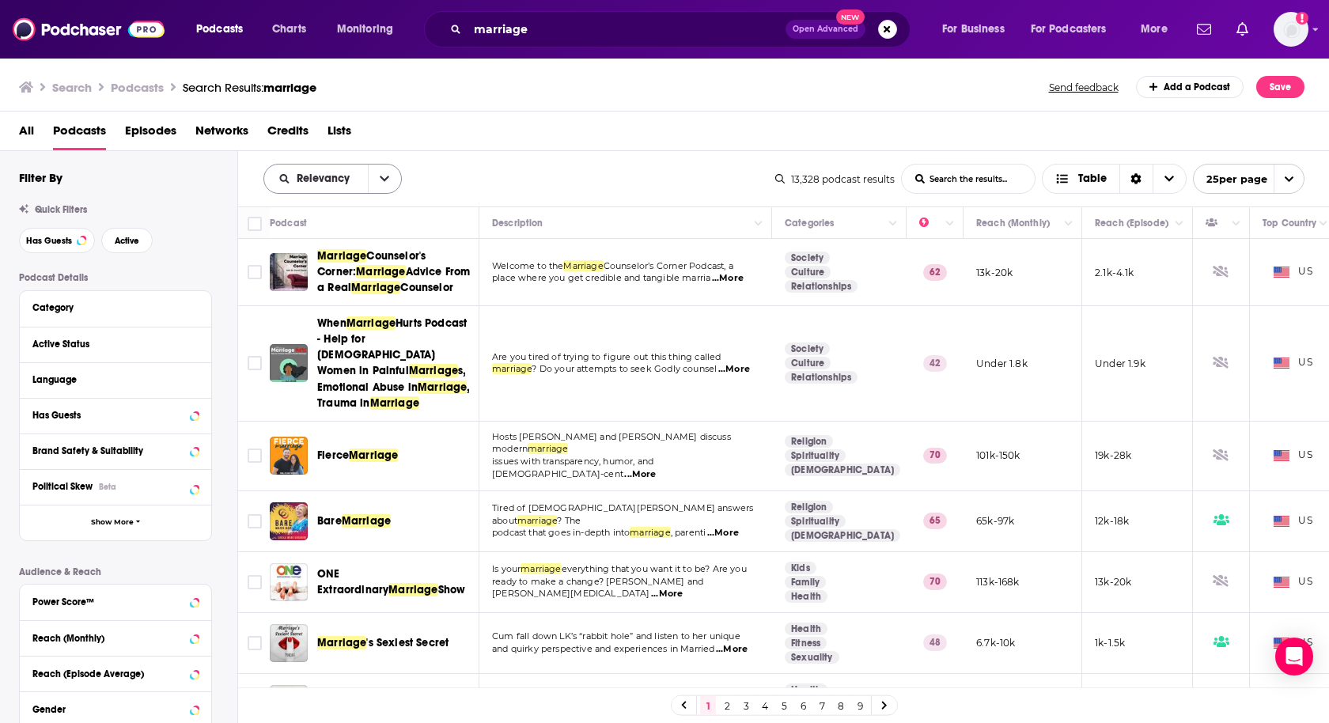
click at [382, 188] on button "open menu" at bounding box center [384, 179] width 33 height 28
click at [368, 307] on div "Power Score" at bounding box center [333, 314] width 138 height 27
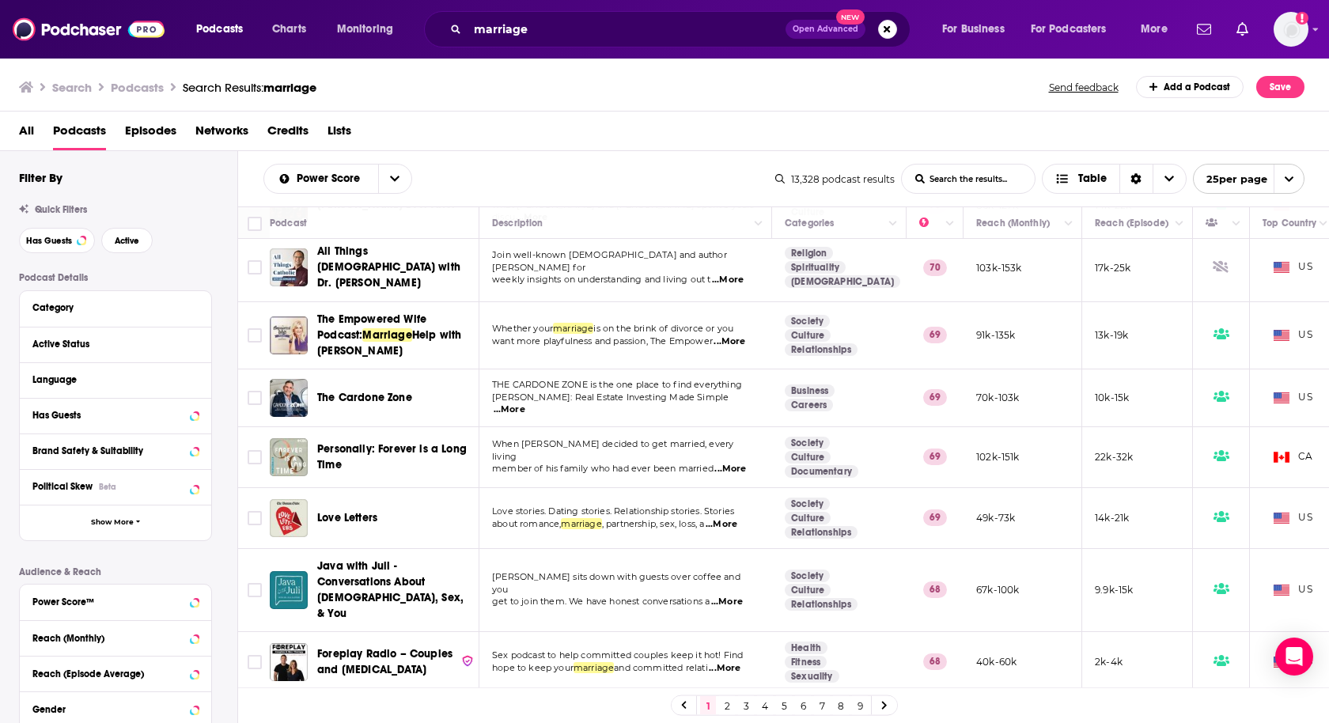
scroll to position [1067, 0]
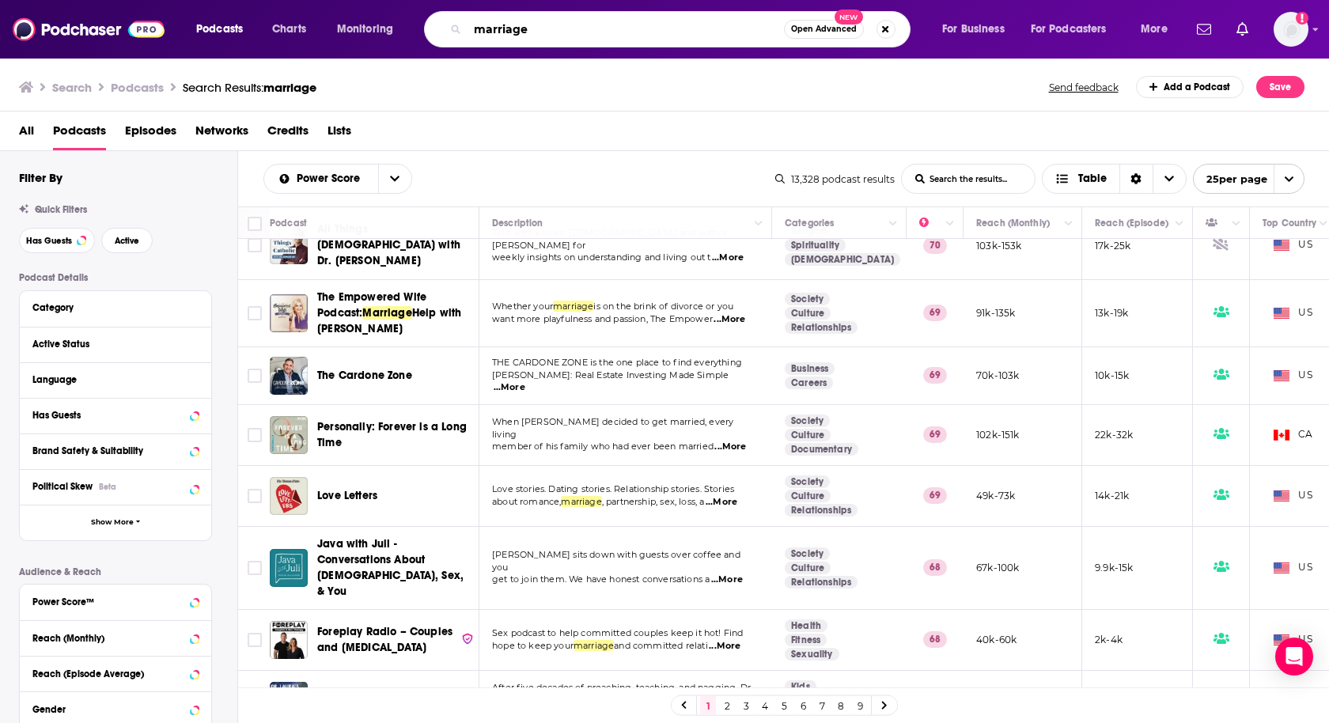
click at [493, 21] on input "marriage" at bounding box center [626, 29] width 317 height 25
type input "dating"
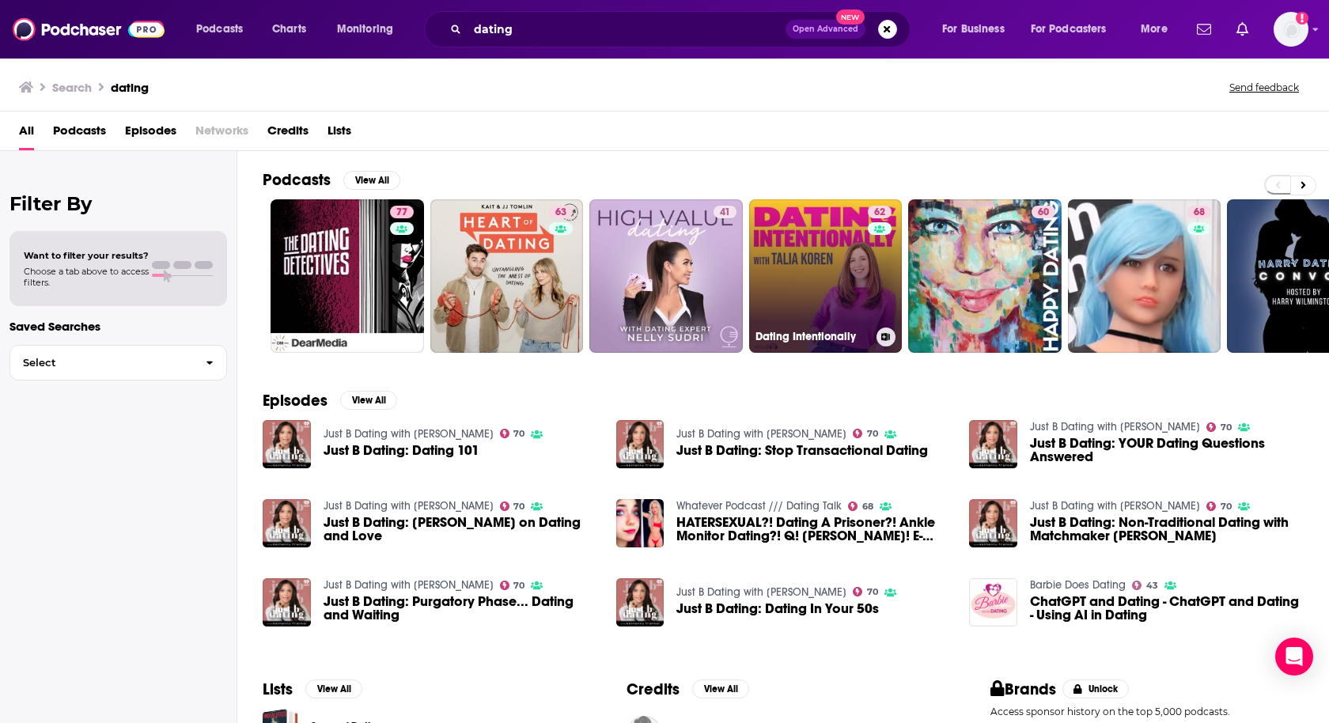
click at [834, 264] on link "62 Dating Intentionally" at bounding box center [826, 276] width 154 height 154
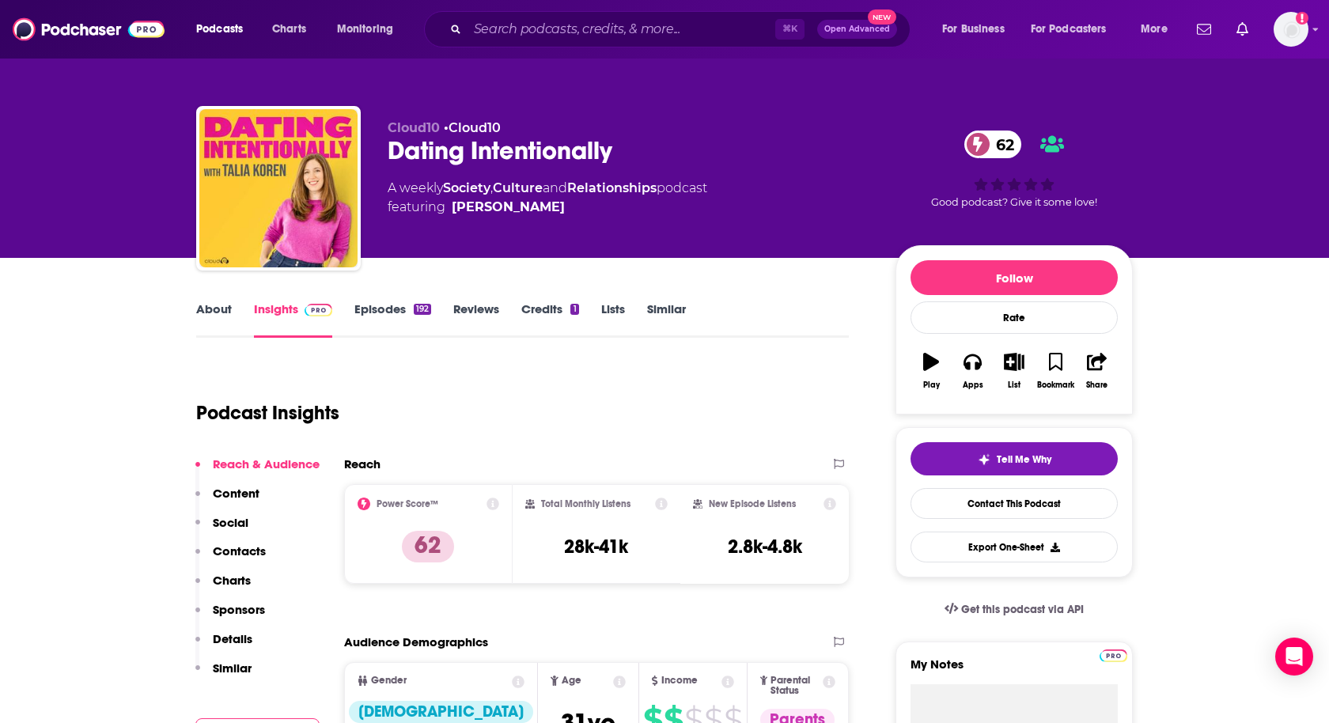
click at [211, 309] on link "About" at bounding box center [214, 320] width 36 height 36
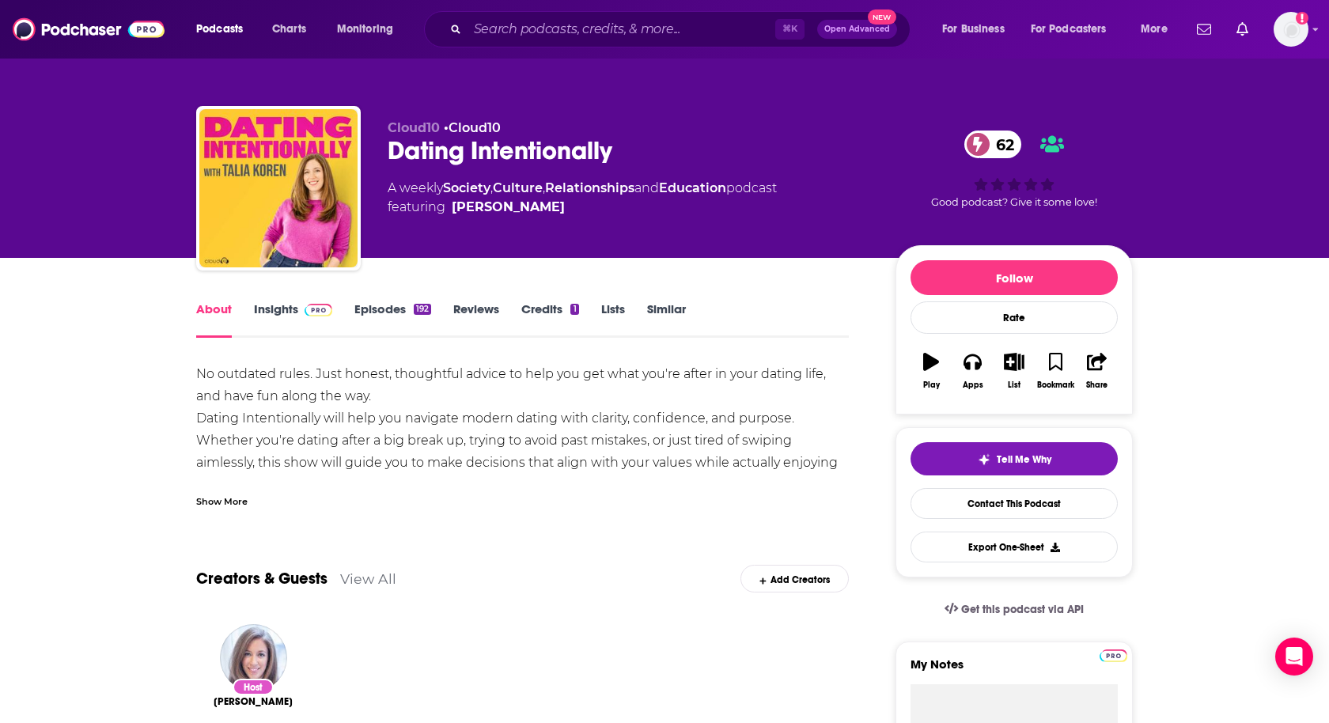
click at [378, 313] on link "Episodes 192" at bounding box center [393, 320] width 77 height 36
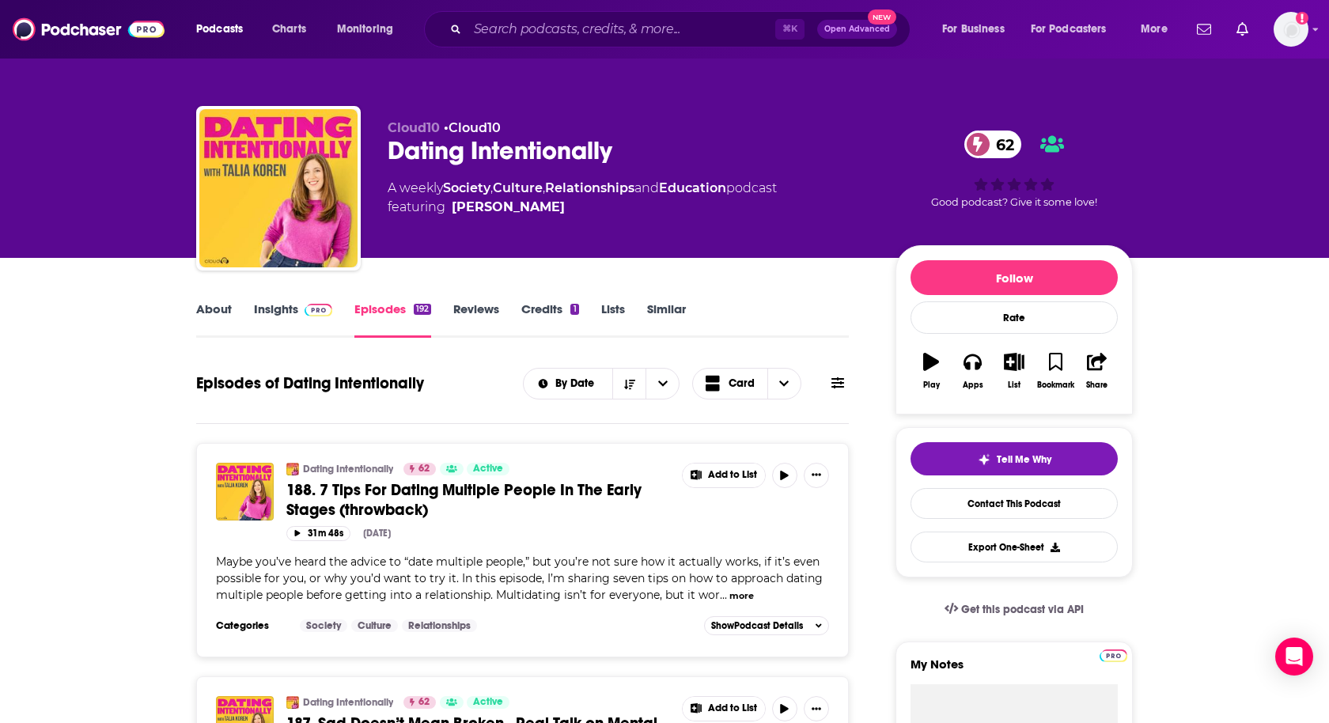
click at [203, 303] on link "About" at bounding box center [214, 320] width 36 height 36
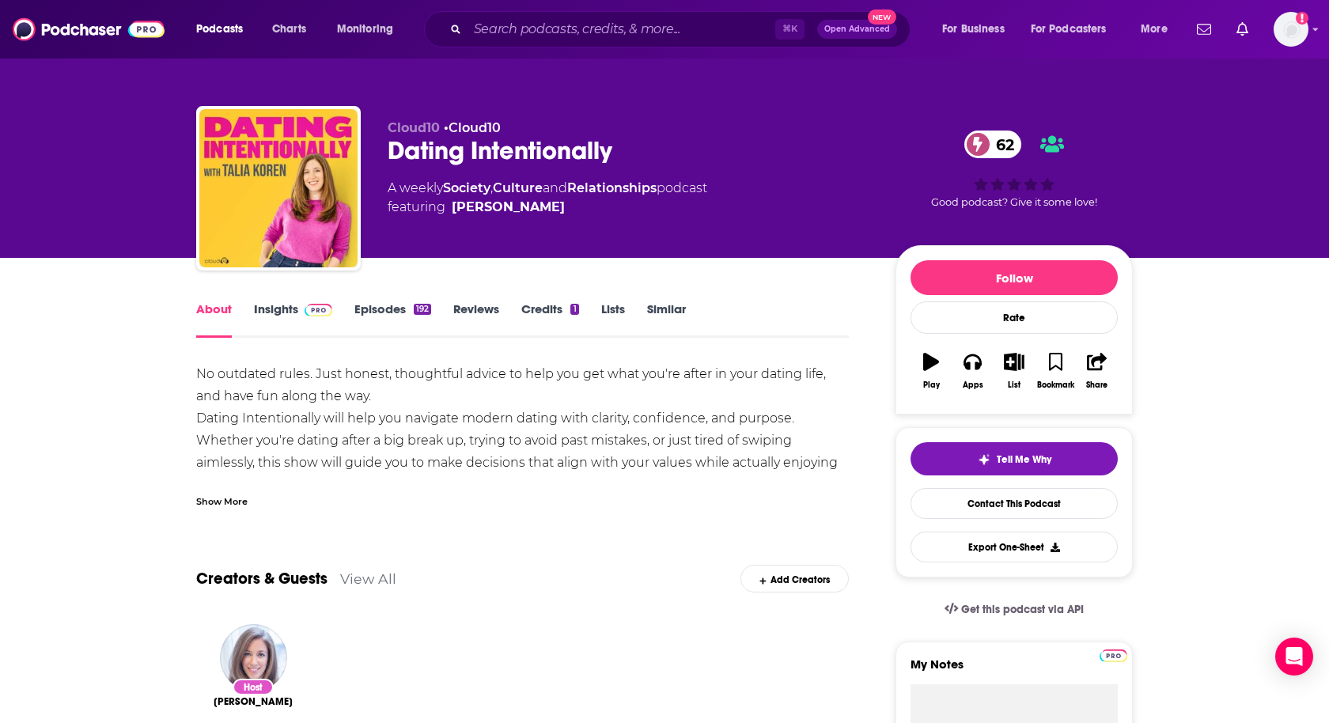
click at [281, 310] on link "Insights" at bounding box center [293, 320] width 78 height 36
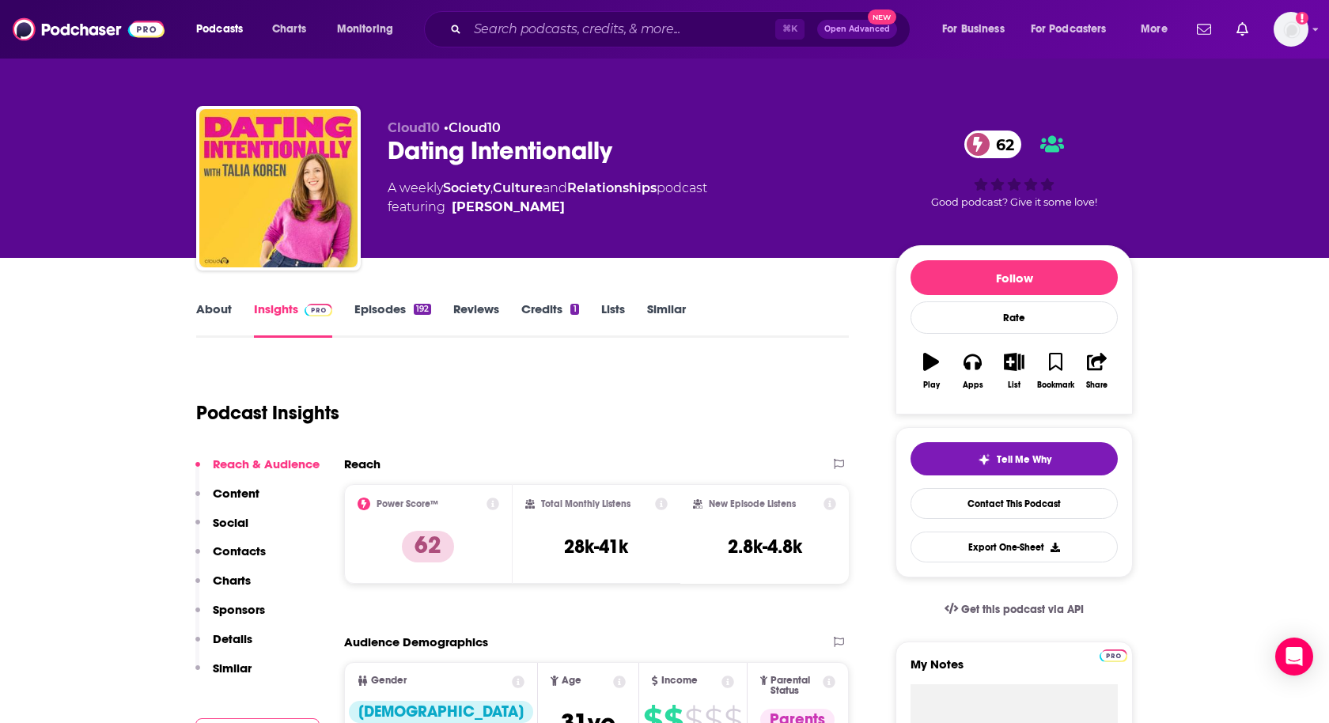
click at [235, 546] on p "Contacts" at bounding box center [239, 551] width 53 height 15
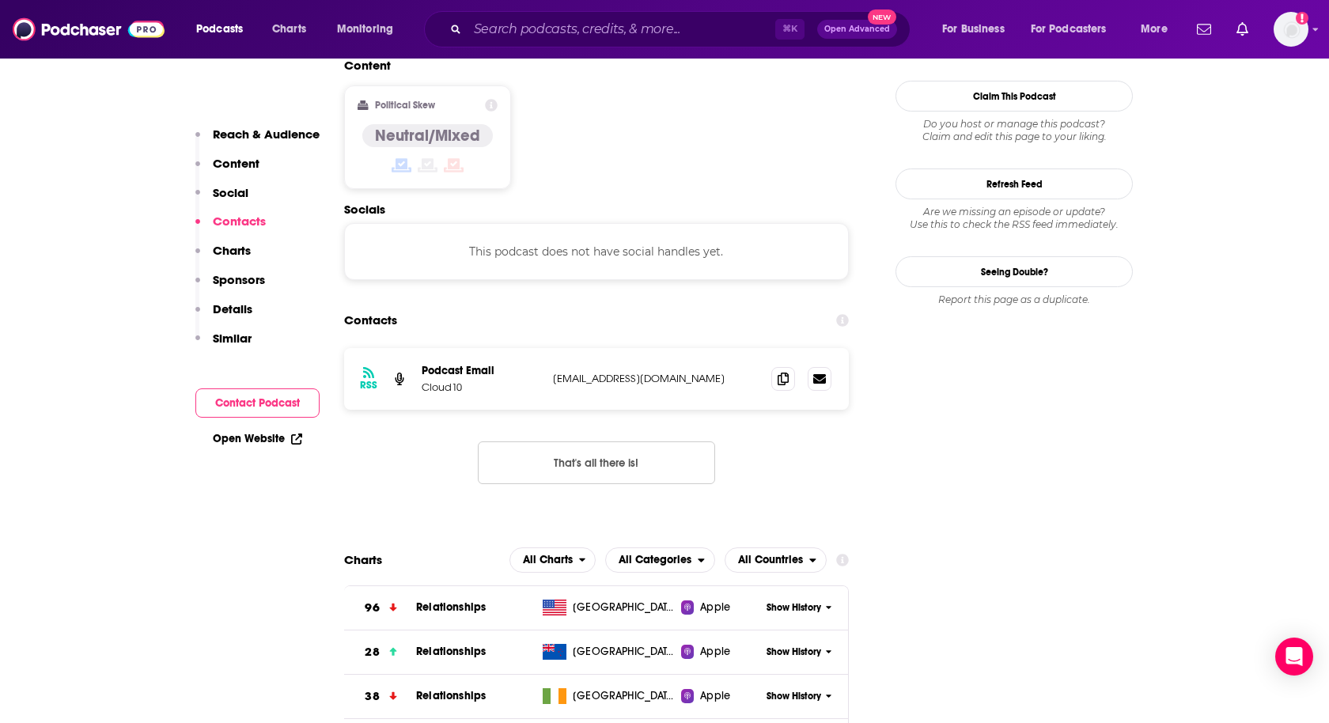
scroll to position [1270, 0]
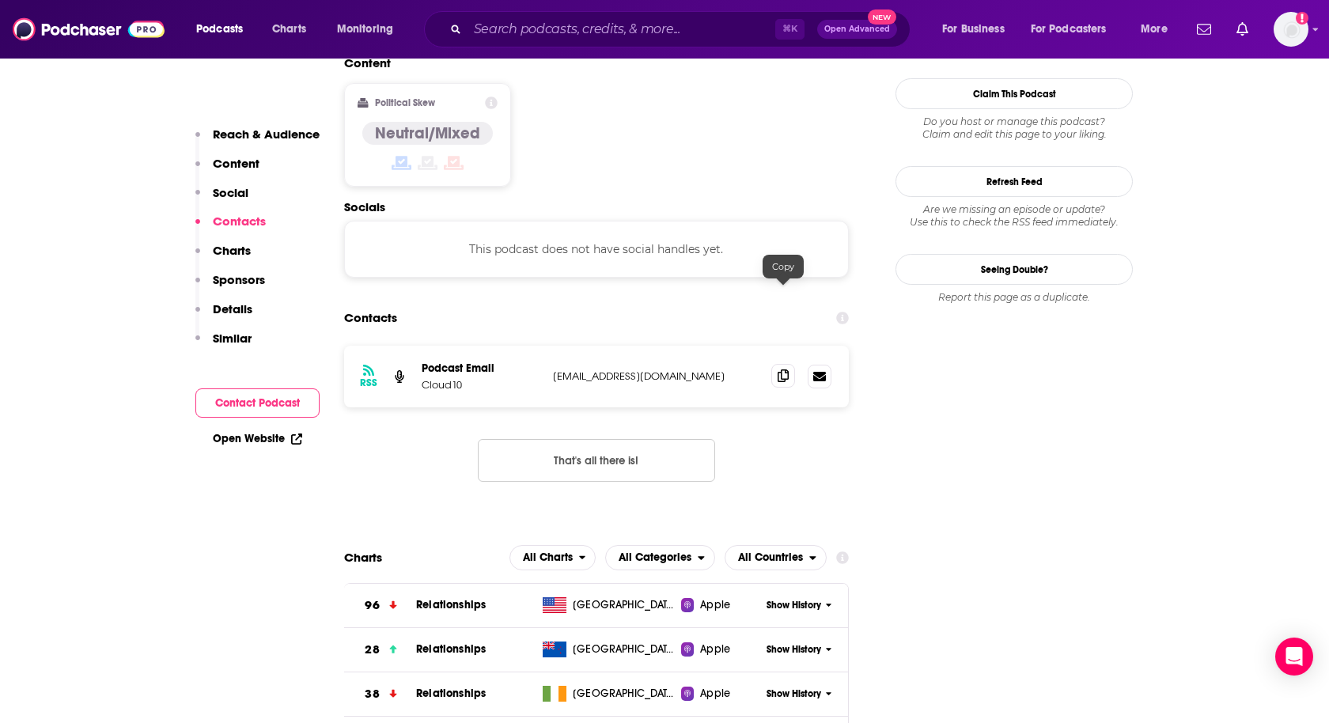
click at [788, 370] on icon at bounding box center [783, 376] width 11 height 13
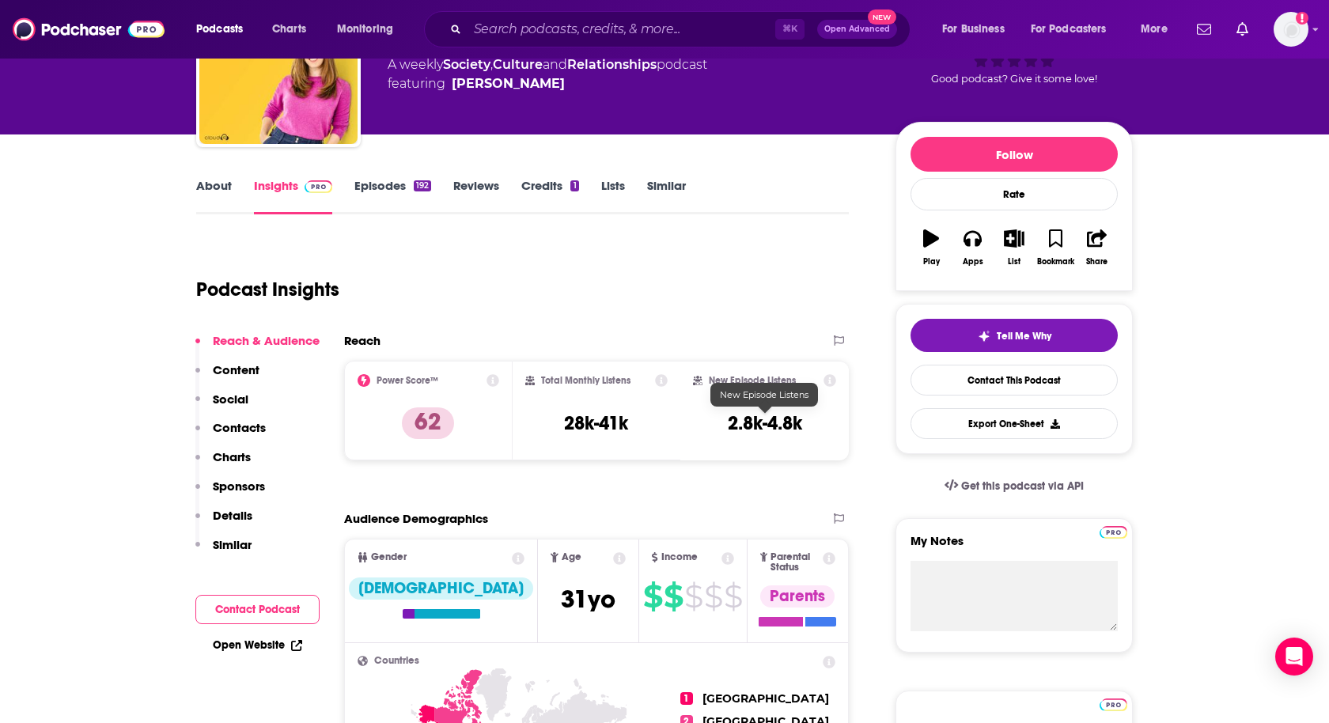
scroll to position [0, 0]
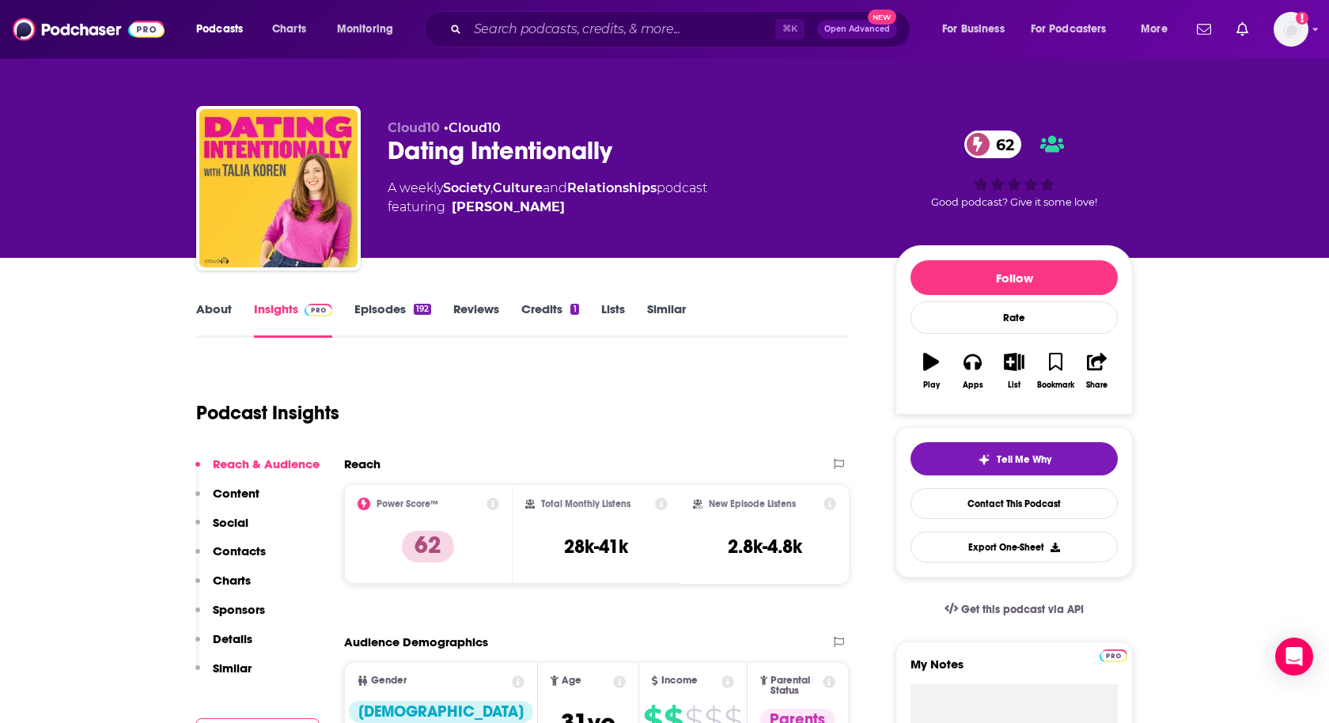
click at [200, 315] on link "About" at bounding box center [214, 320] width 36 height 36
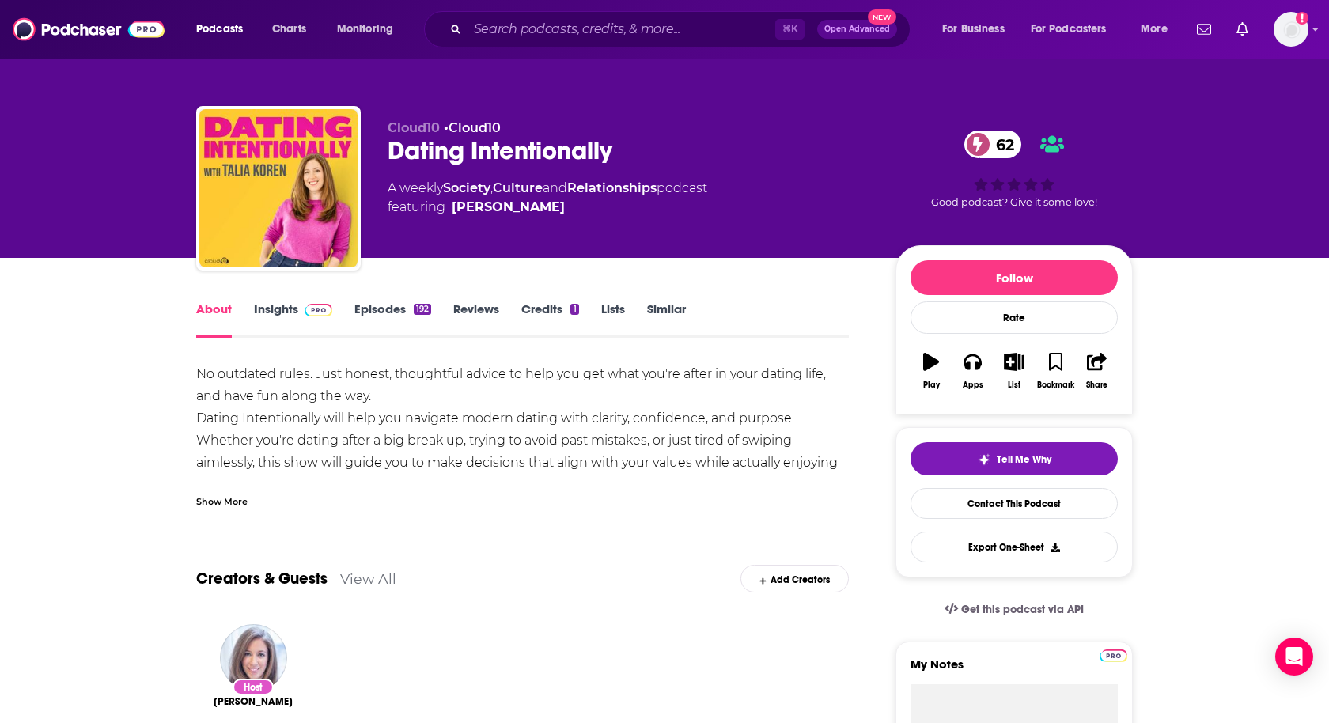
click at [209, 492] on div "Show More" at bounding box center [522, 495] width 653 height 27
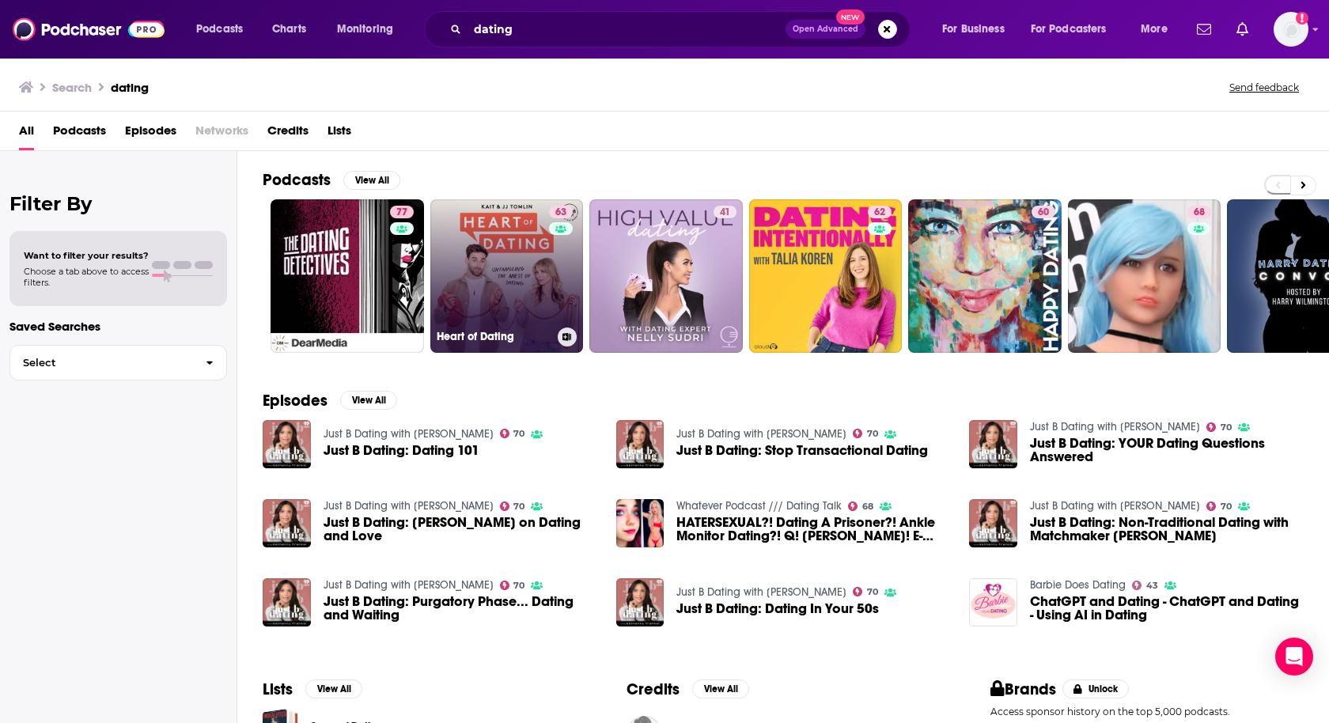
click at [547, 295] on link "63 Heart of Dating" at bounding box center [507, 276] width 154 height 154
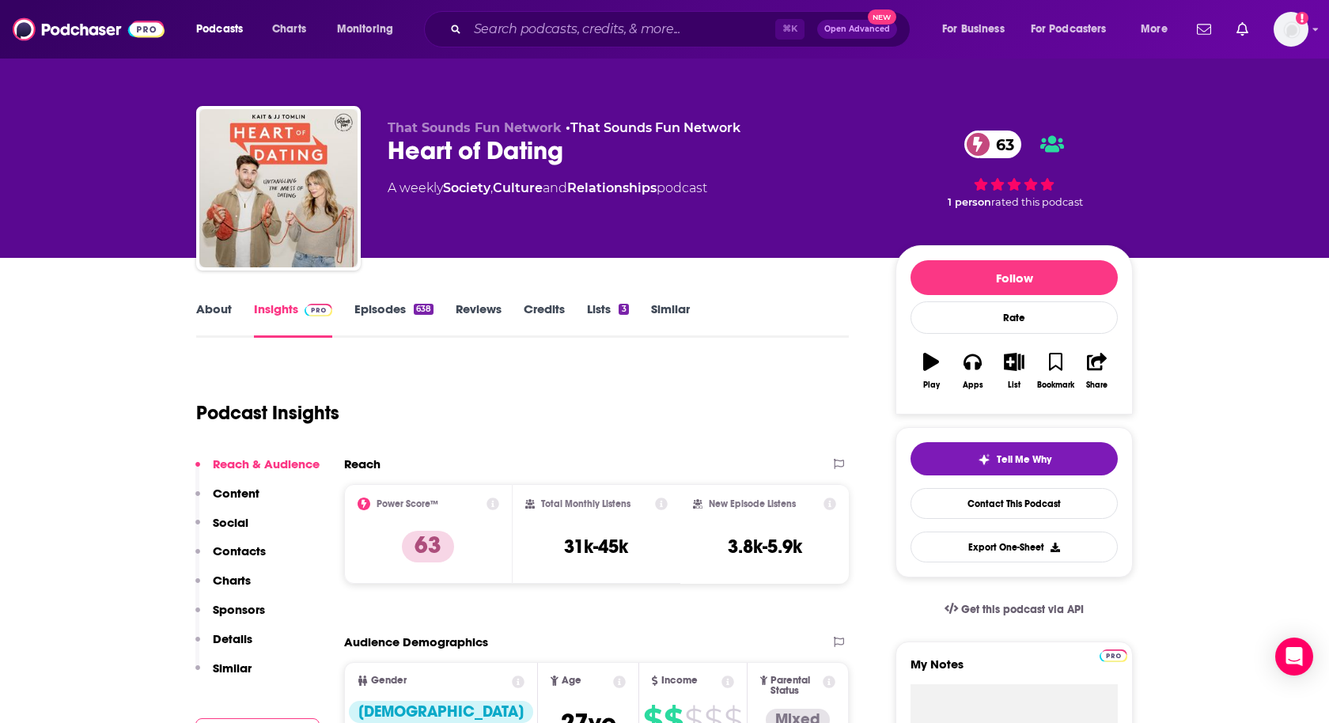
click at [232, 551] on p "Contacts" at bounding box center [239, 551] width 53 height 15
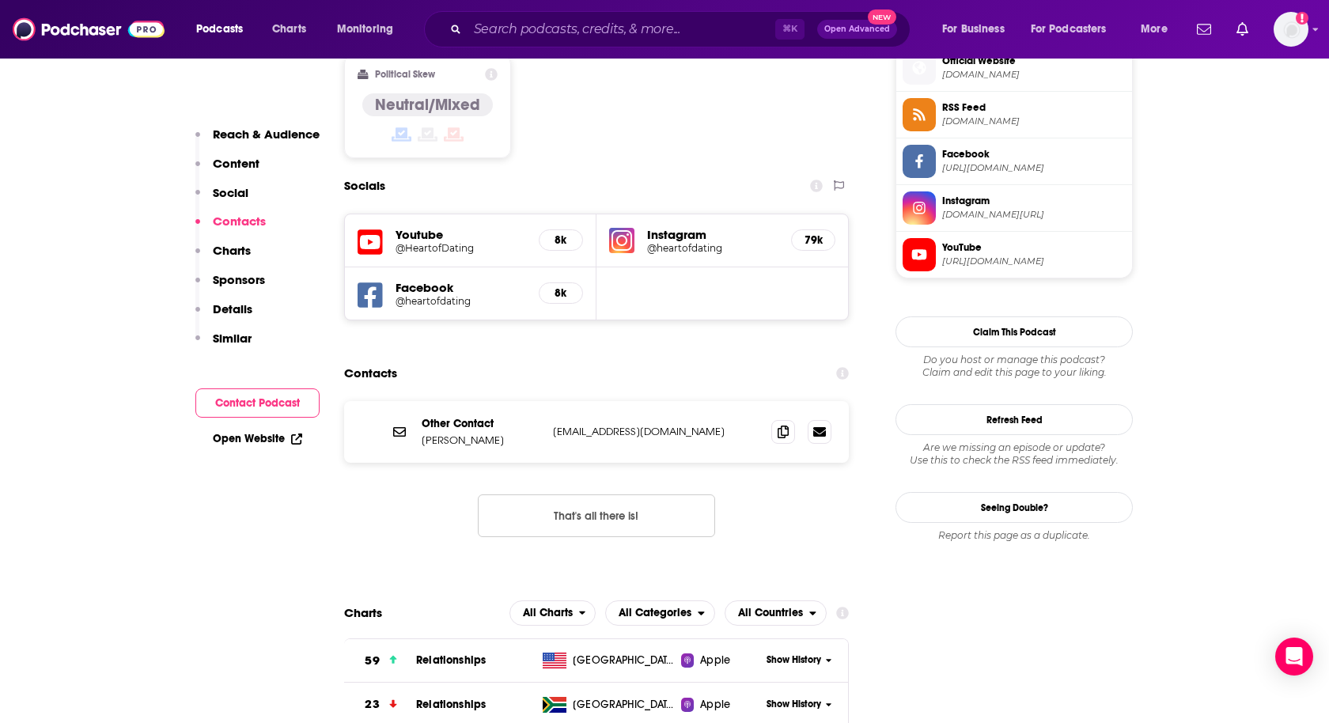
scroll to position [1316, 0]
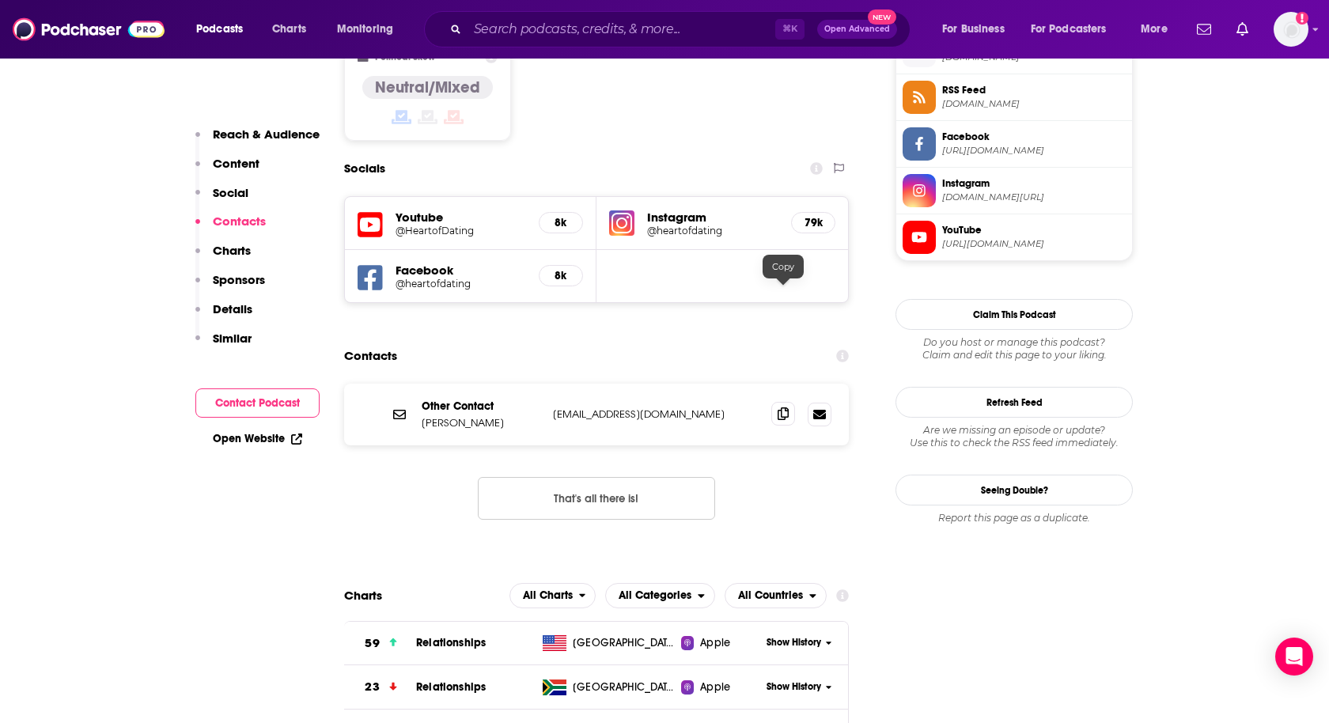
click at [782, 408] on icon at bounding box center [783, 414] width 11 height 13
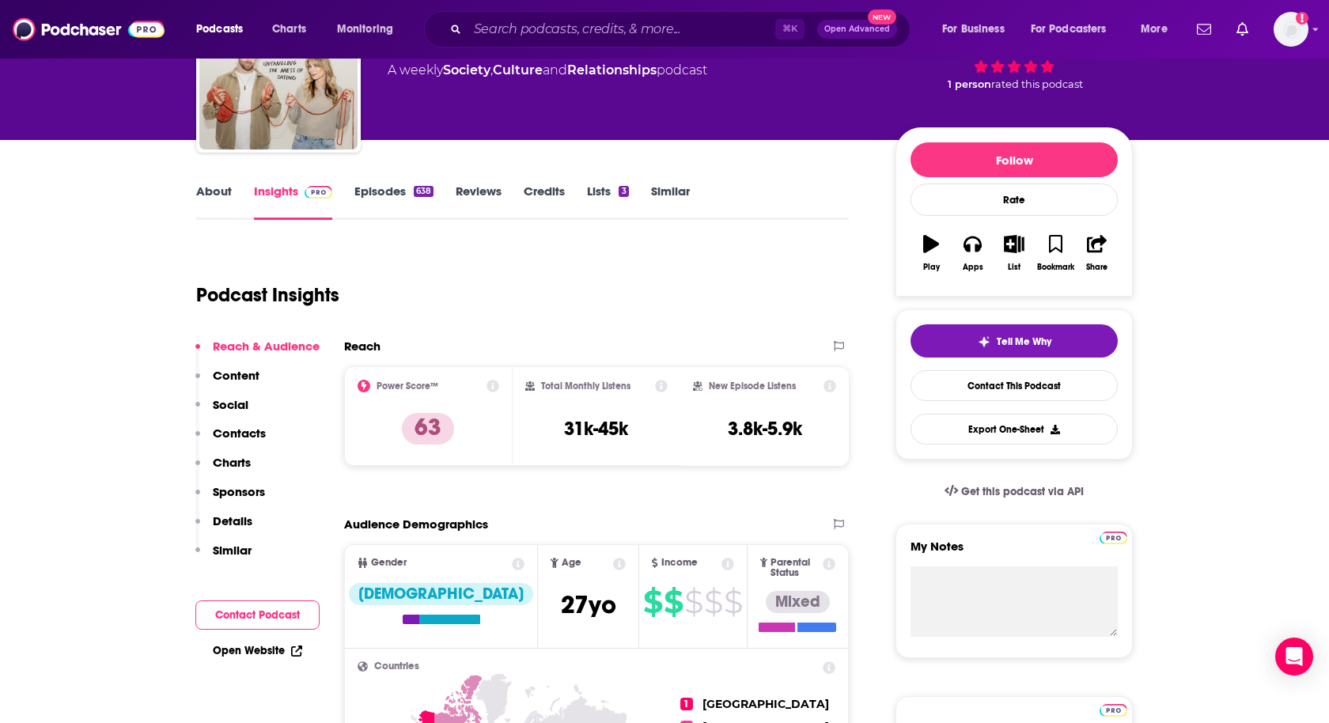
scroll to position [0, 0]
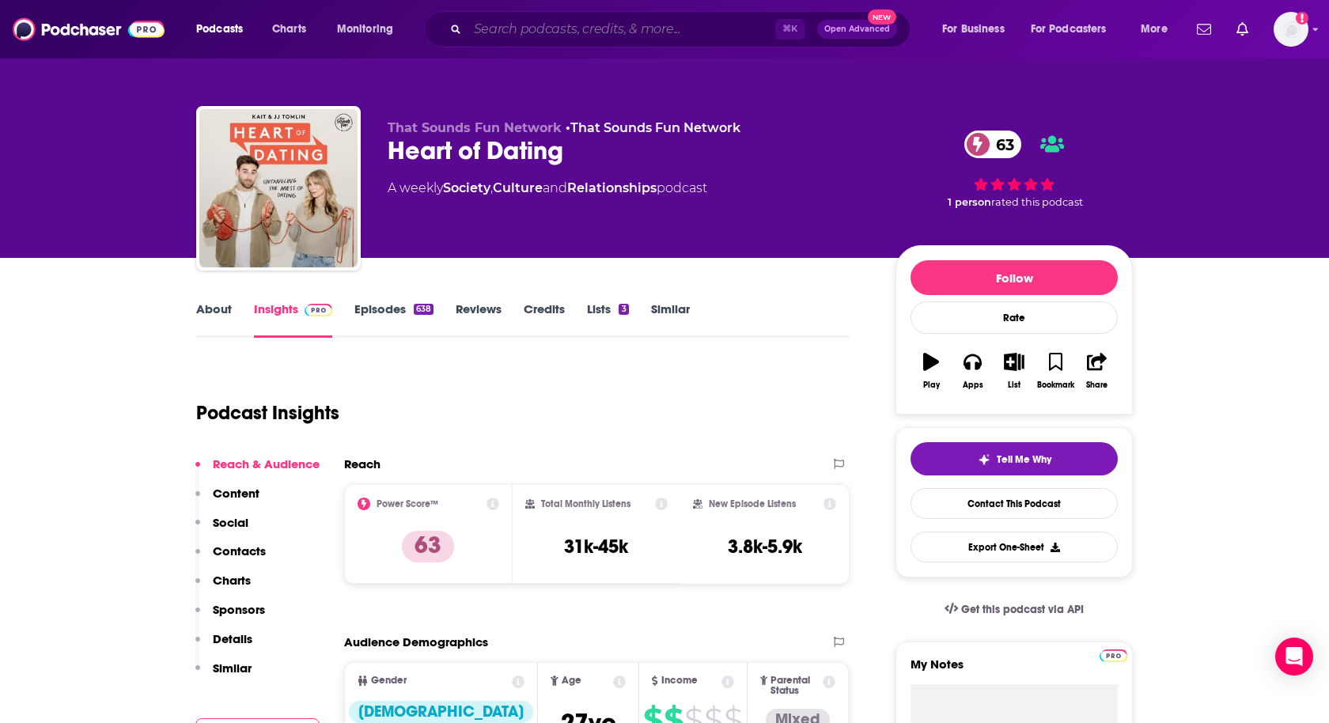
click at [490, 34] on input "Search podcasts, credits, & more..." at bounding box center [622, 29] width 308 height 25
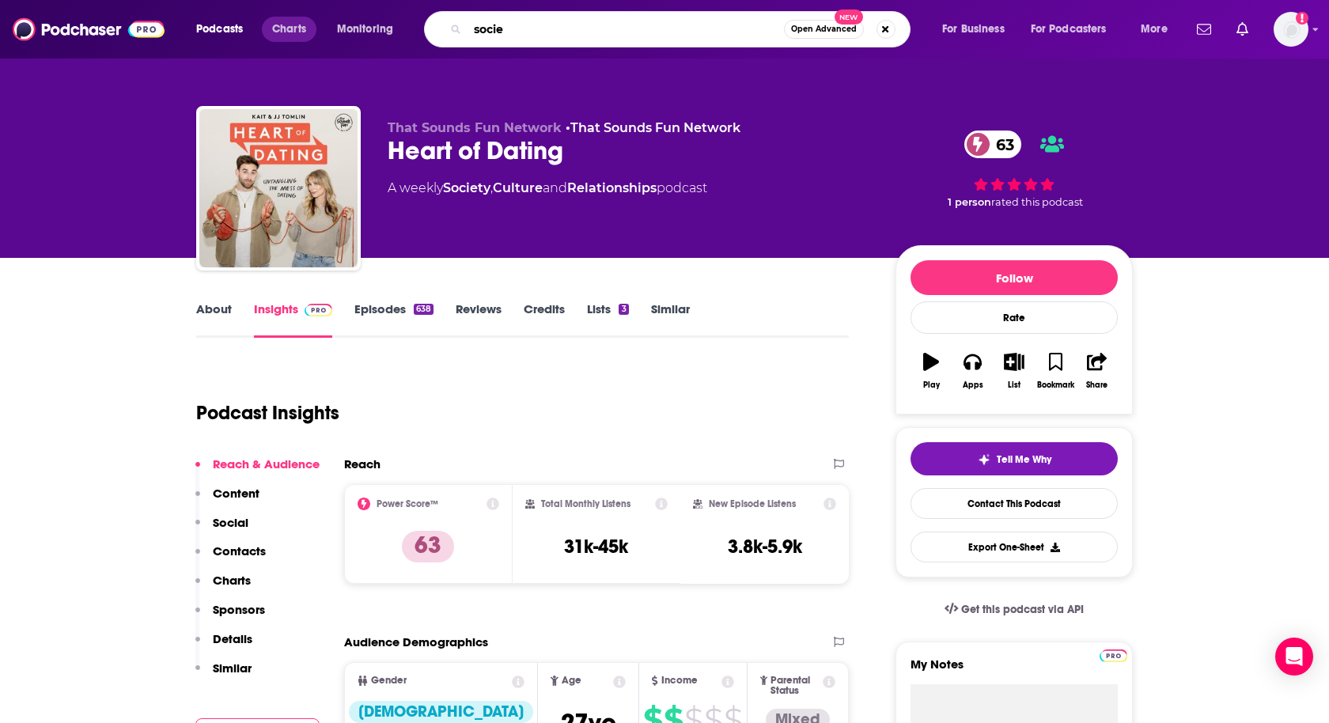
type input "socie"
click at [289, 25] on span "Charts" at bounding box center [289, 29] width 34 height 22
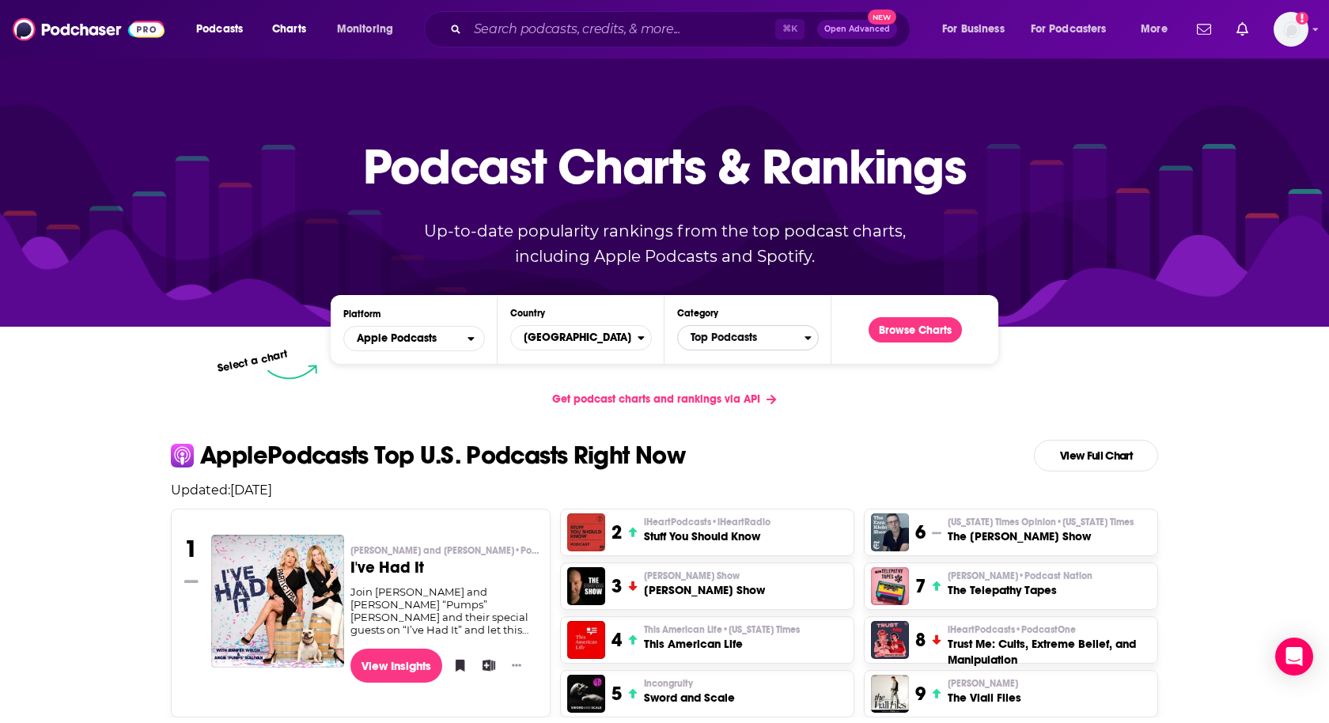
click at [754, 341] on span "Top Podcasts" at bounding box center [741, 337] width 127 height 27
click at [723, 366] on input "Categories" at bounding box center [748, 362] width 127 height 21
type input "society"
click at [723, 385] on button "Society & Culture" at bounding box center [748, 390] width 127 height 19
click at [901, 331] on button "Browse Charts" at bounding box center [915, 329] width 93 height 25
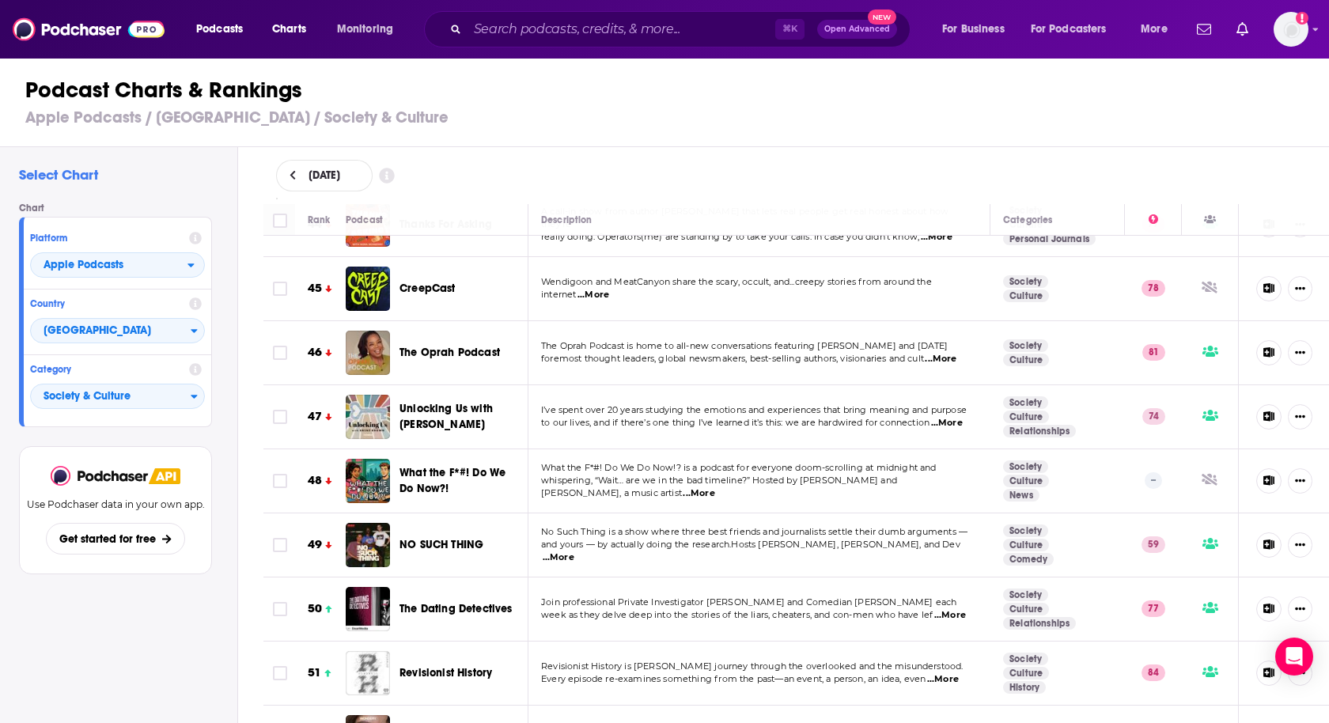
scroll to position [2842, 0]
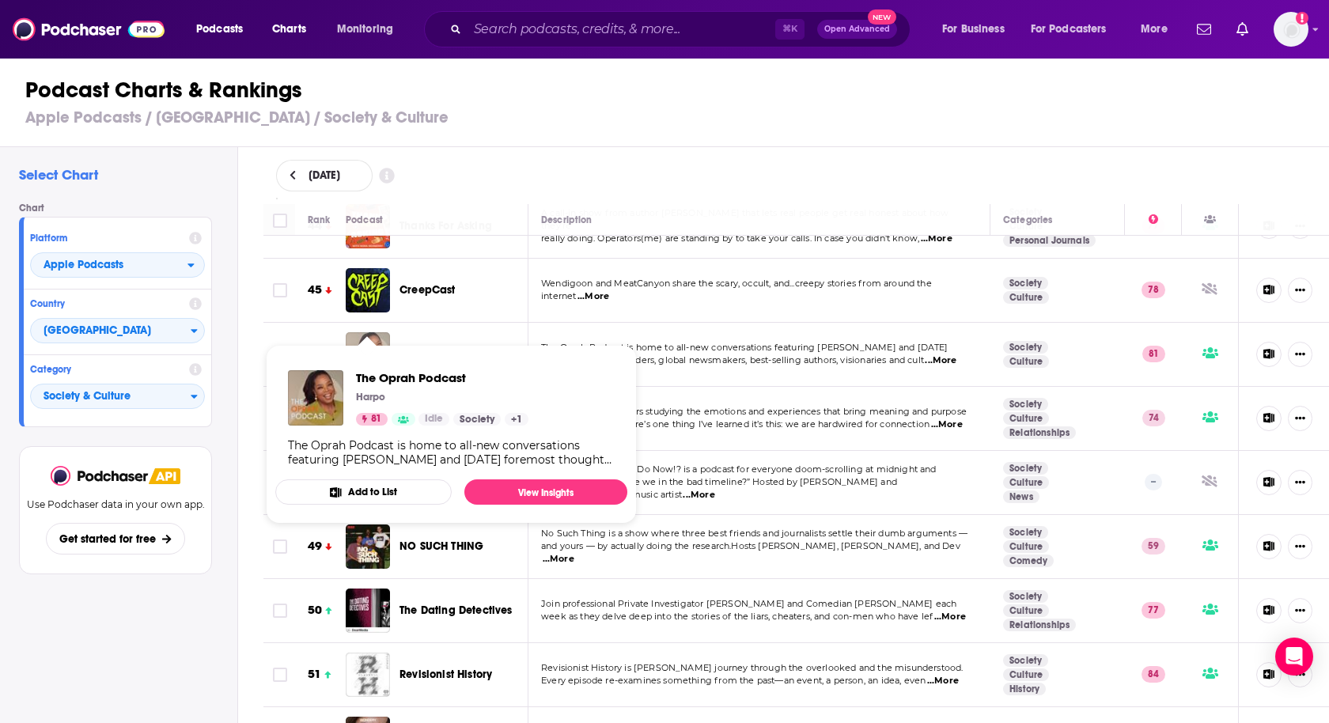
click at [385, 332] on img "The Oprah Podcast" at bounding box center [368, 354] width 44 height 44
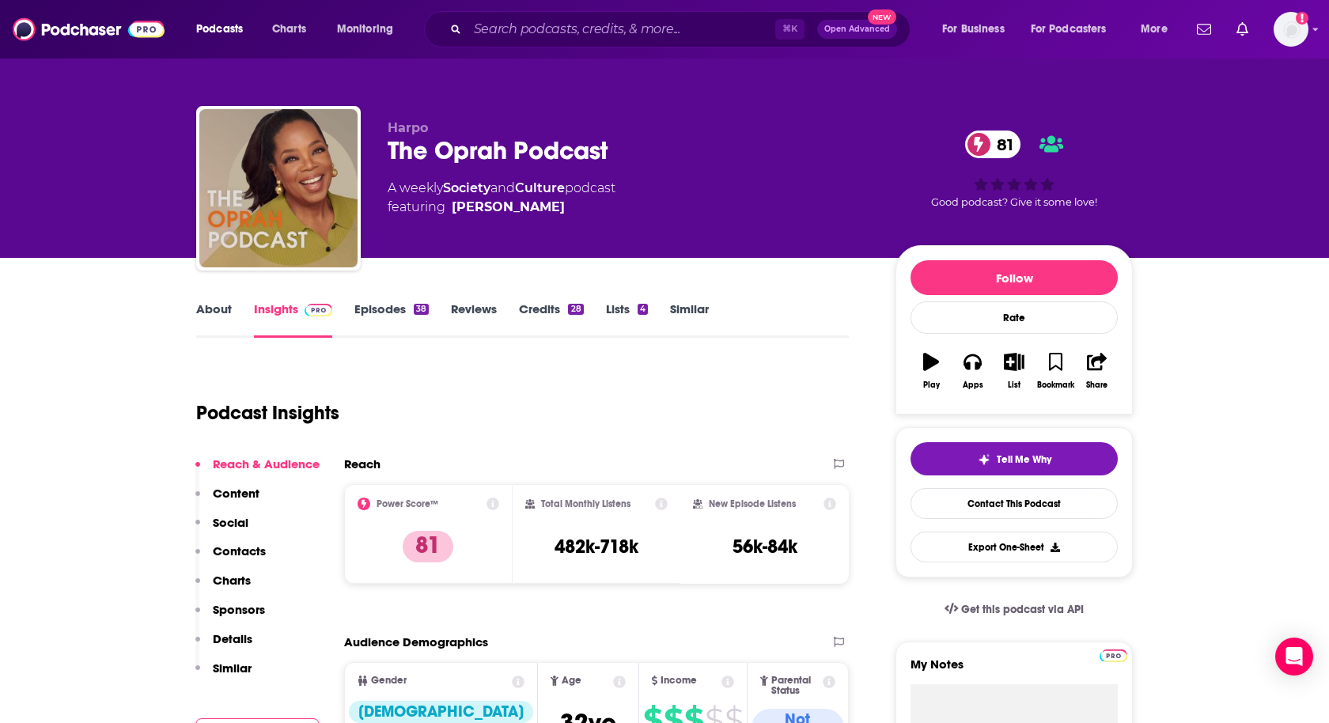
click at [385, 308] on link "Episodes 38" at bounding box center [392, 320] width 74 height 36
